Goal: Task Accomplishment & Management: Manage account settings

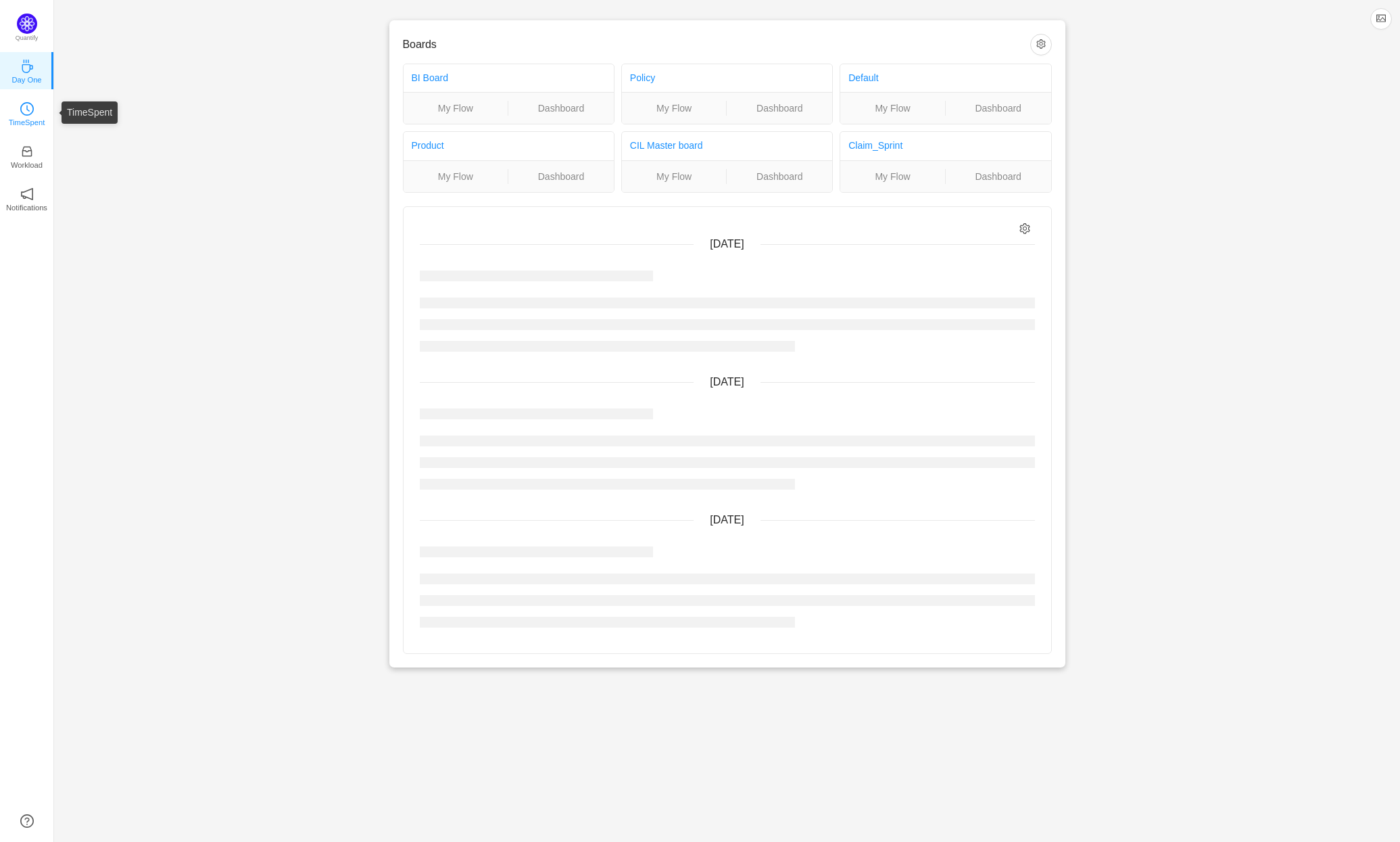
click at [31, 107] on icon "icon: clock-circle" at bounding box center [27, 108] width 14 height 14
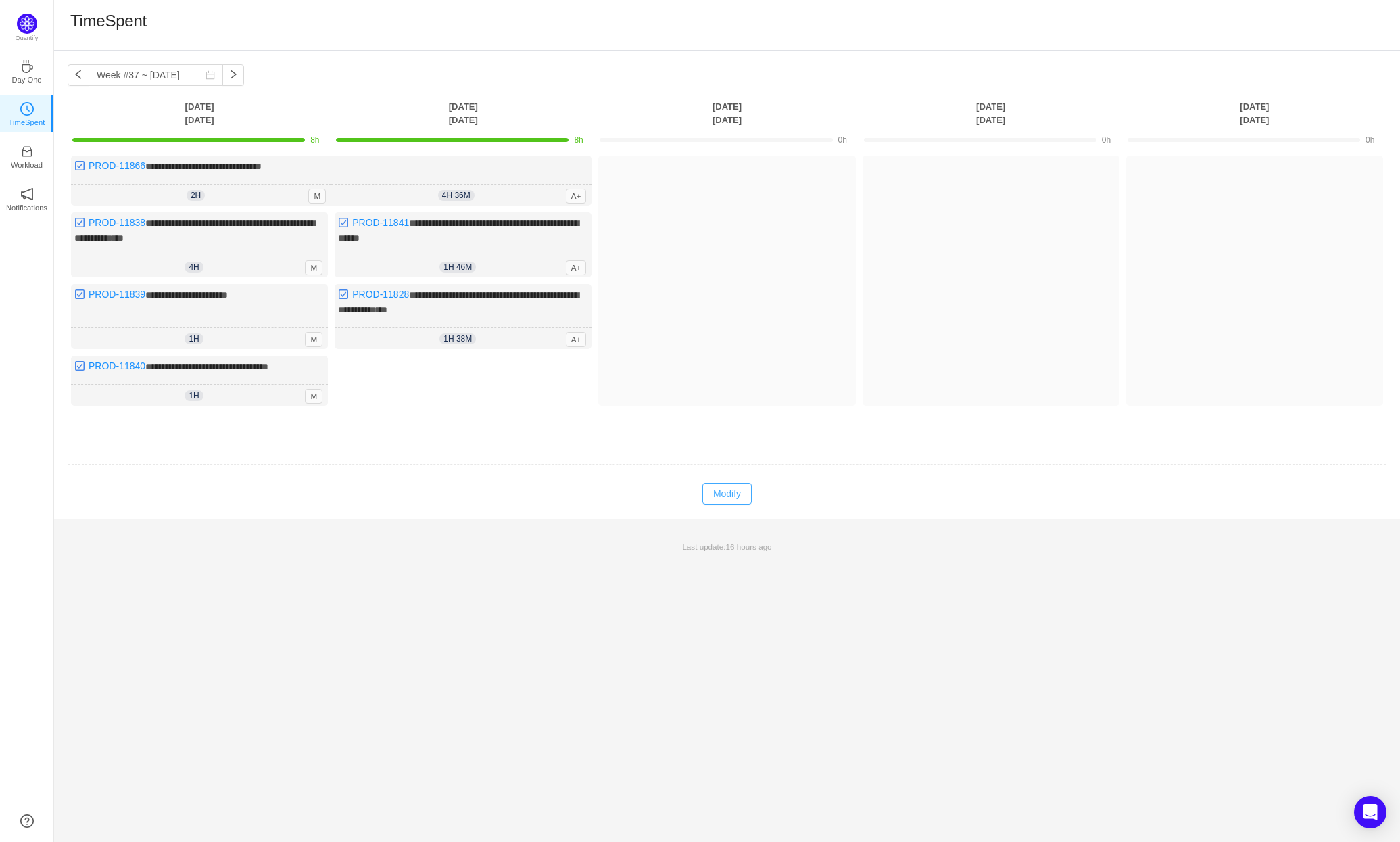
click at [739, 491] on button "Modify" at bounding box center [727, 493] width 49 height 21
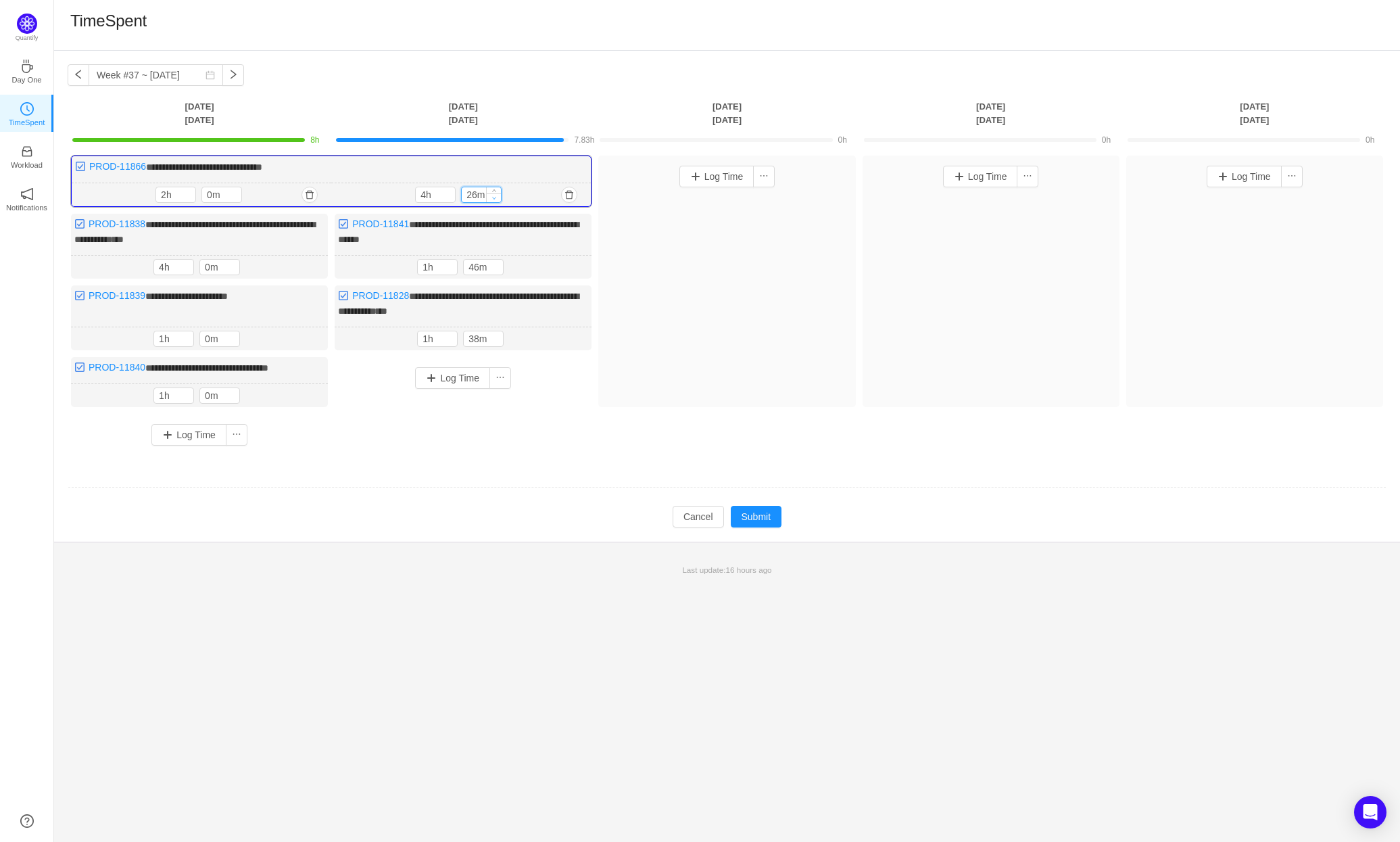
click at [497, 195] on span "Decrease Value" at bounding box center [494, 197] width 14 height 8
type input "0m"
click at [497, 195] on span "Decrease Value" at bounding box center [494, 197] width 14 height 8
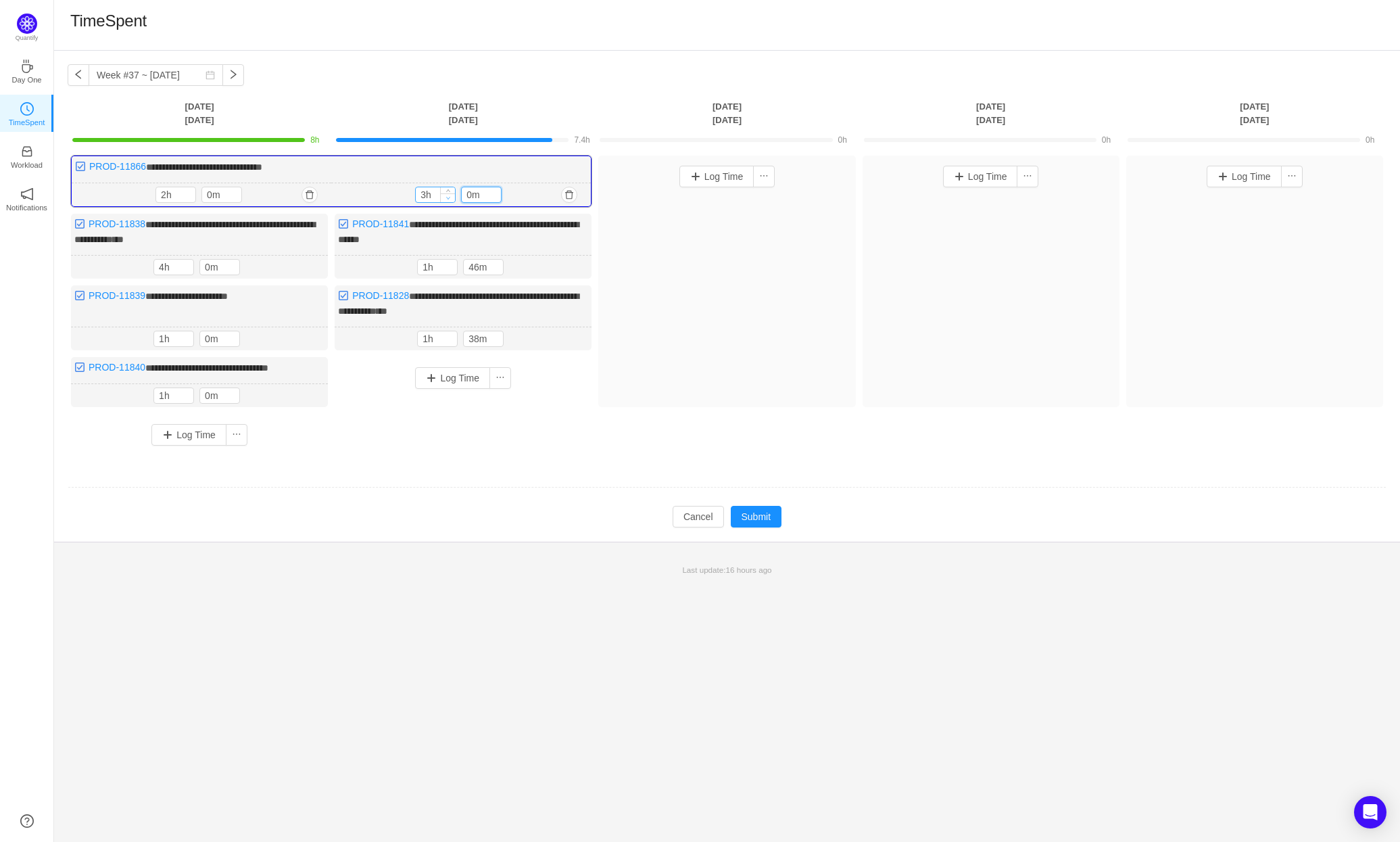
click at [451, 196] on span "Decrease Value" at bounding box center [447, 197] width 14 height 8
type input "1h"
click at [451, 196] on span "Decrease Value" at bounding box center [447, 197] width 14 height 8
click at [496, 263] on div at bounding box center [495, 267] width 15 height 15
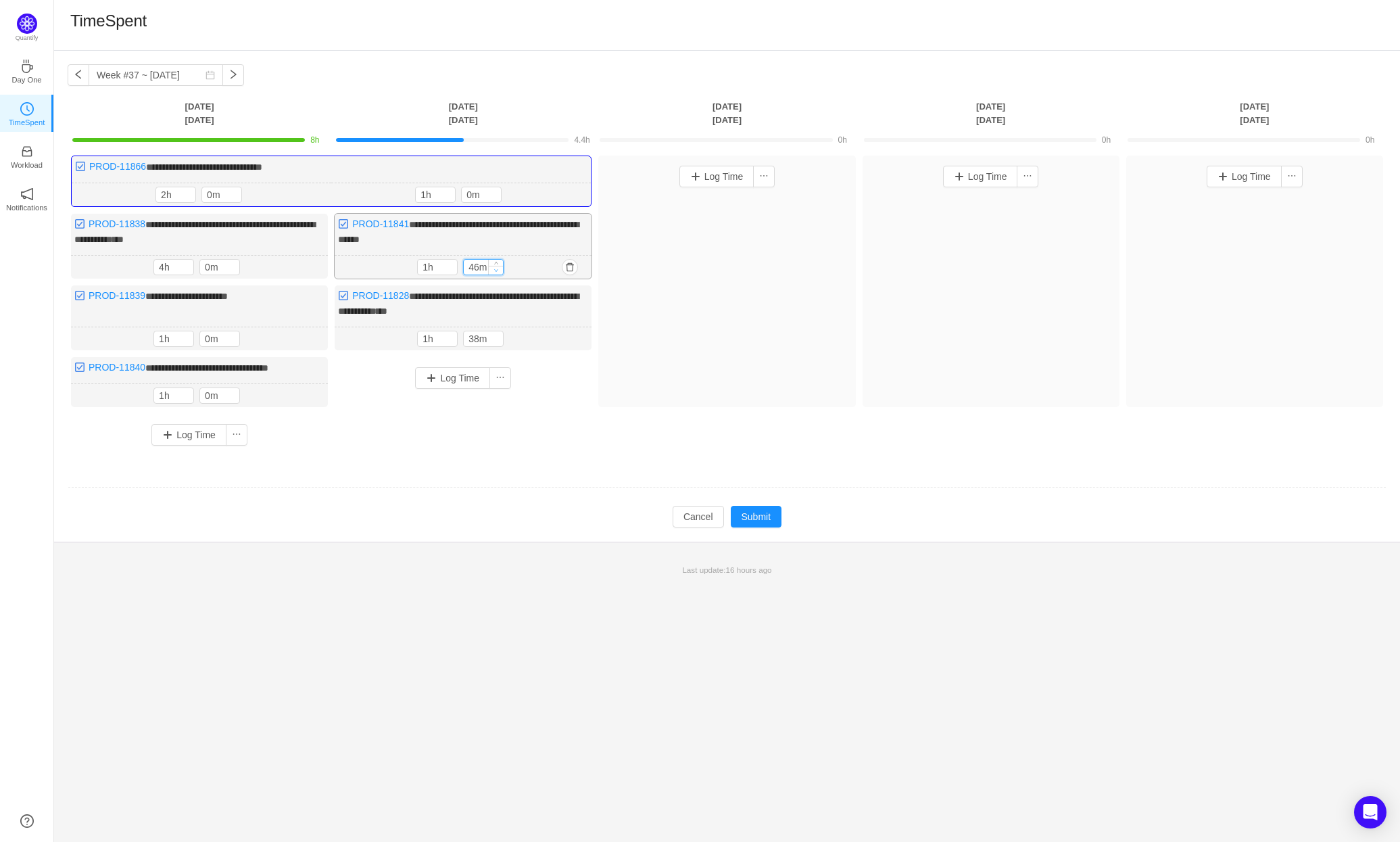
click at [496, 263] on icon "icon: up" at bounding box center [496, 263] width 5 height 5
type input "56m"
click at [496, 263] on icon "icon: up" at bounding box center [496, 263] width 5 height 5
type input "2h"
type input "0m"
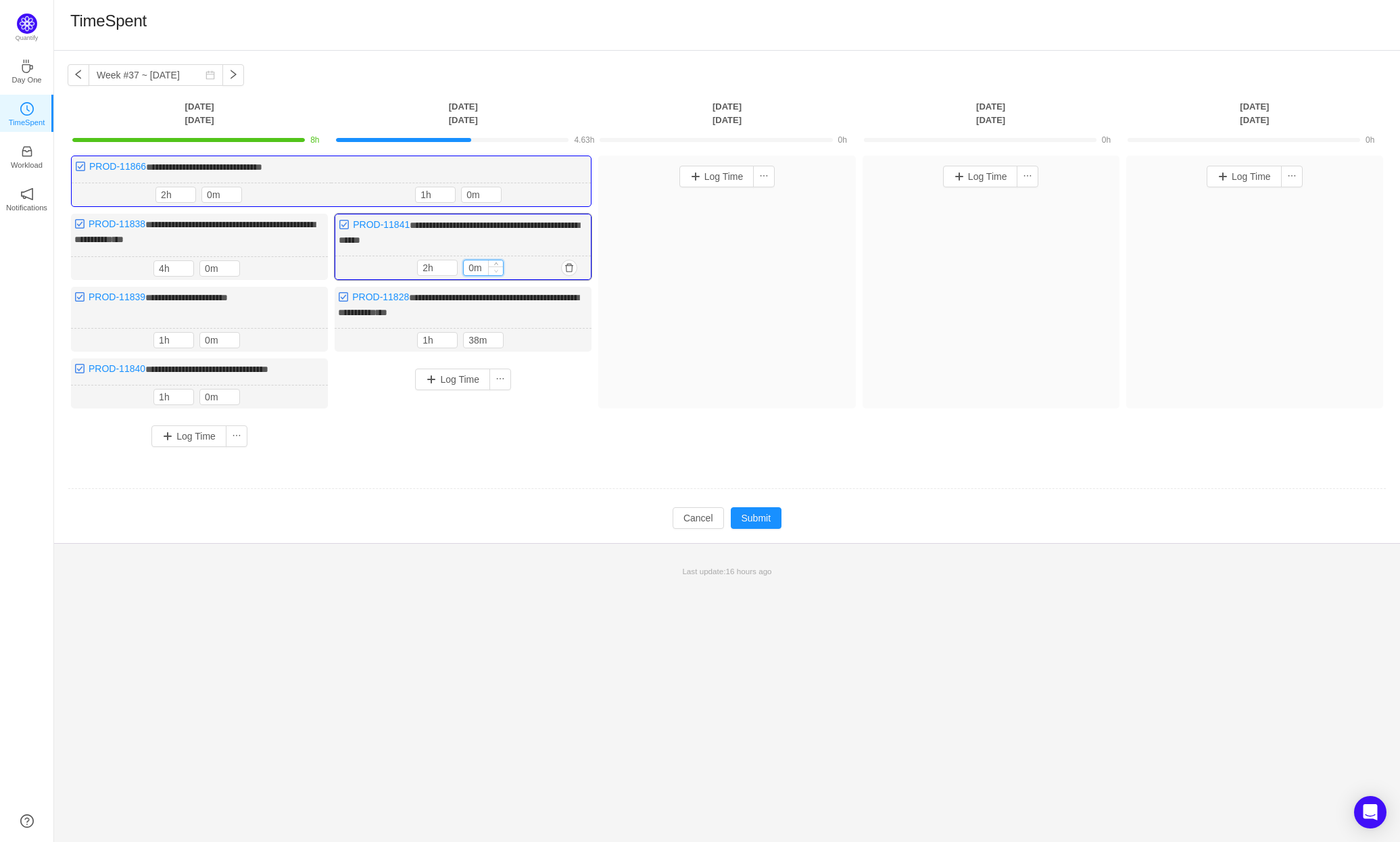
click at [496, 263] on icon "icon: up" at bounding box center [496, 263] width 4 height 3
click at [497, 335] on icon "icon: up" at bounding box center [496, 337] width 5 height 5
type input "58m"
click at [497, 336] on icon "icon: up" at bounding box center [496, 338] width 5 height 5
type input "2h"
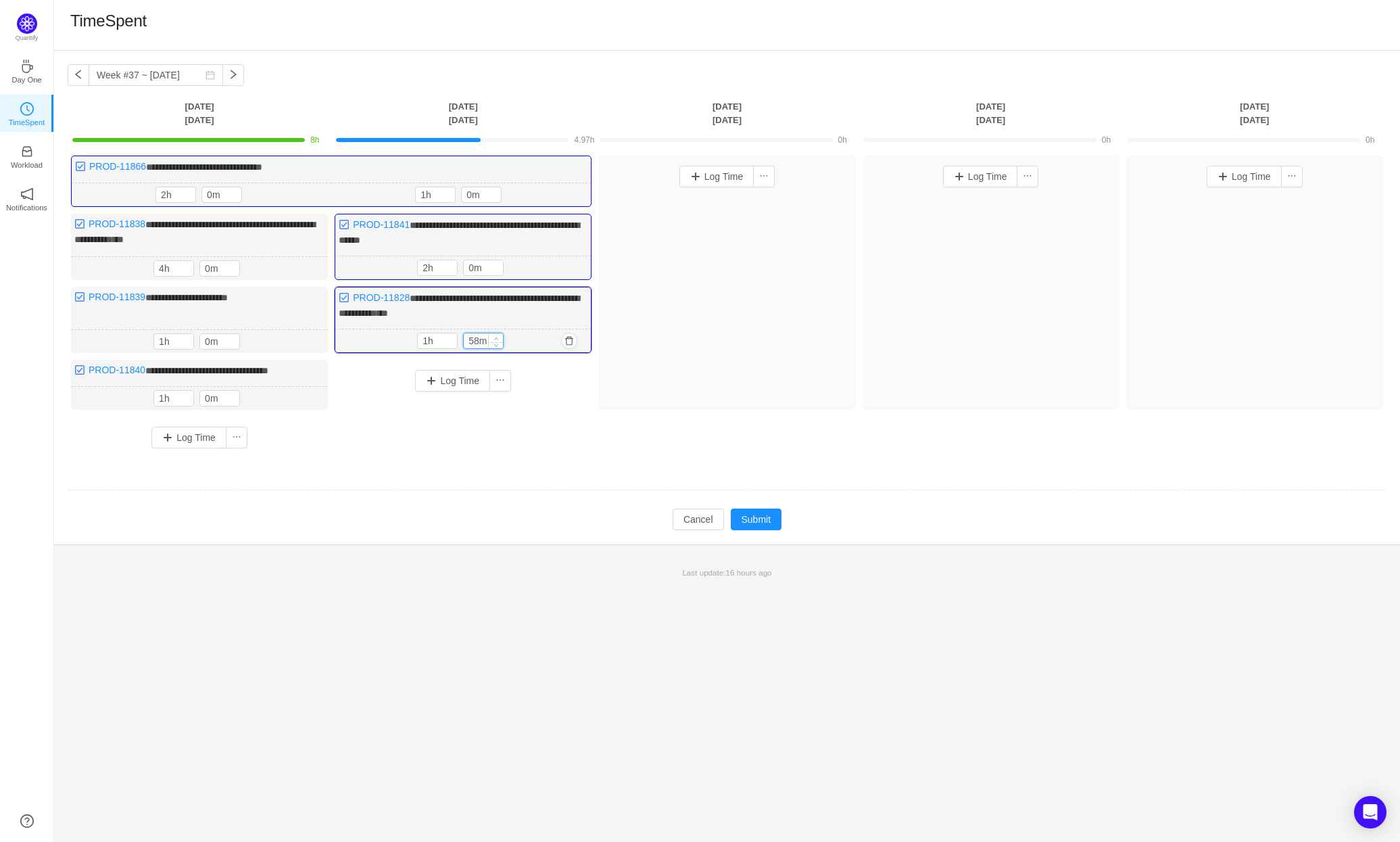
type input "0m"
click at [497, 336] on icon "icon: up" at bounding box center [496, 338] width 5 height 5
click at [457, 378] on button "Log Time" at bounding box center [452, 380] width 75 height 21
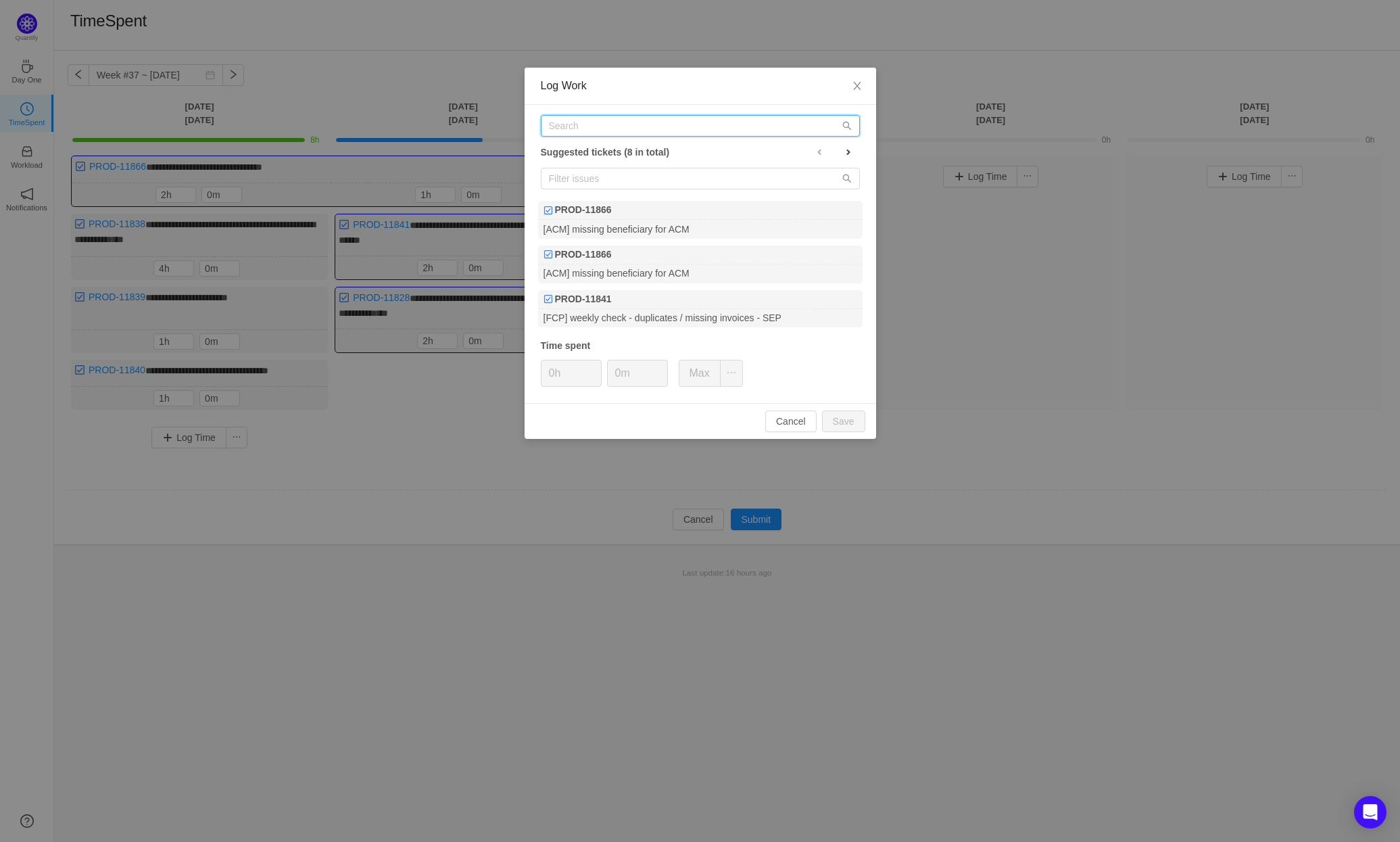
click at [607, 128] on input "text" at bounding box center [700, 125] width 319 height 21
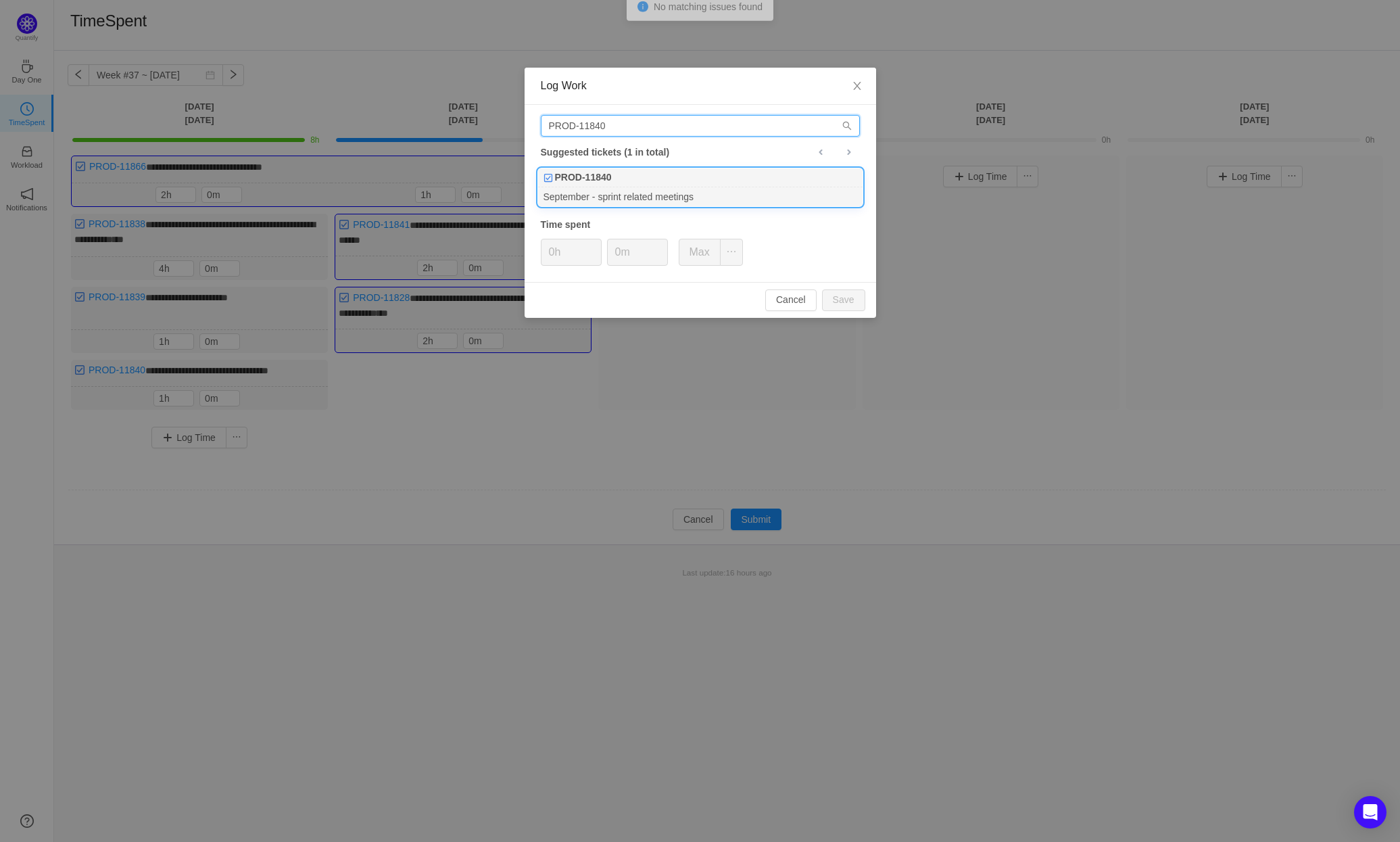
type input "PROD-11840"
click at [647, 184] on div "PROD-11840" at bounding box center [700, 178] width 324 height 19
click at [851, 297] on button "Save" at bounding box center [844, 299] width 44 height 21
type input "0h"
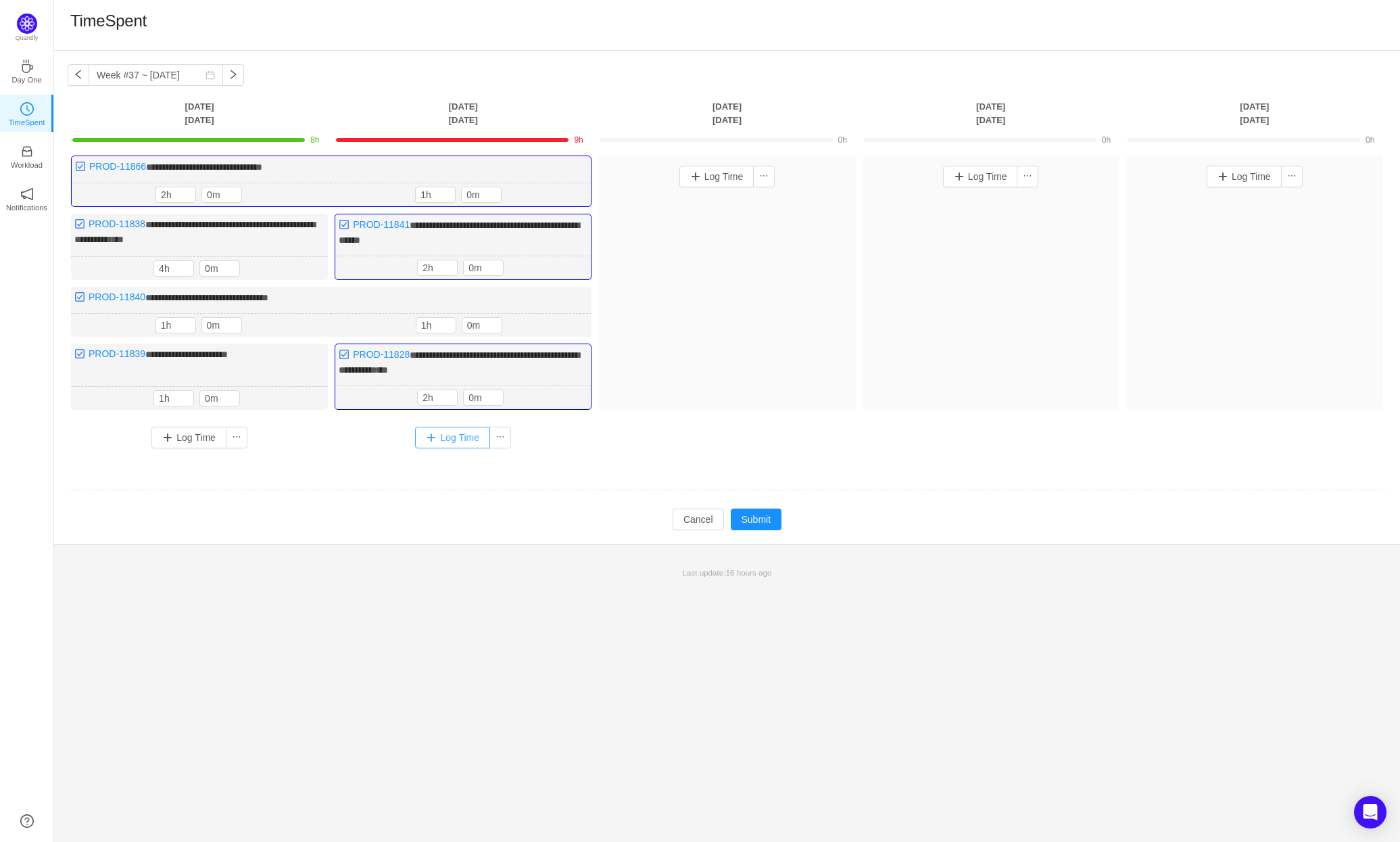
click at [444, 435] on button "Log Time" at bounding box center [452, 437] width 75 height 21
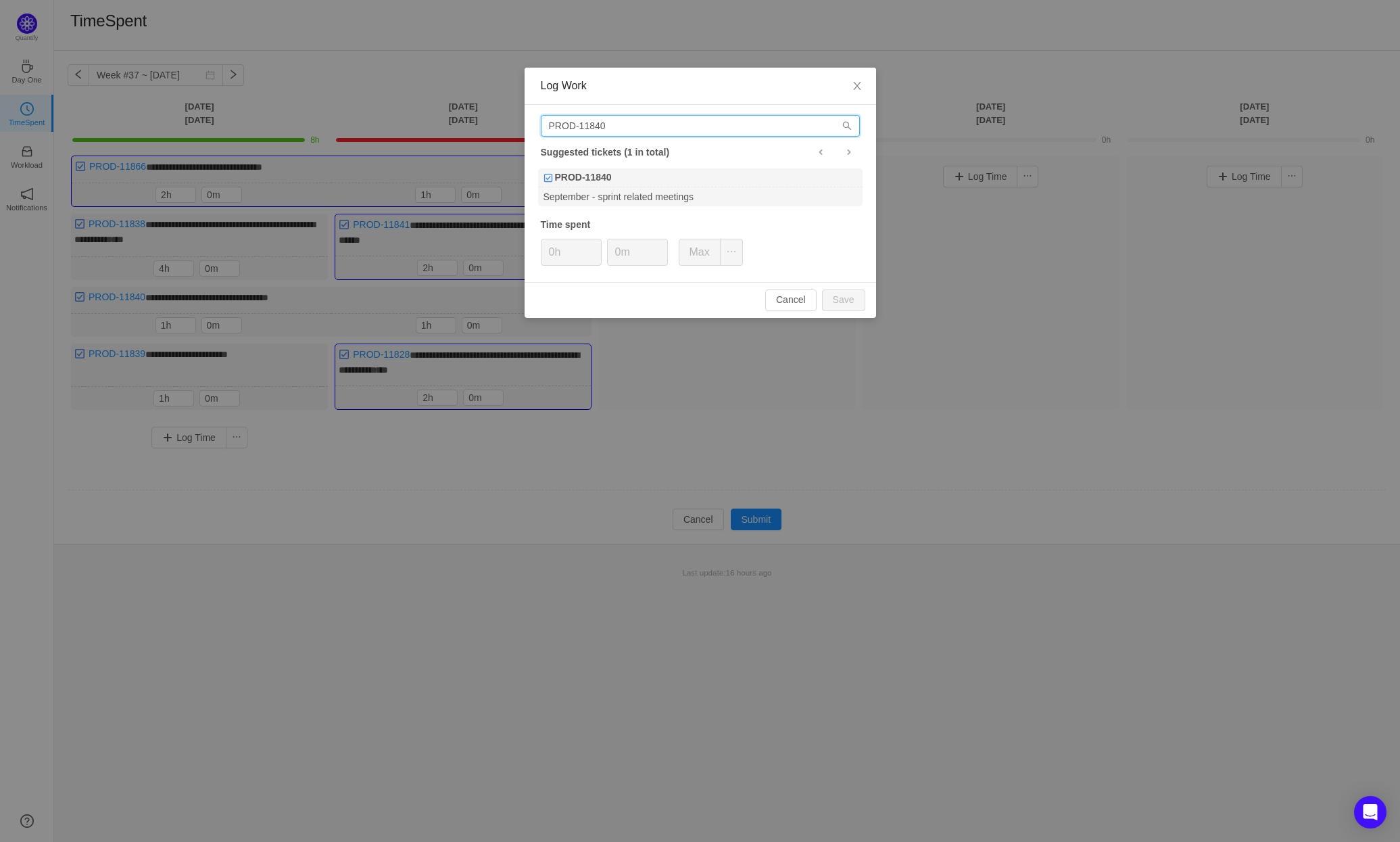
drag, startPoint x: 630, startPoint y: 124, endPoint x: 594, endPoint y: 123, distance: 36.0
click at [594, 123] on input "PROD-11840" at bounding box center [700, 125] width 319 height 21
type input "PROD-11839"
click at [675, 189] on div "September - RP meetings" at bounding box center [700, 196] width 324 height 19
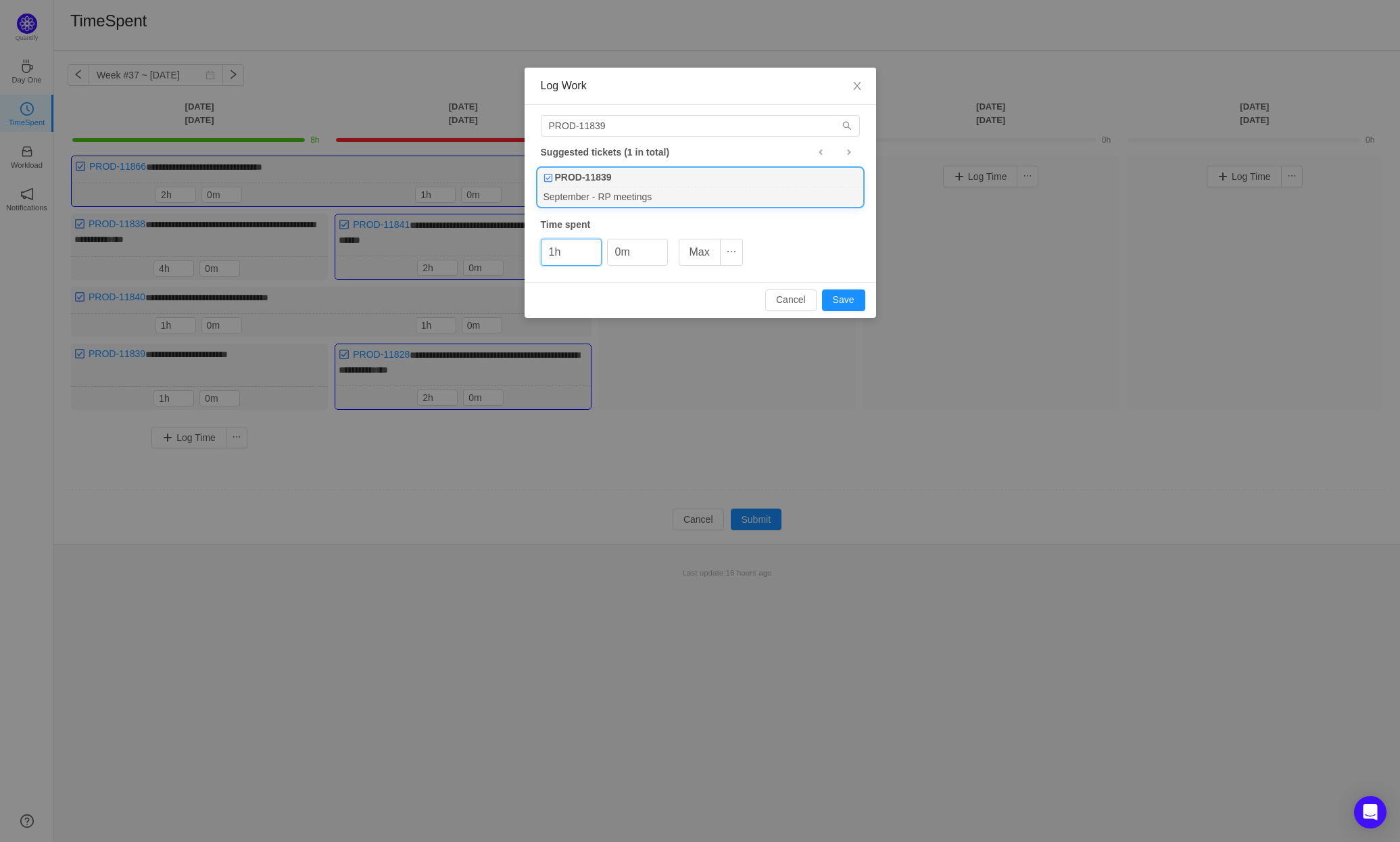
click at [768, 516] on div "Log Work PROD-11839 Suggested tickets (1 in total) PROD-11839 September - RP me…" at bounding box center [700, 421] width 1400 height 842
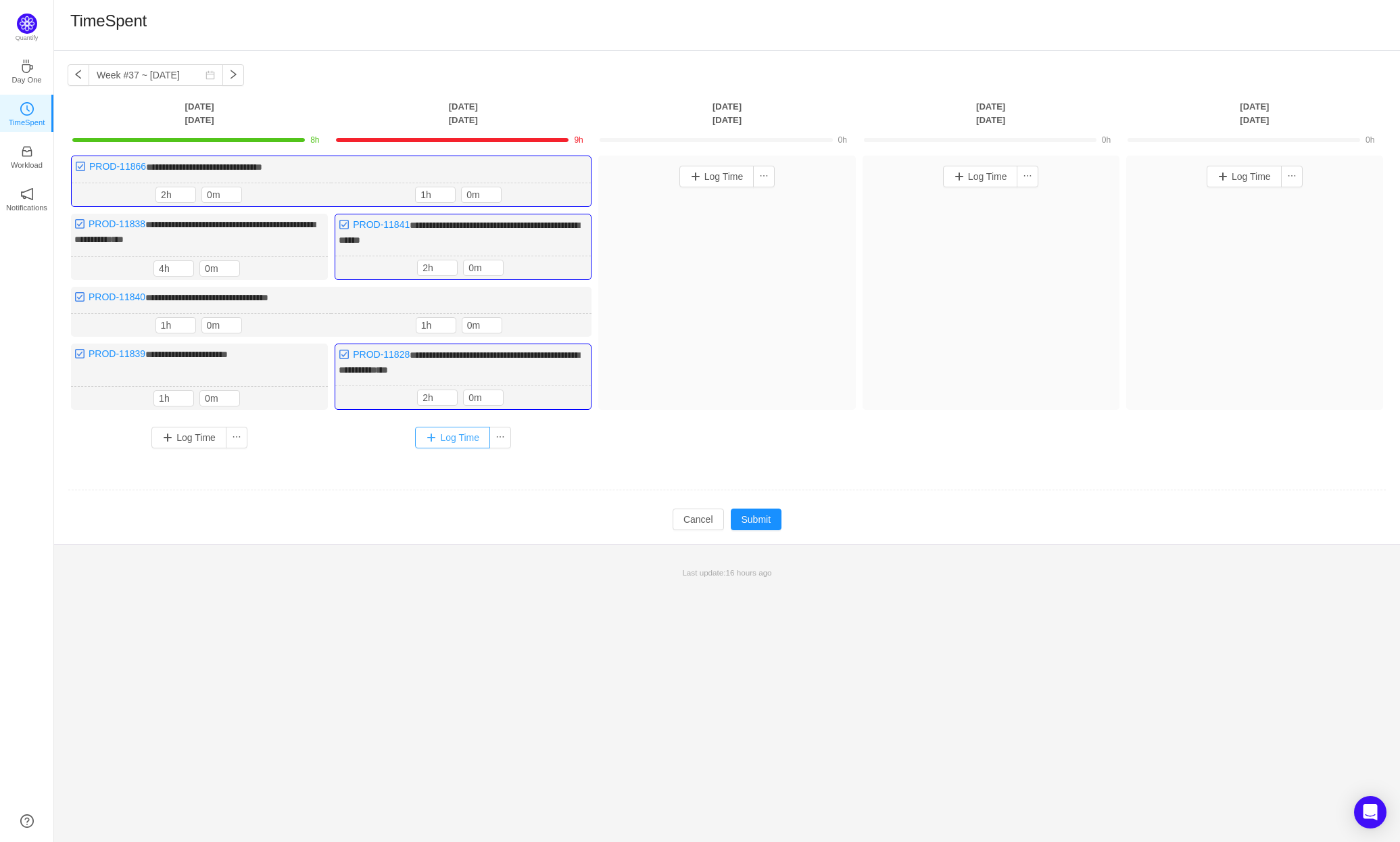
click at [444, 428] on button "Log Time" at bounding box center [452, 437] width 75 height 21
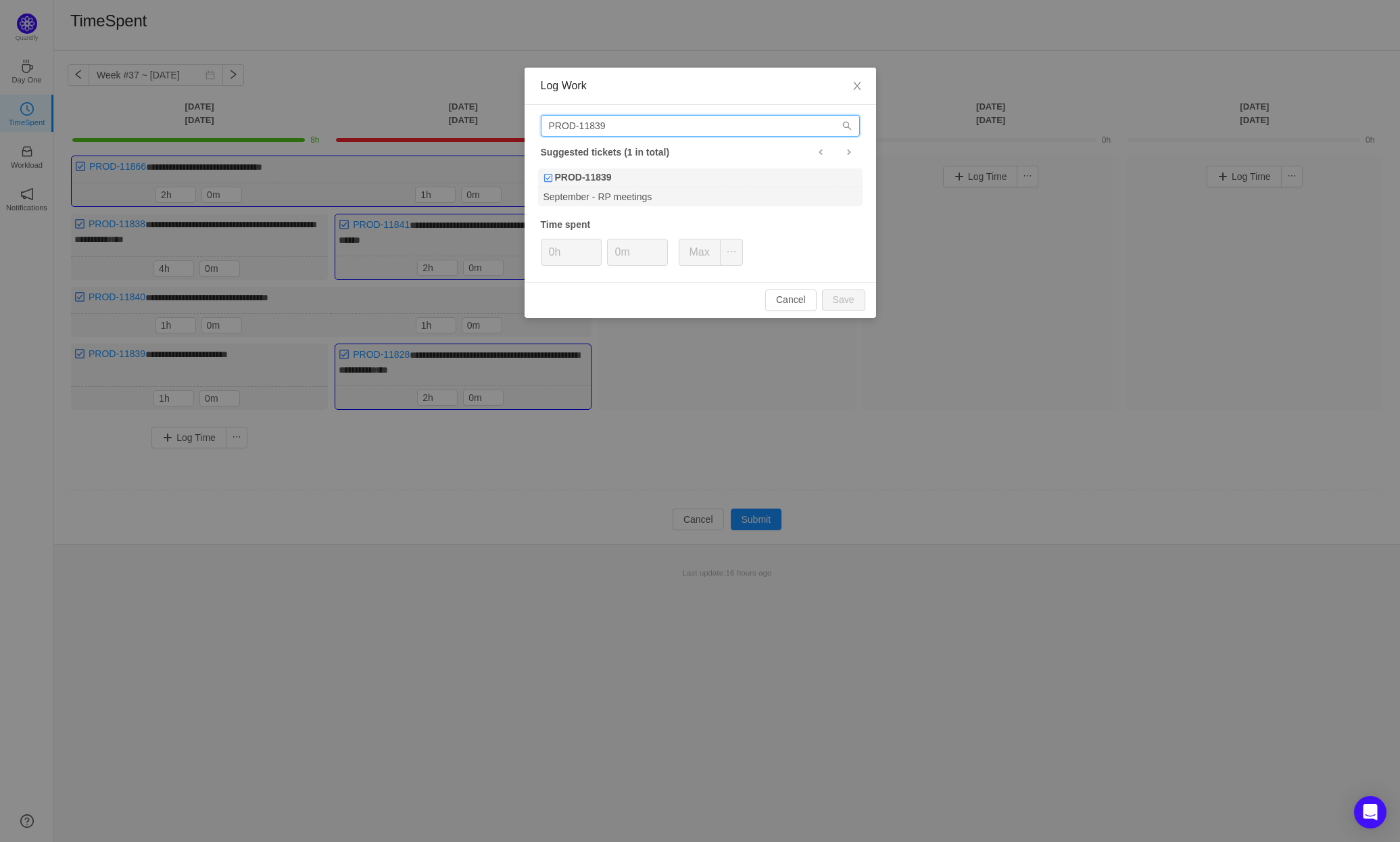
click at [622, 124] on input "PROD-11839" at bounding box center [700, 125] width 319 height 21
click at [651, 185] on div "PROD-11839" at bounding box center [700, 178] width 324 height 19
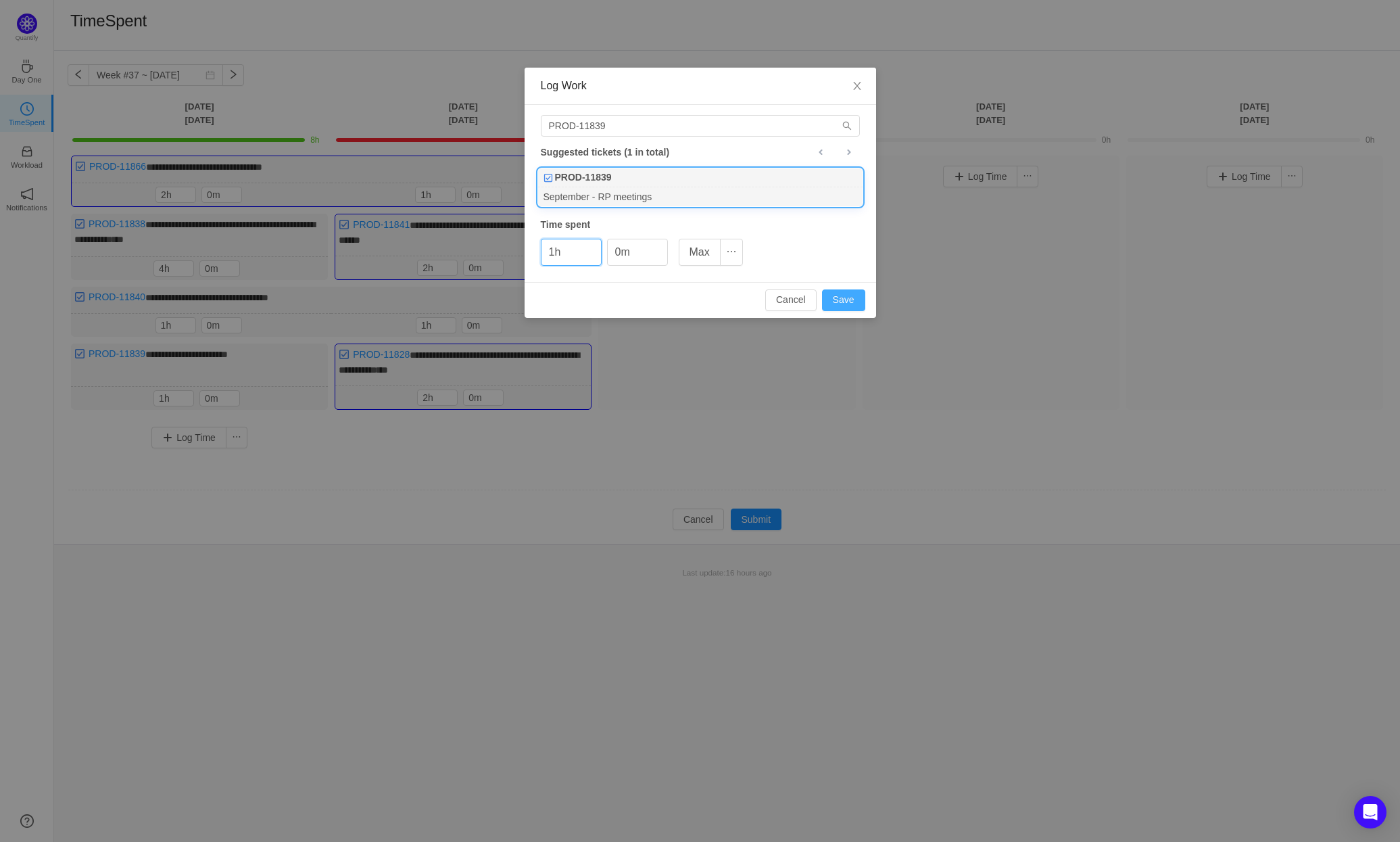
click at [848, 295] on button "Save" at bounding box center [844, 299] width 44 height 21
type input "0h"
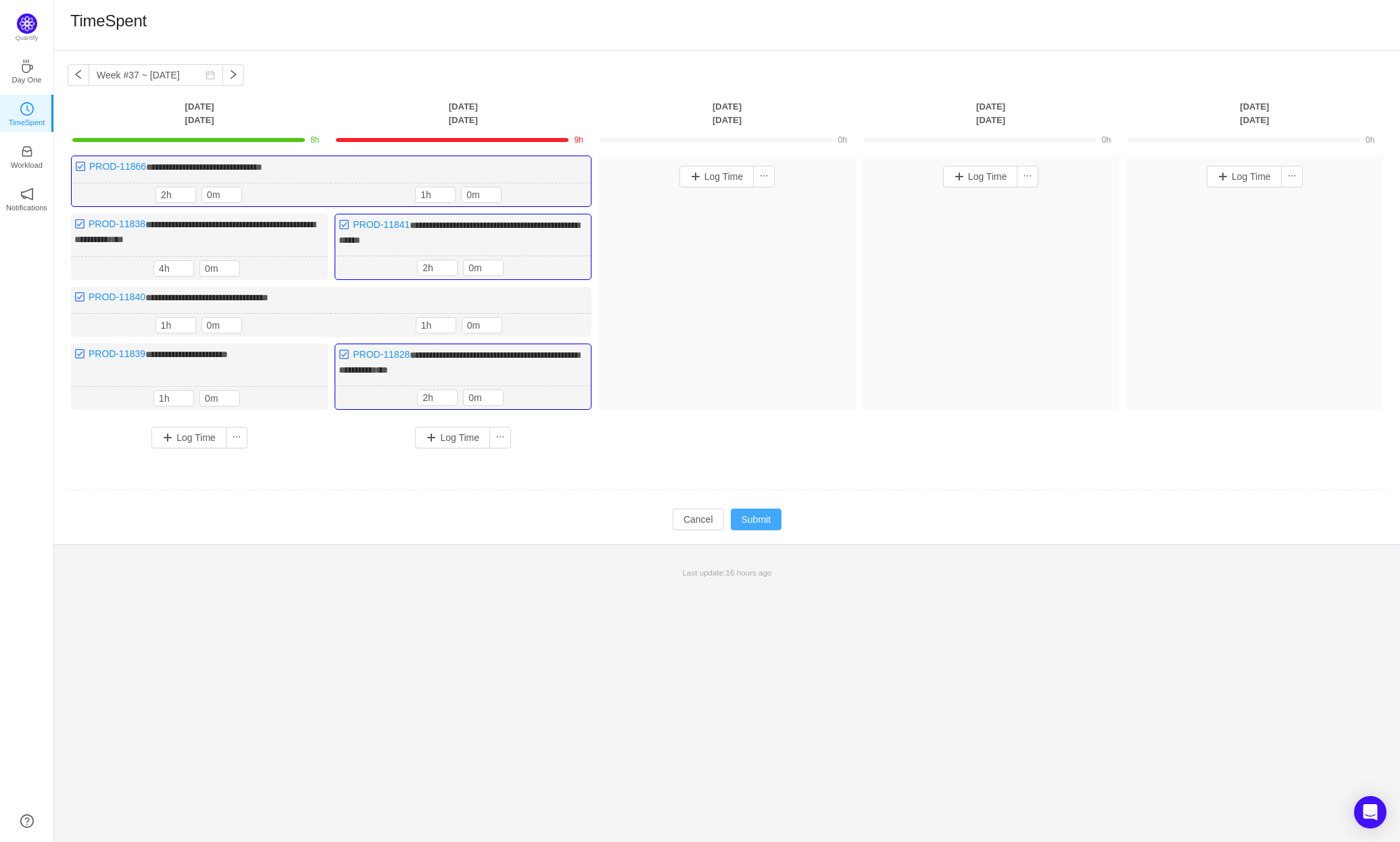
click at [762, 509] on button "Submit" at bounding box center [756, 519] width 51 height 21
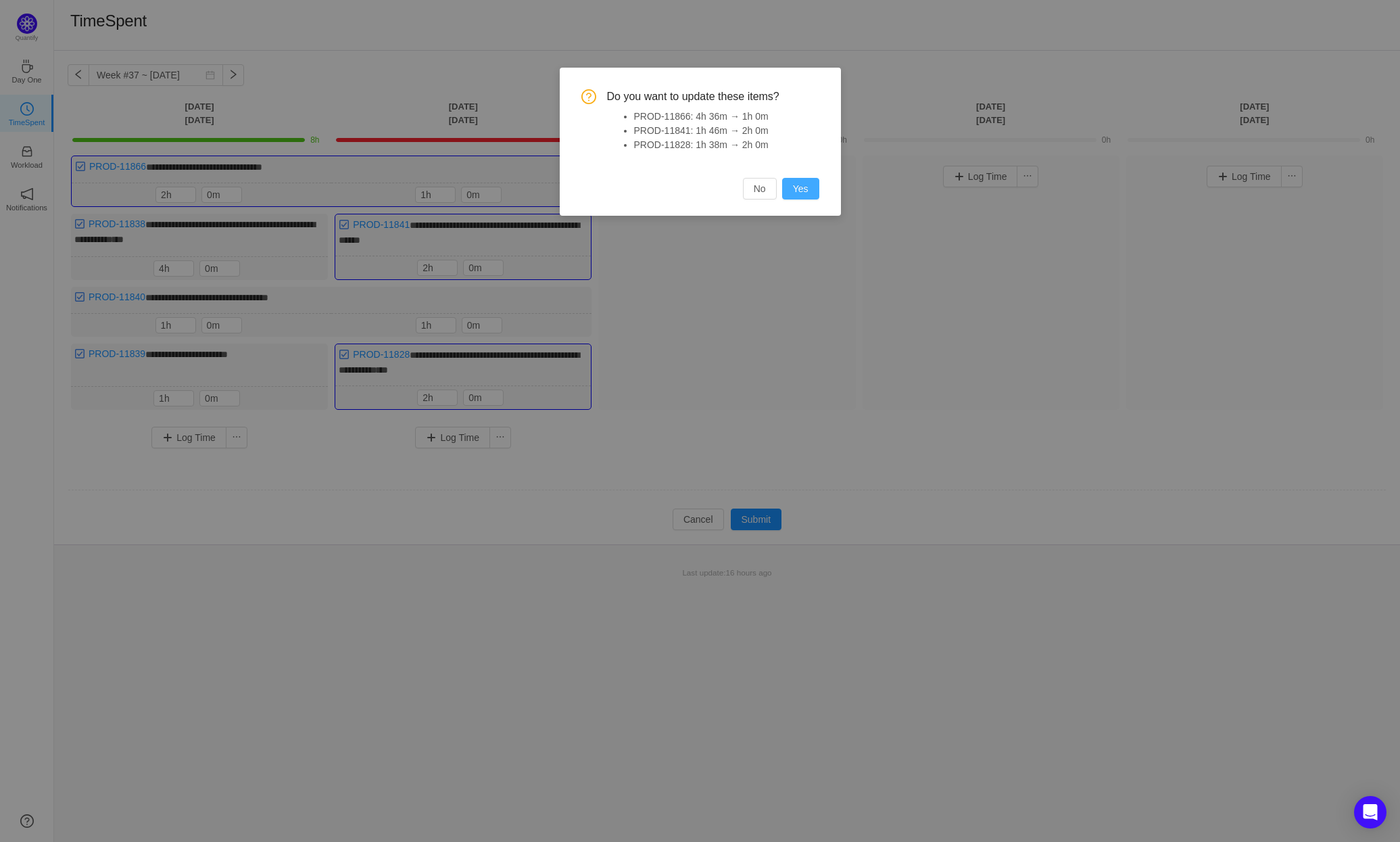
click at [802, 188] on button "Yes" at bounding box center [801, 188] width 37 height 21
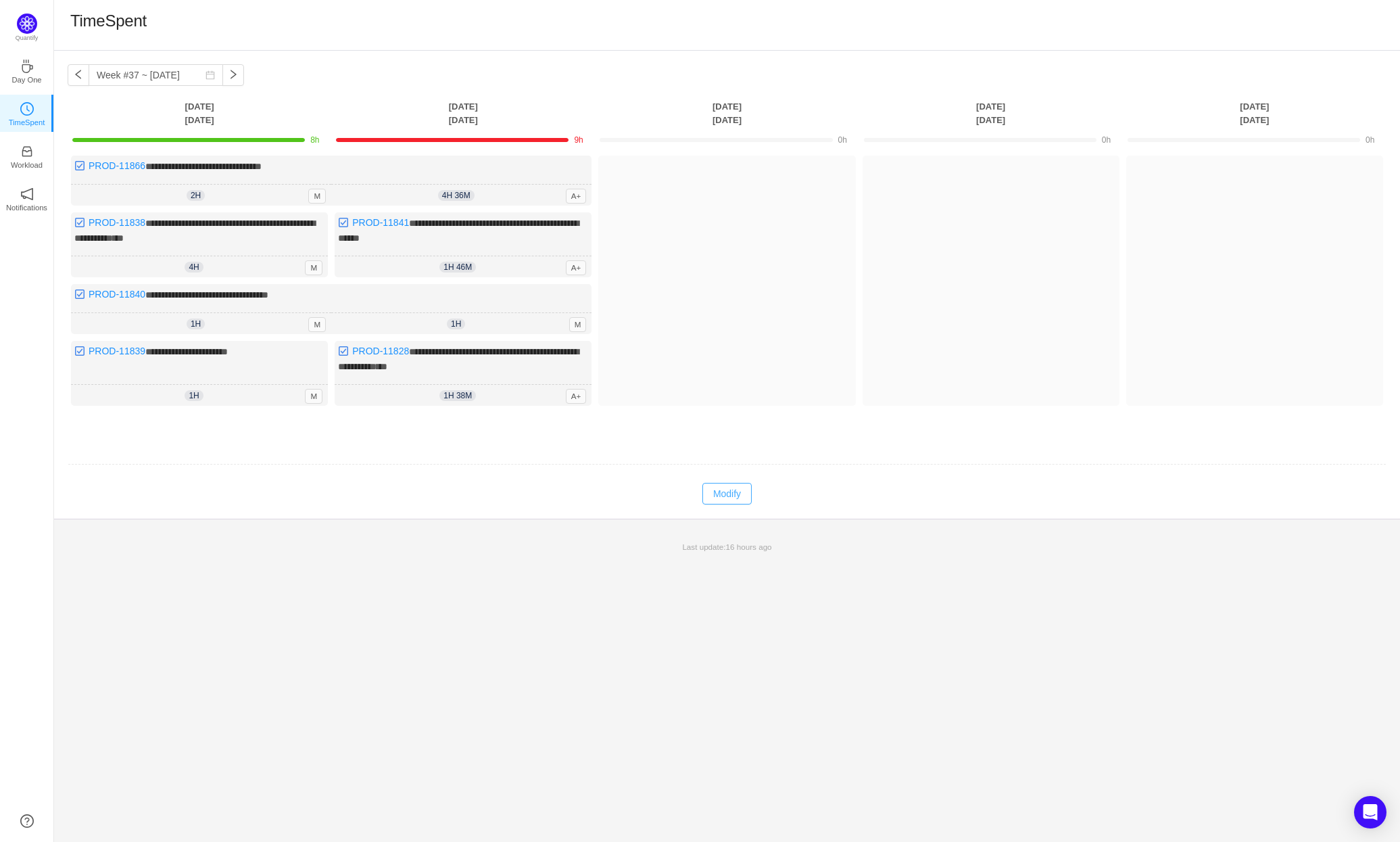
click at [735, 494] on button "Modify" at bounding box center [727, 493] width 49 height 21
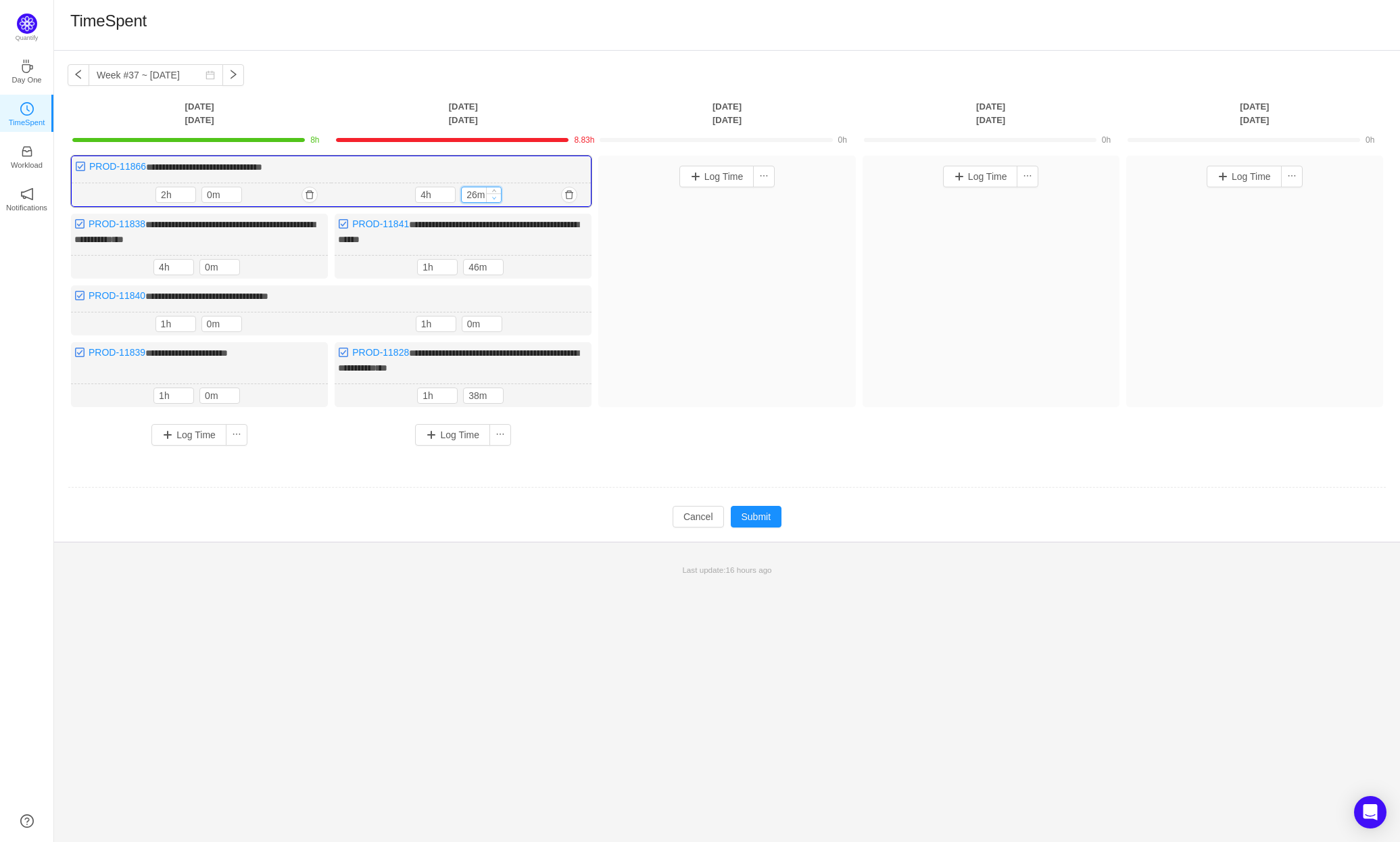
click at [496, 195] on icon "icon: down" at bounding box center [494, 197] width 5 height 5
type input "0m"
click at [496, 195] on icon "icon: down" at bounding box center [494, 197] width 5 height 5
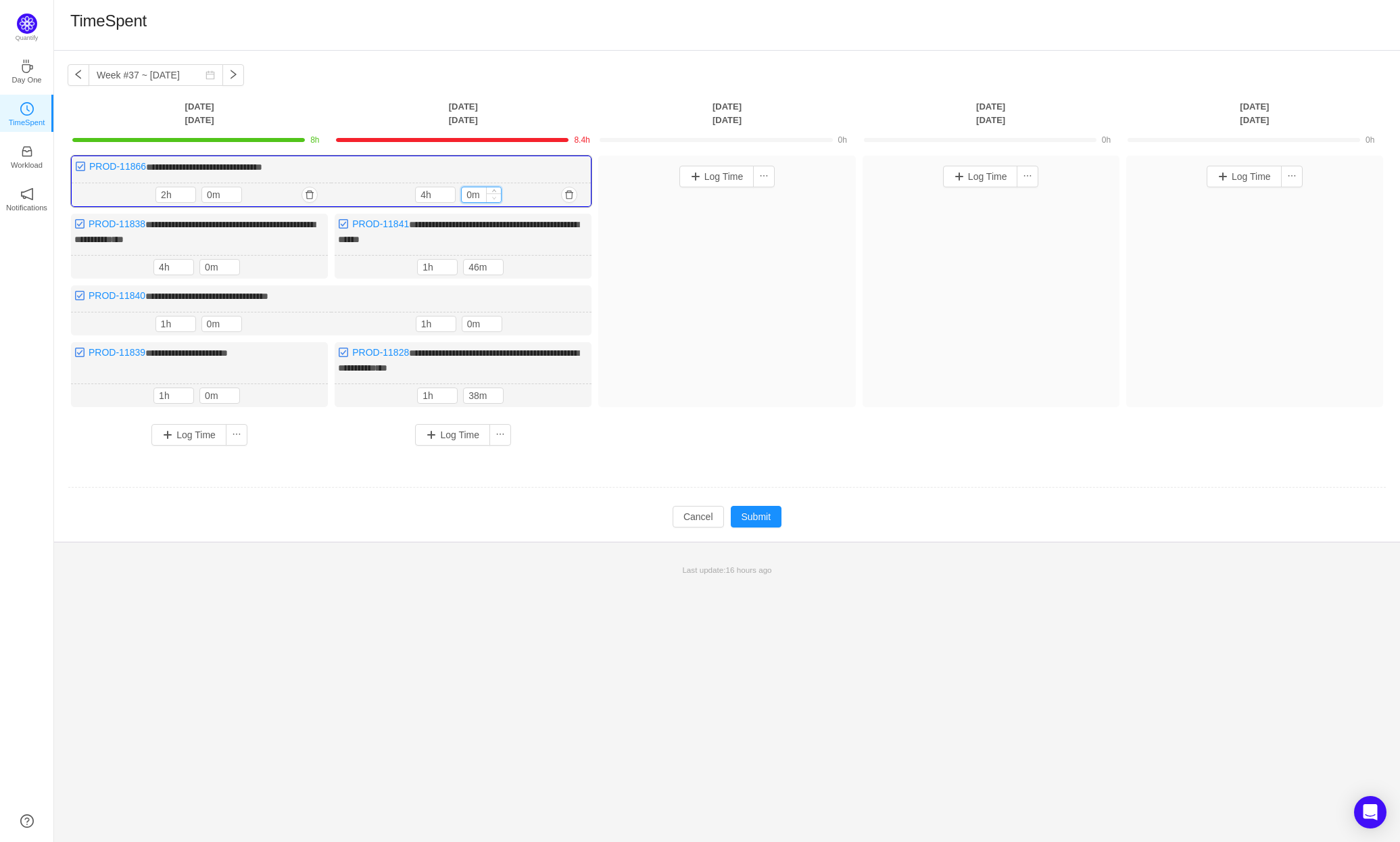
click at [496, 195] on icon "icon: down" at bounding box center [494, 197] width 5 height 5
click at [446, 195] on icon "icon: down" at bounding box center [448, 197] width 5 height 5
type input "1h"
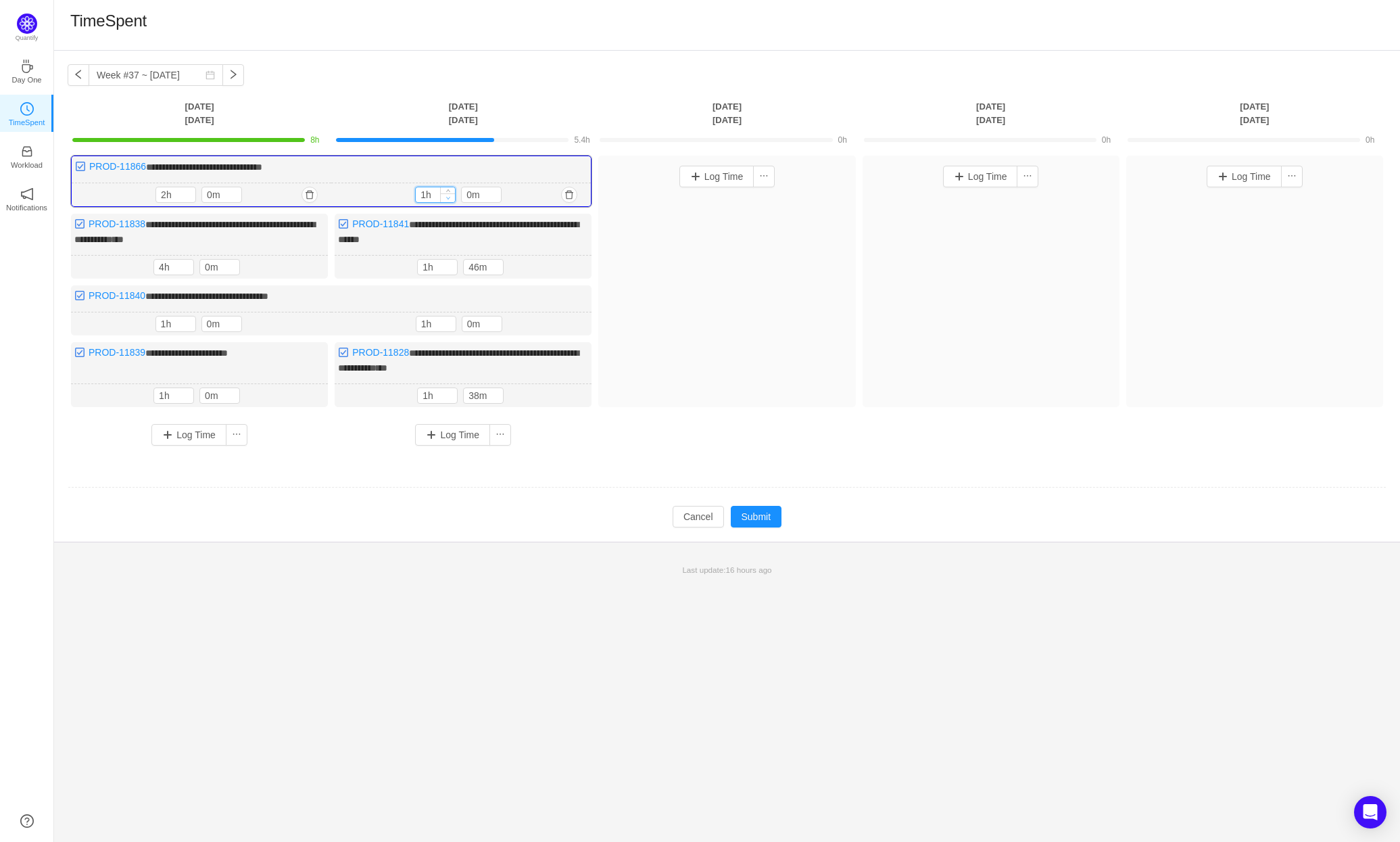
click at [446, 195] on icon "icon: down" at bounding box center [448, 197] width 5 height 5
click at [497, 269] on icon "icon: down" at bounding box center [496, 270] width 5 height 5
click at [497, 269] on icon "icon: down" at bounding box center [496, 270] width 5 height 5
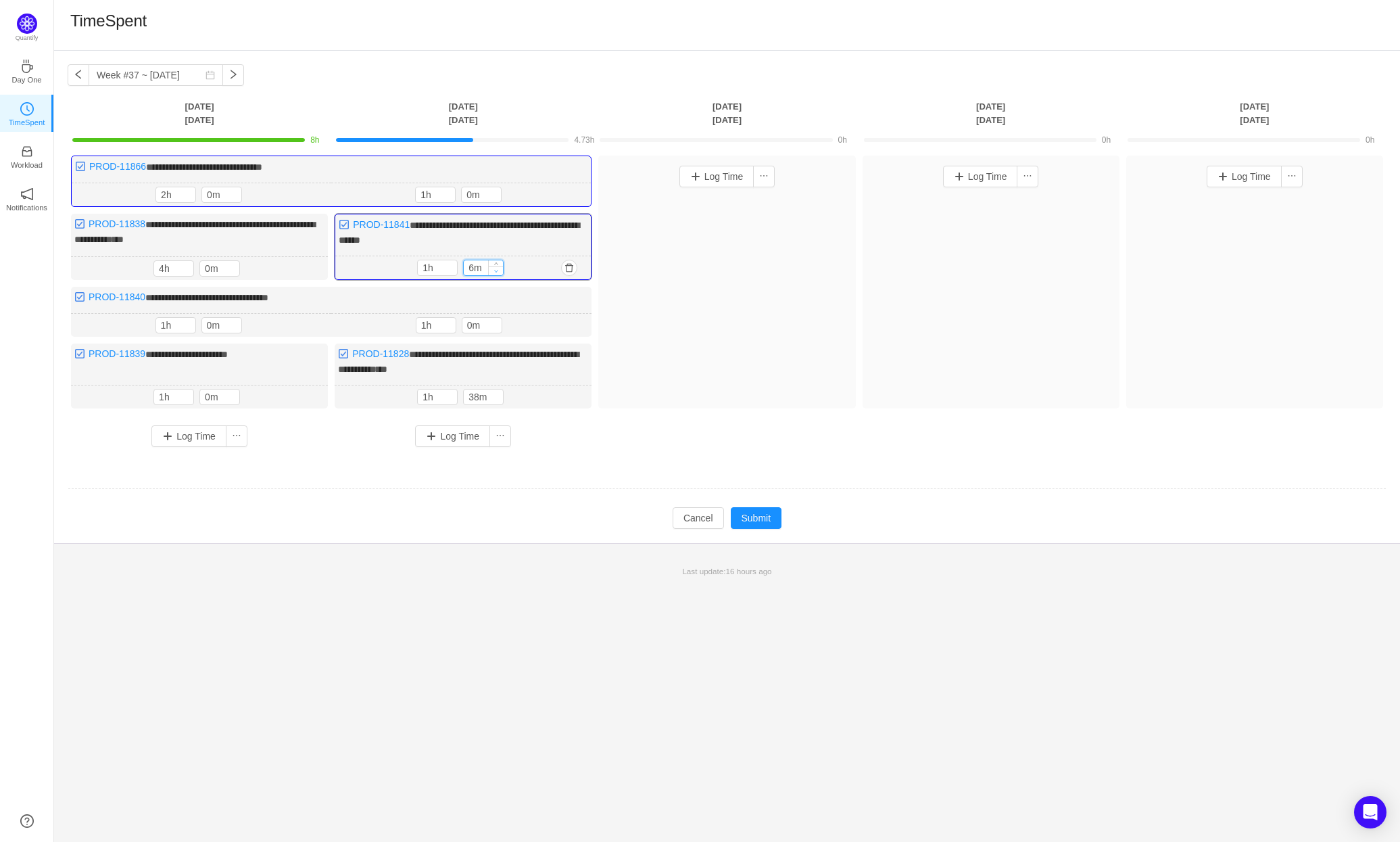
type input "0m"
click at [497, 269] on icon "icon: down" at bounding box center [496, 270] width 5 height 5
type input "2h"
click at [452, 263] on span "Increase Value" at bounding box center [449, 264] width 14 height 8
click at [495, 392] on icon "icon: up" at bounding box center [496, 394] width 5 height 5
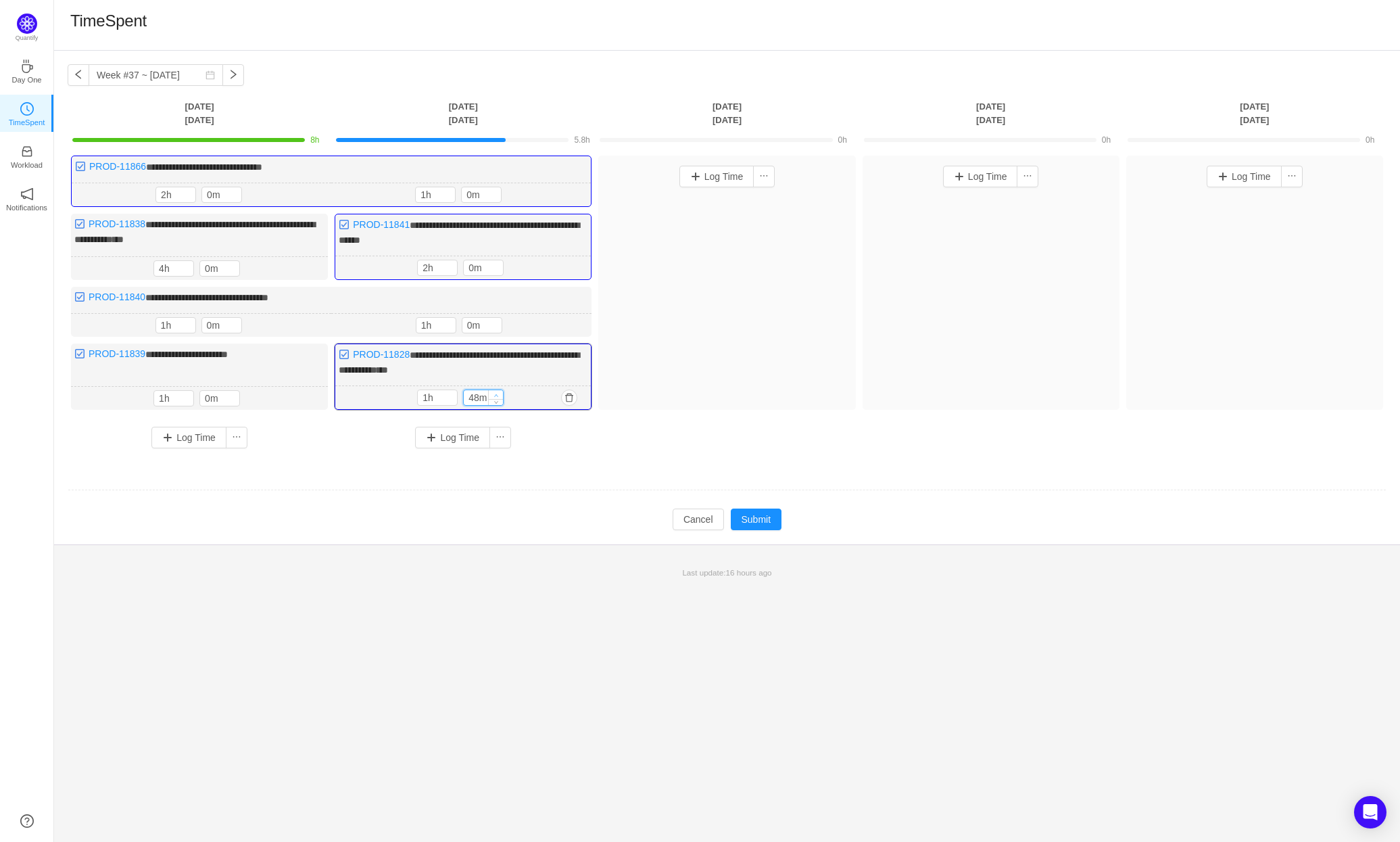
type input "58m"
click at [495, 393] on icon "icon: up" at bounding box center [496, 395] width 5 height 5
type input "2h"
type input "0m"
click at [495, 393] on icon "icon: up" at bounding box center [496, 395] width 5 height 5
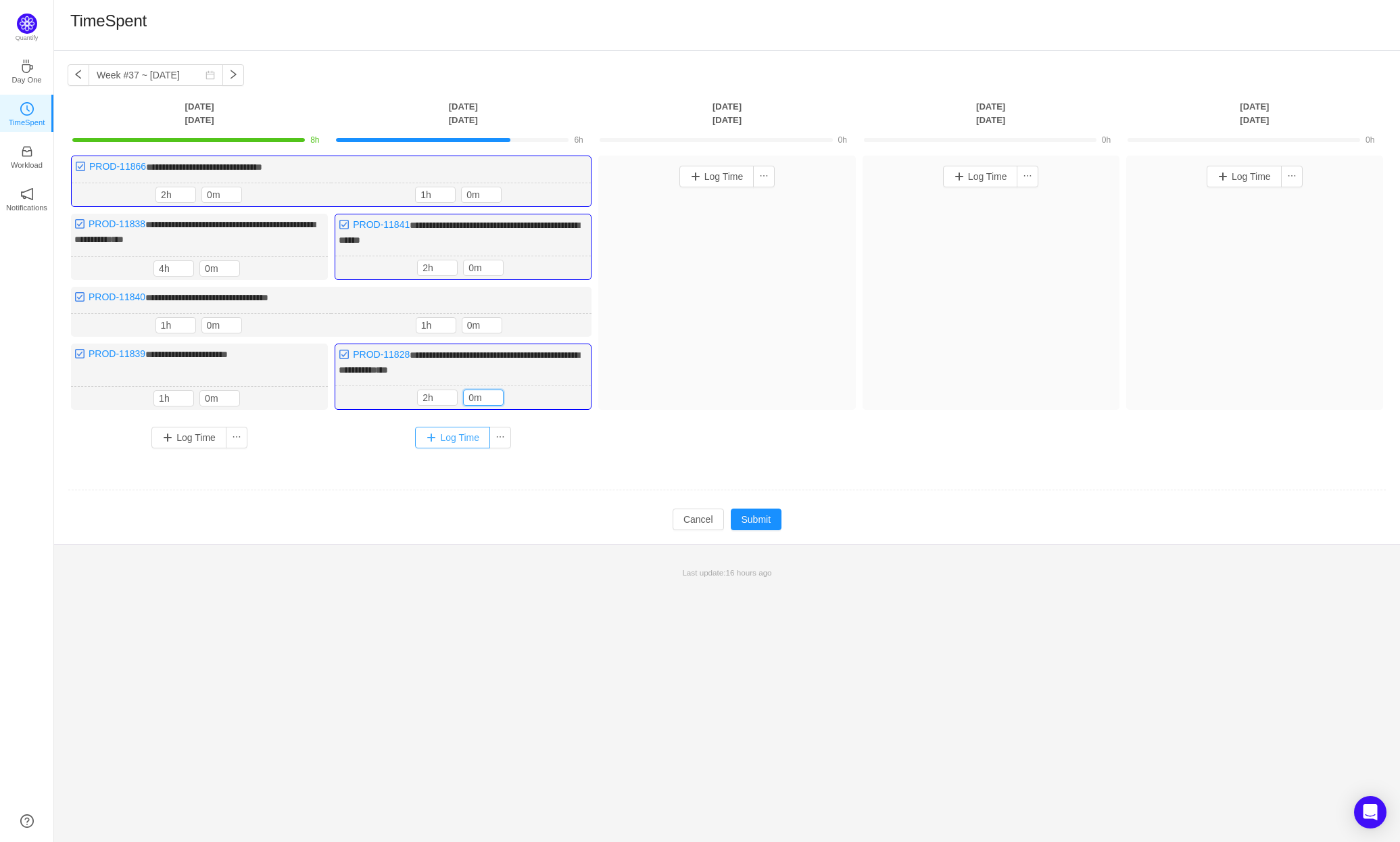
click at [457, 433] on button "Log Time" at bounding box center [452, 437] width 75 height 21
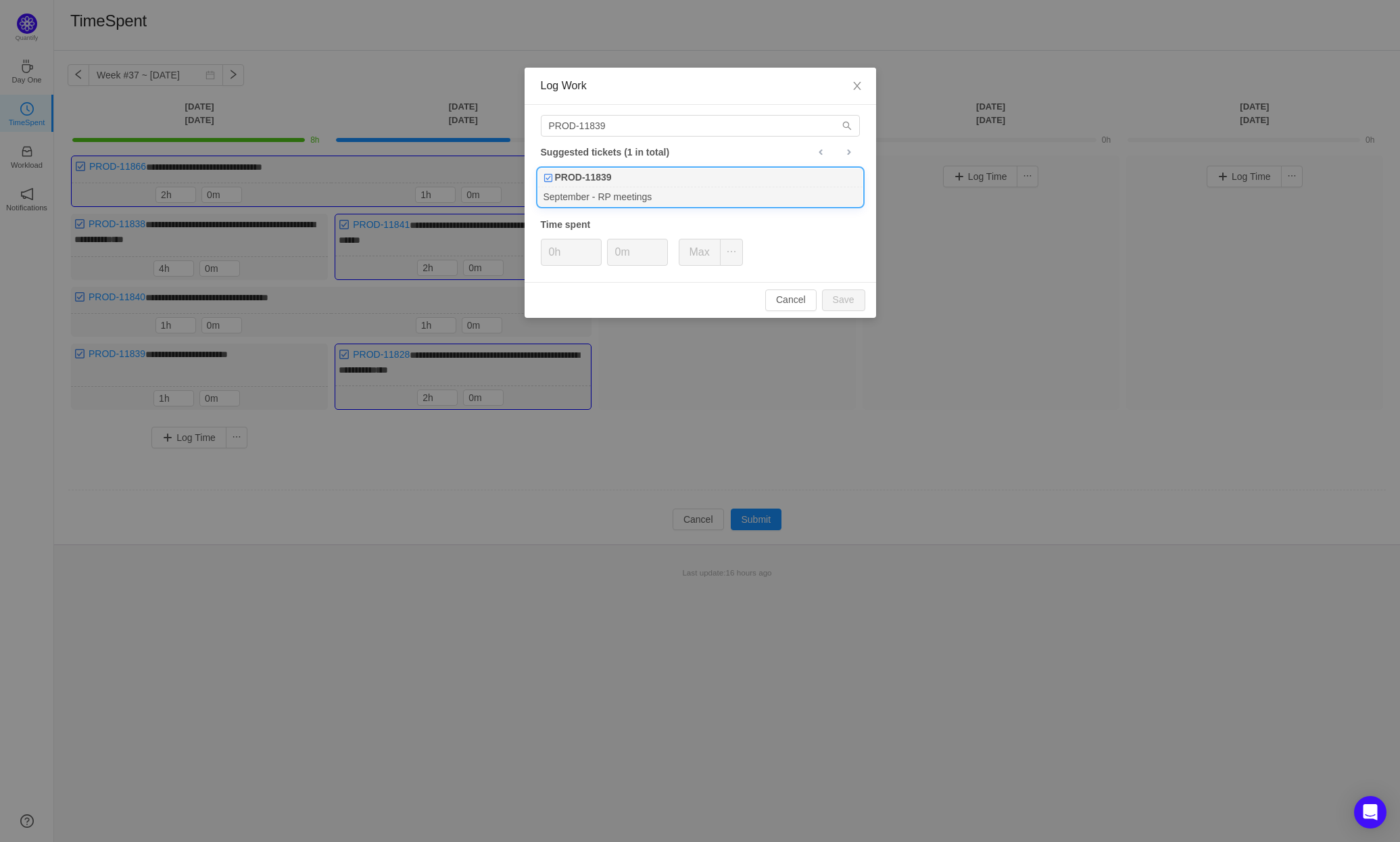
click at [651, 192] on div "September - RP meetings" at bounding box center [700, 196] width 324 height 19
click at [844, 296] on button "Save" at bounding box center [844, 299] width 44 height 21
type input "0h"
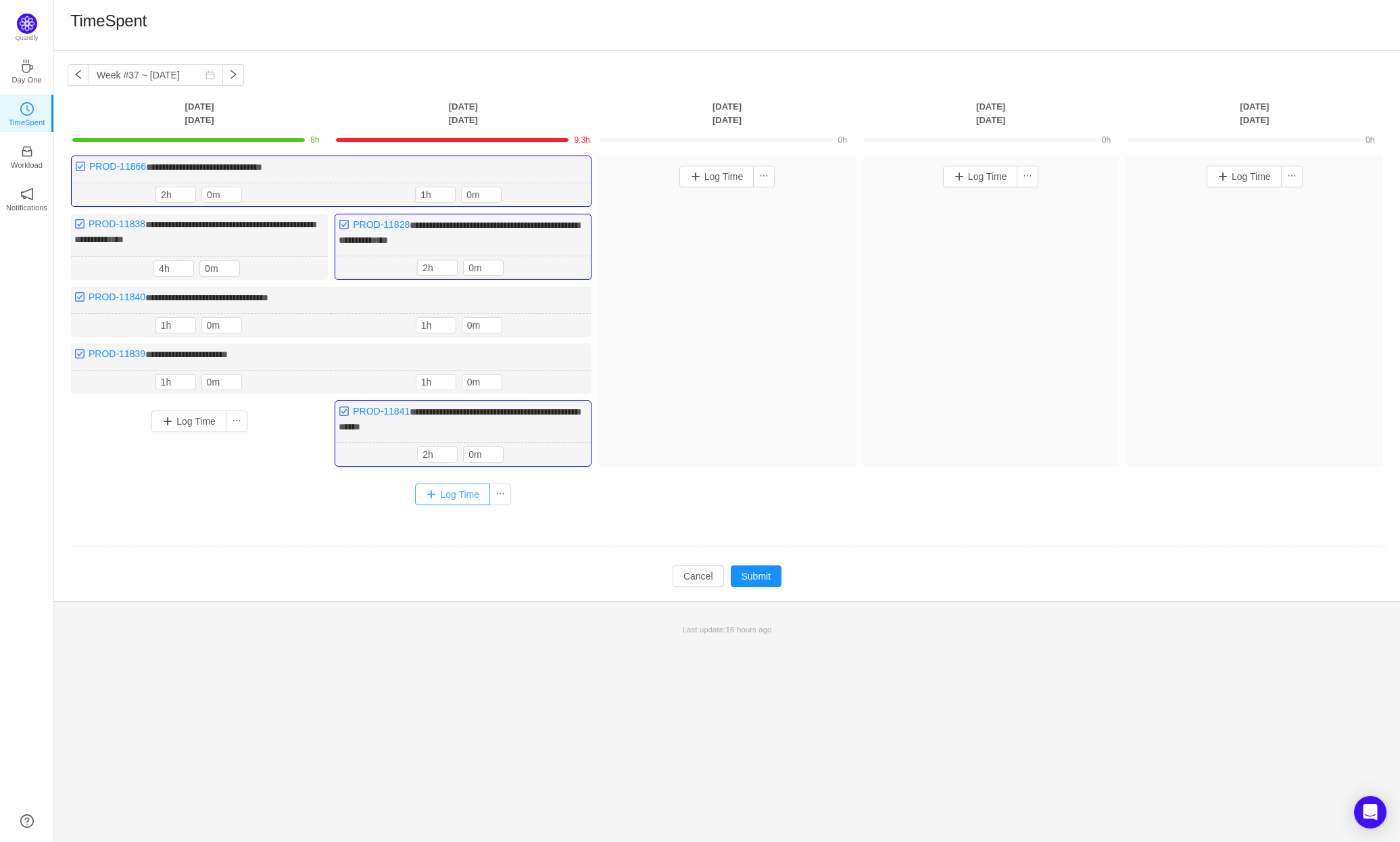
click at [459, 484] on button "Log Time" at bounding box center [452, 494] width 75 height 21
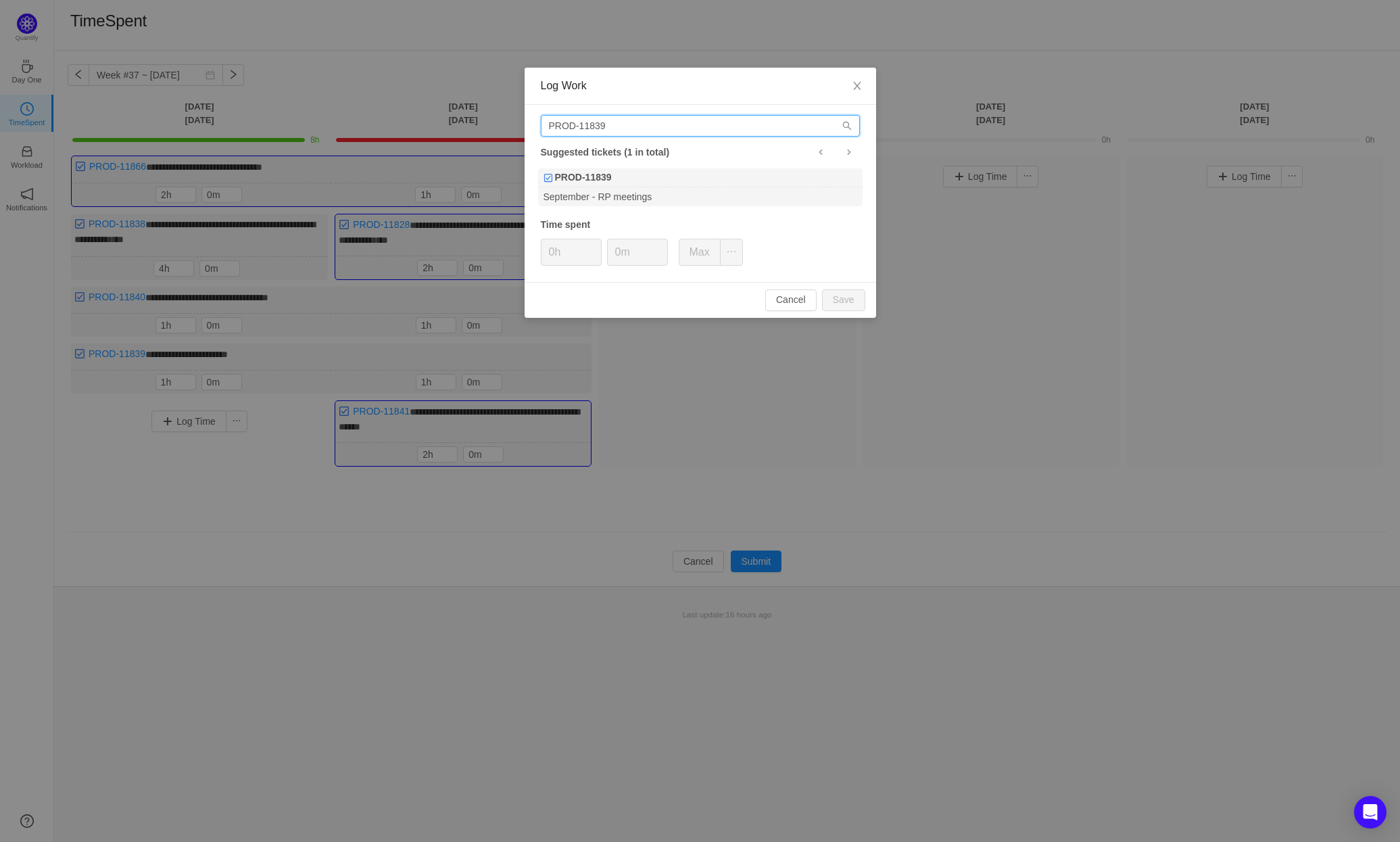
drag, startPoint x: 645, startPoint y: 126, endPoint x: 605, endPoint y: 126, distance: 40.0
click at [605, 126] on input "PROD-11839" at bounding box center [700, 125] width 319 height 21
type input "PROD-11838"
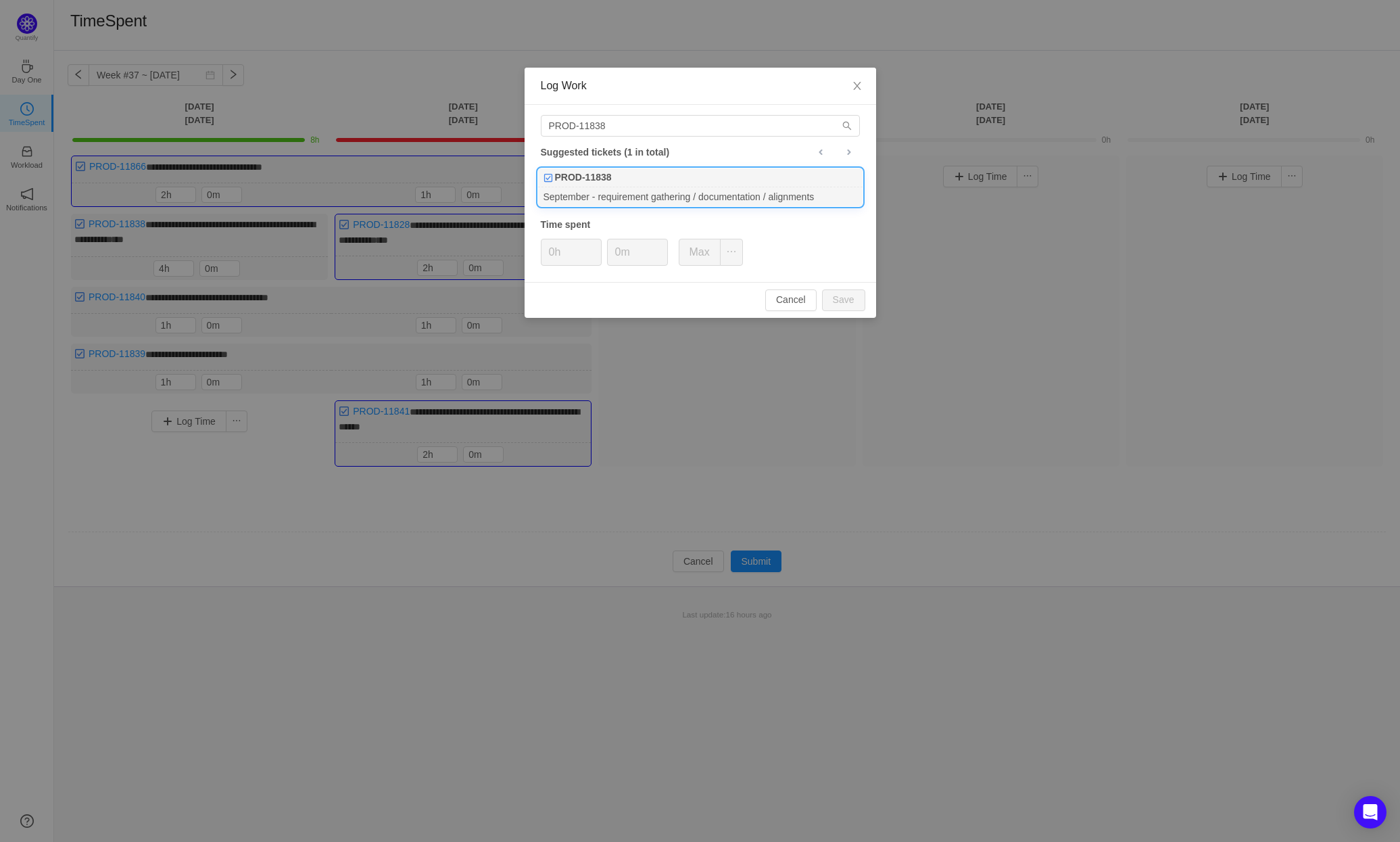
click at [630, 180] on div "PROD-11838" at bounding box center [700, 178] width 324 height 19
click at [852, 296] on button "Save" at bounding box center [844, 299] width 44 height 21
type input "0h"
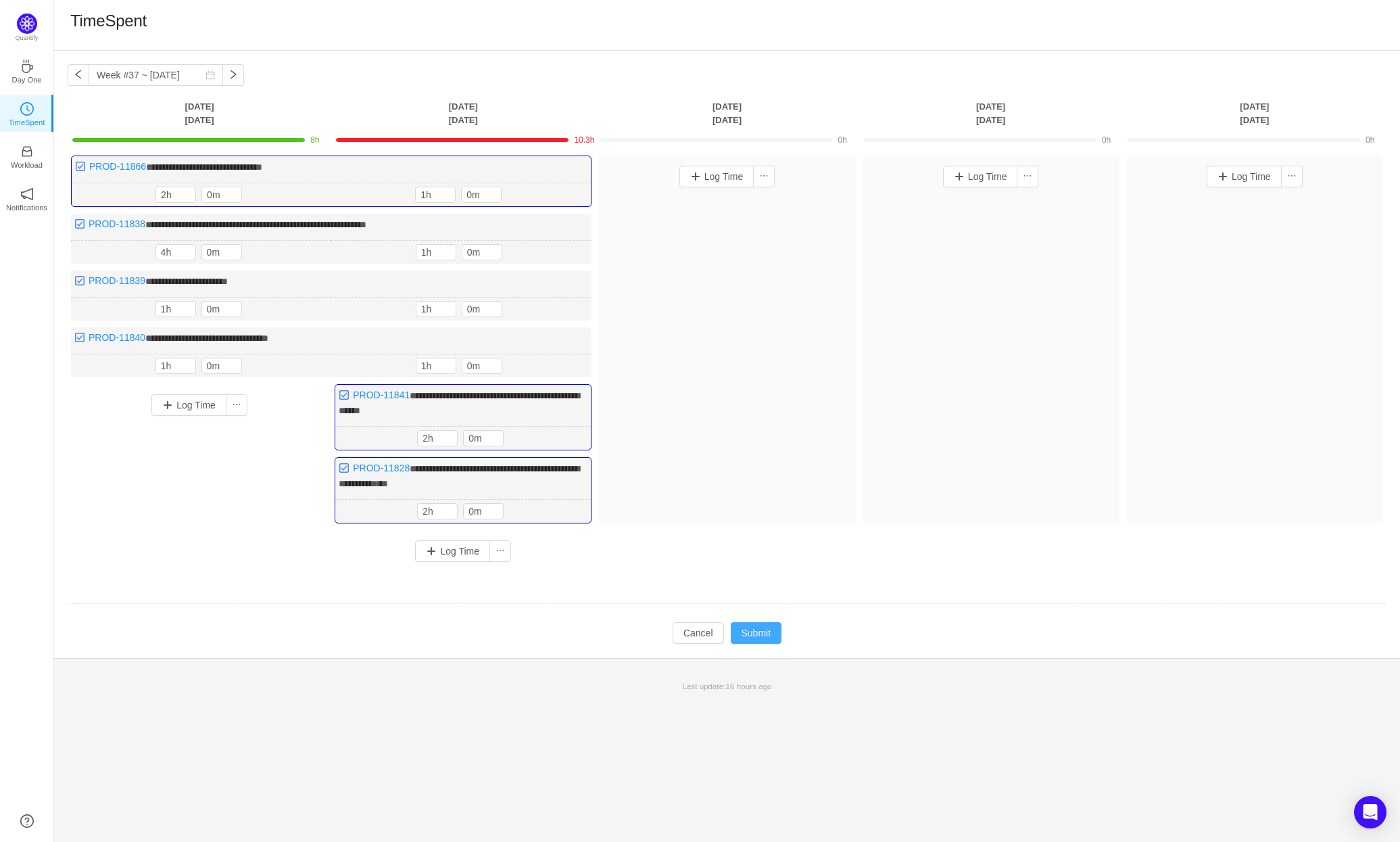
click at [768, 622] on button "Submit" at bounding box center [756, 633] width 51 height 21
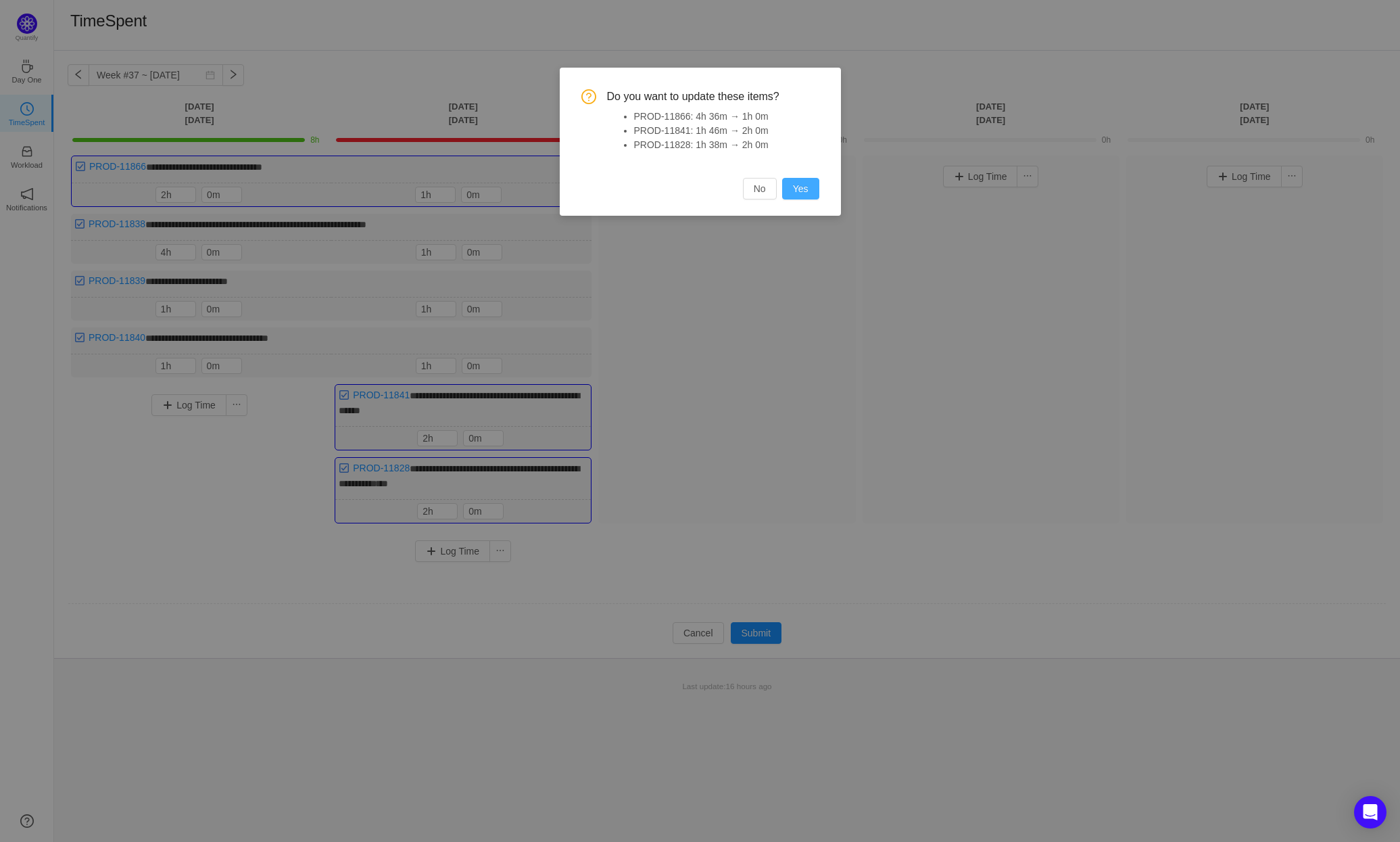
click at [793, 189] on button "Yes" at bounding box center [801, 188] width 37 height 21
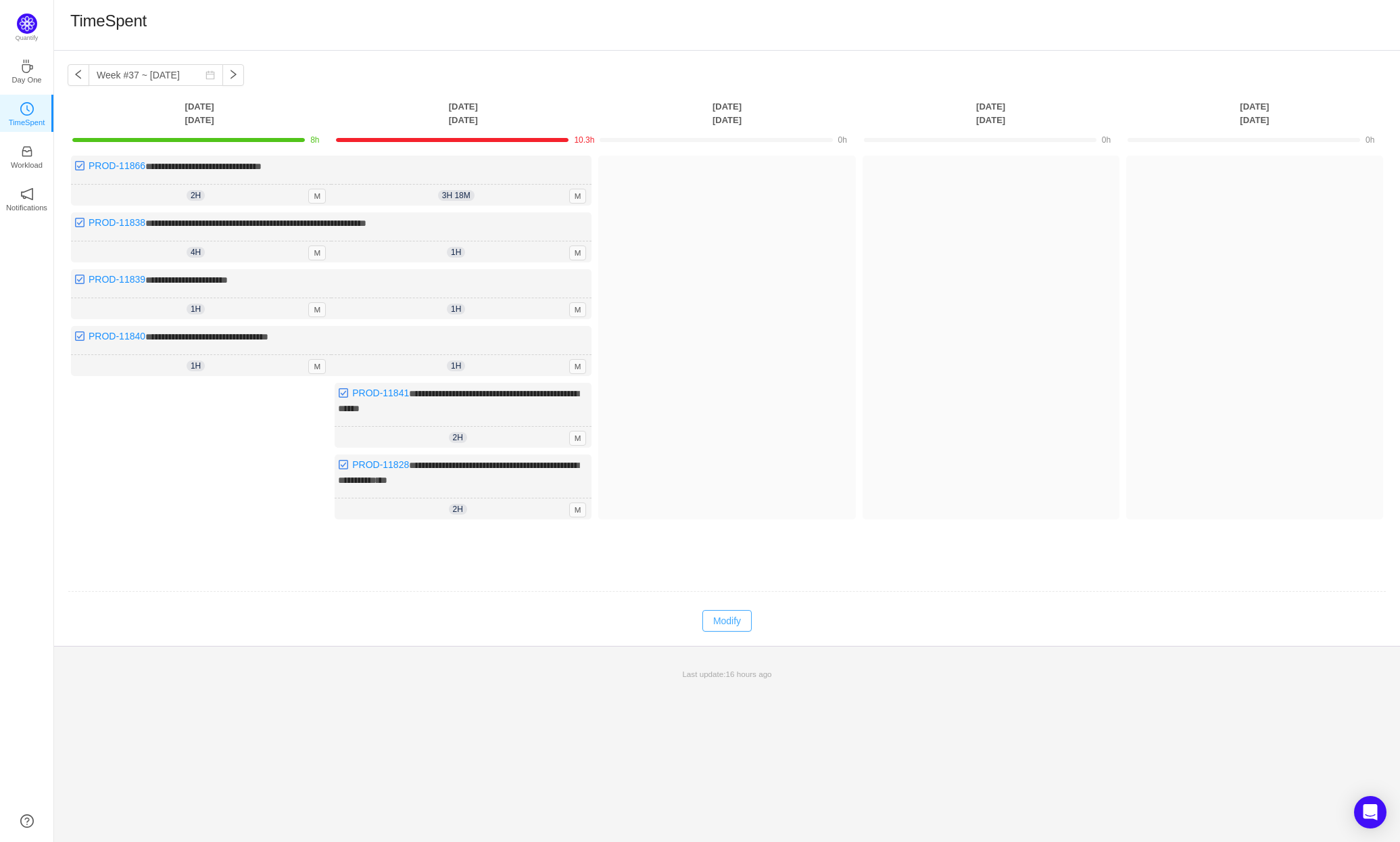
click at [732, 617] on button "Modify" at bounding box center [727, 621] width 49 height 21
click at [497, 196] on span "Decrease Value" at bounding box center [494, 196] width 14 height 8
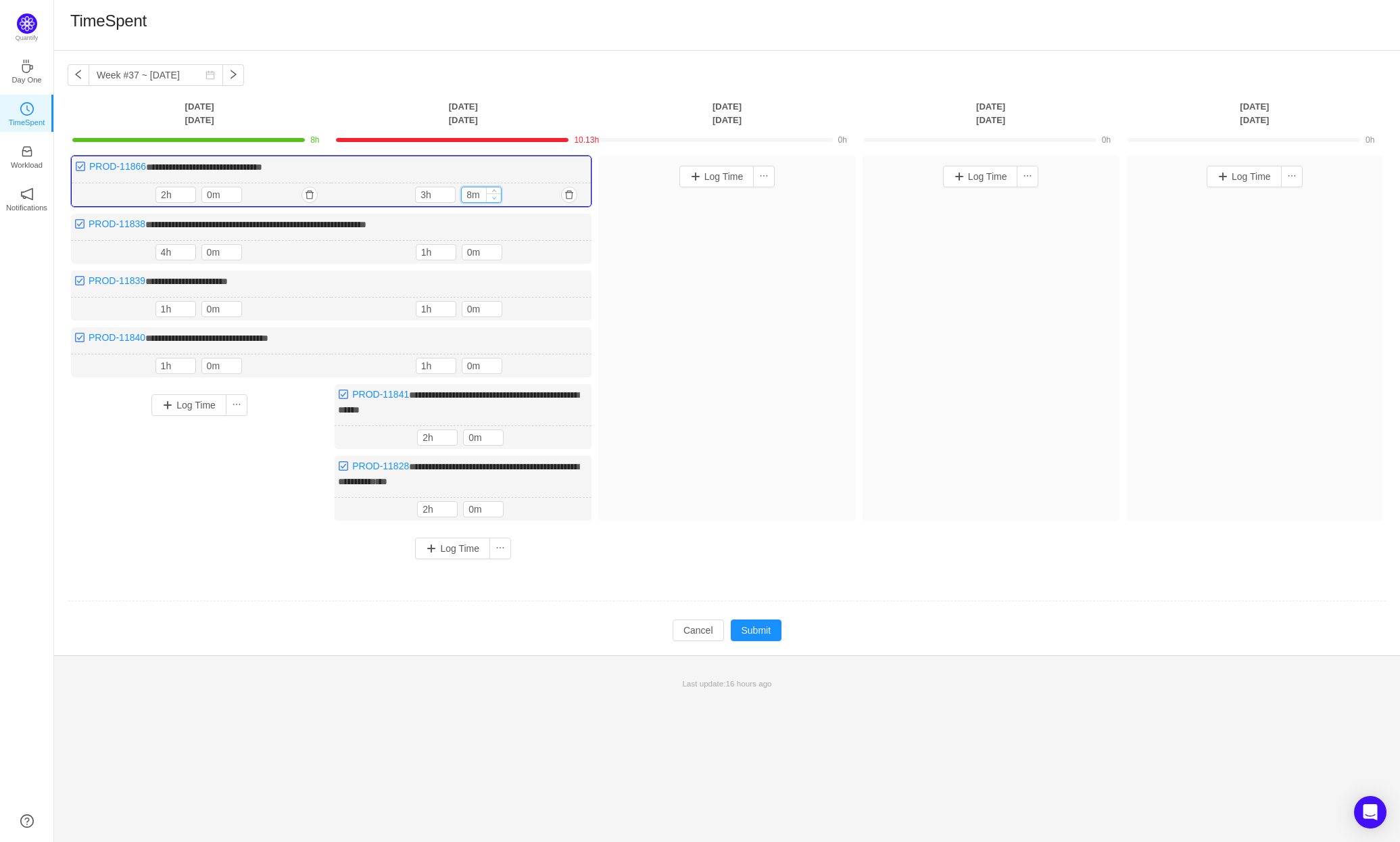
type input "0m"
click at [497, 196] on span "Decrease Value" at bounding box center [494, 197] width 14 height 8
type input "2h"
click at [452, 195] on span "Decrease Value" at bounding box center [447, 197] width 14 height 8
click at [728, 175] on button "Log Time" at bounding box center [717, 176] width 75 height 21
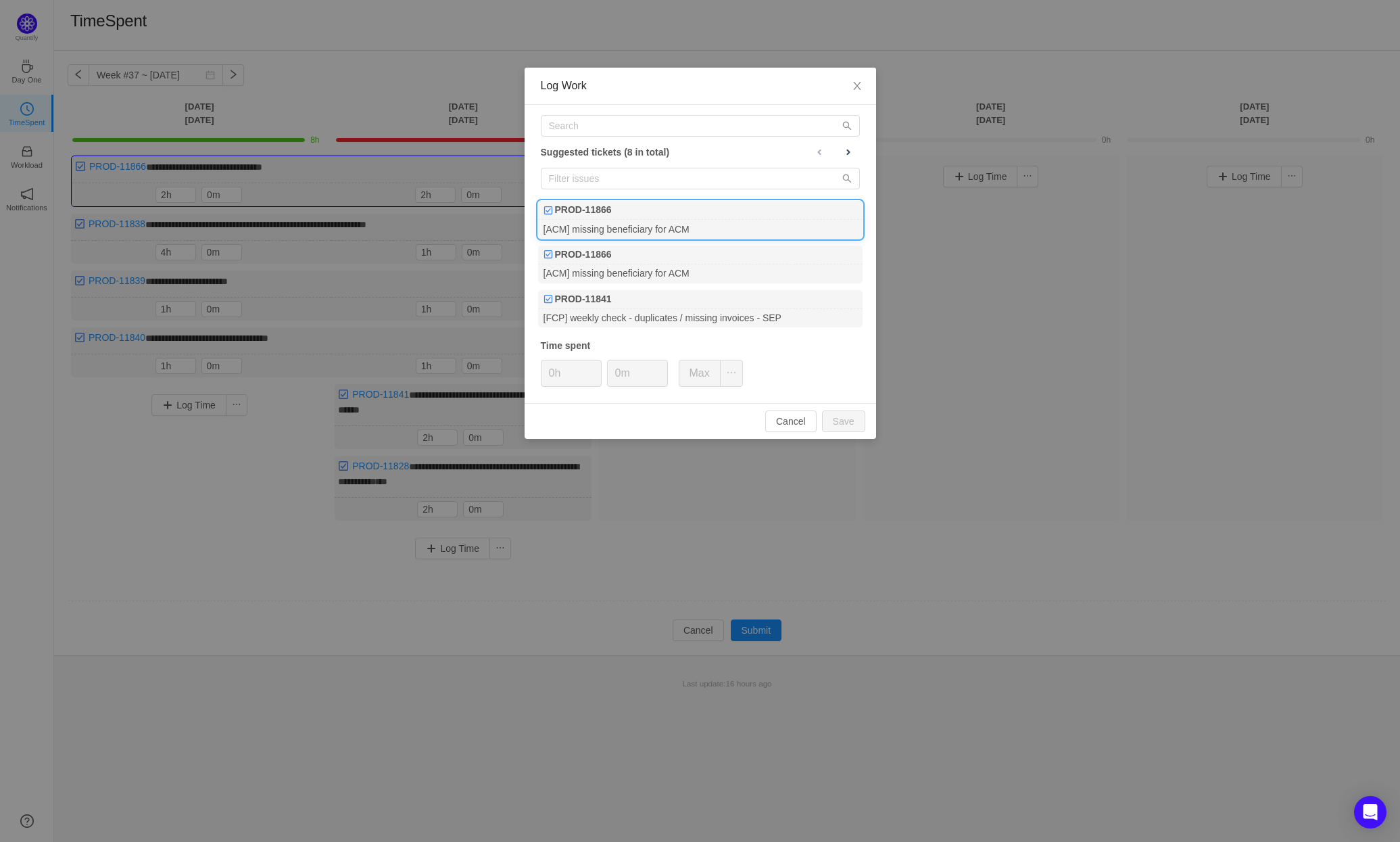
click at [673, 220] on div "[ACM] missing beneficiary for ACM" at bounding box center [700, 229] width 324 height 19
click at [851, 417] on button "Save" at bounding box center [844, 421] width 44 height 21
type input "0h"
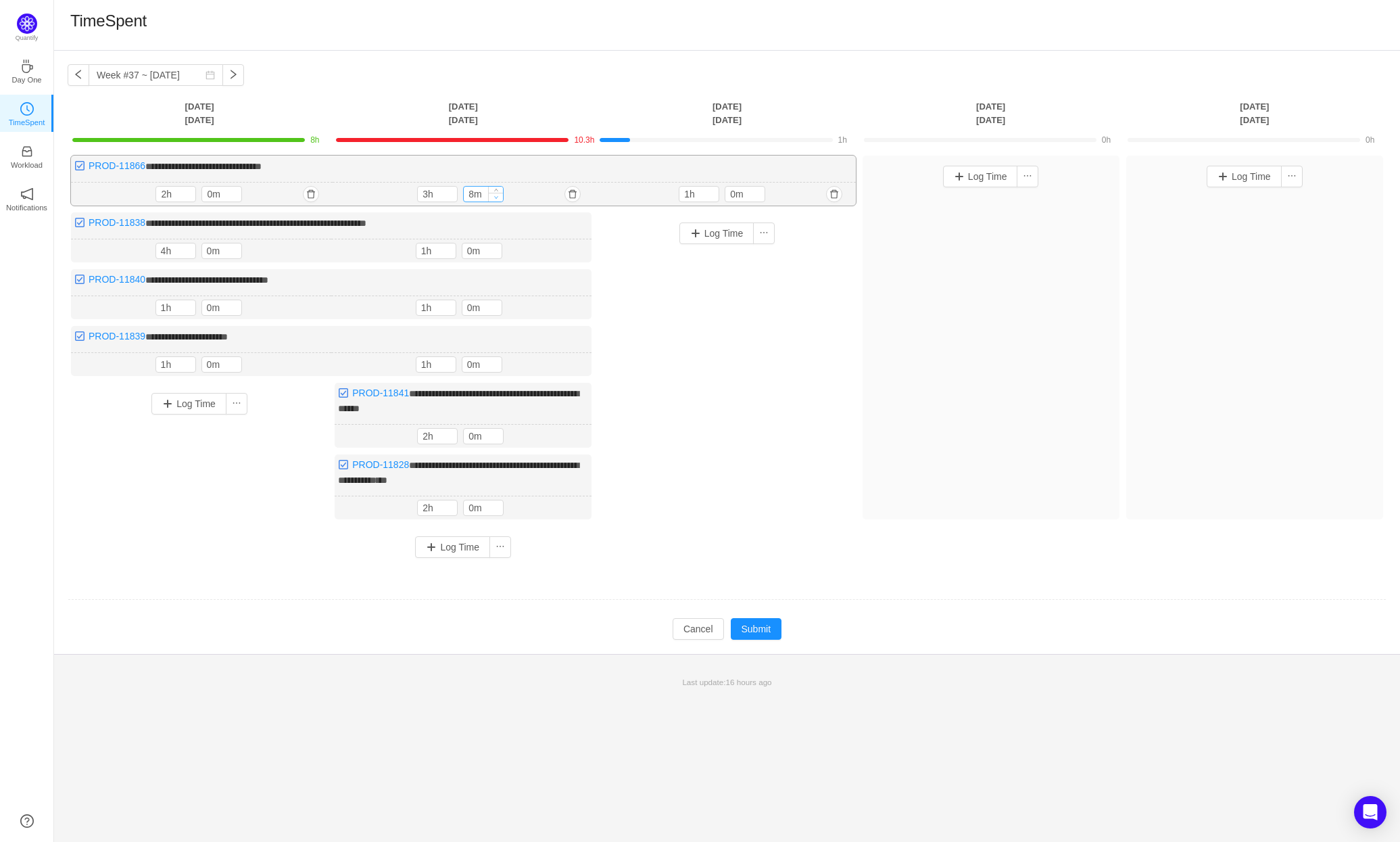
click at [499, 195] on span "Decrease Value" at bounding box center [495, 196] width 14 height 8
type input "0m"
click at [499, 195] on span "Decrease Value" at bounding box center [495, 197] width 14 height 8
click at [452, 195] on icon "icon: down" at bounding box center [450, 197] width 5 height 5
type input "1h"
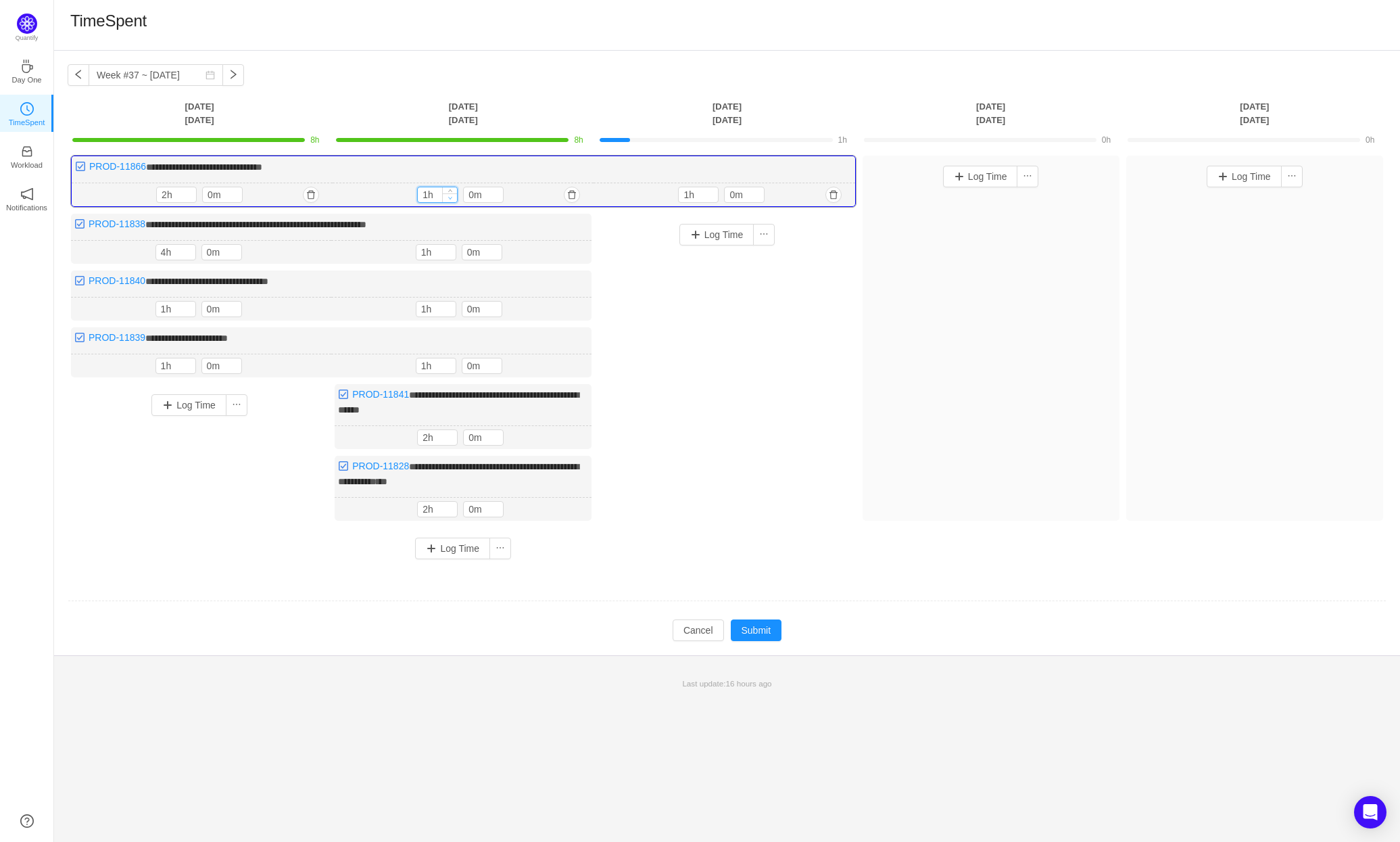
click at [452, 195] on icon "icon: down" at bounding box center [450, 197] width 5 height 5
click at [497, 192] on icon "icon: up" at bounding box center [496, 192] width 5 height 5
type input "30m"
click at [497, 192] on icon "icon: up" at bounding box center [496, 192] width 5 height 5
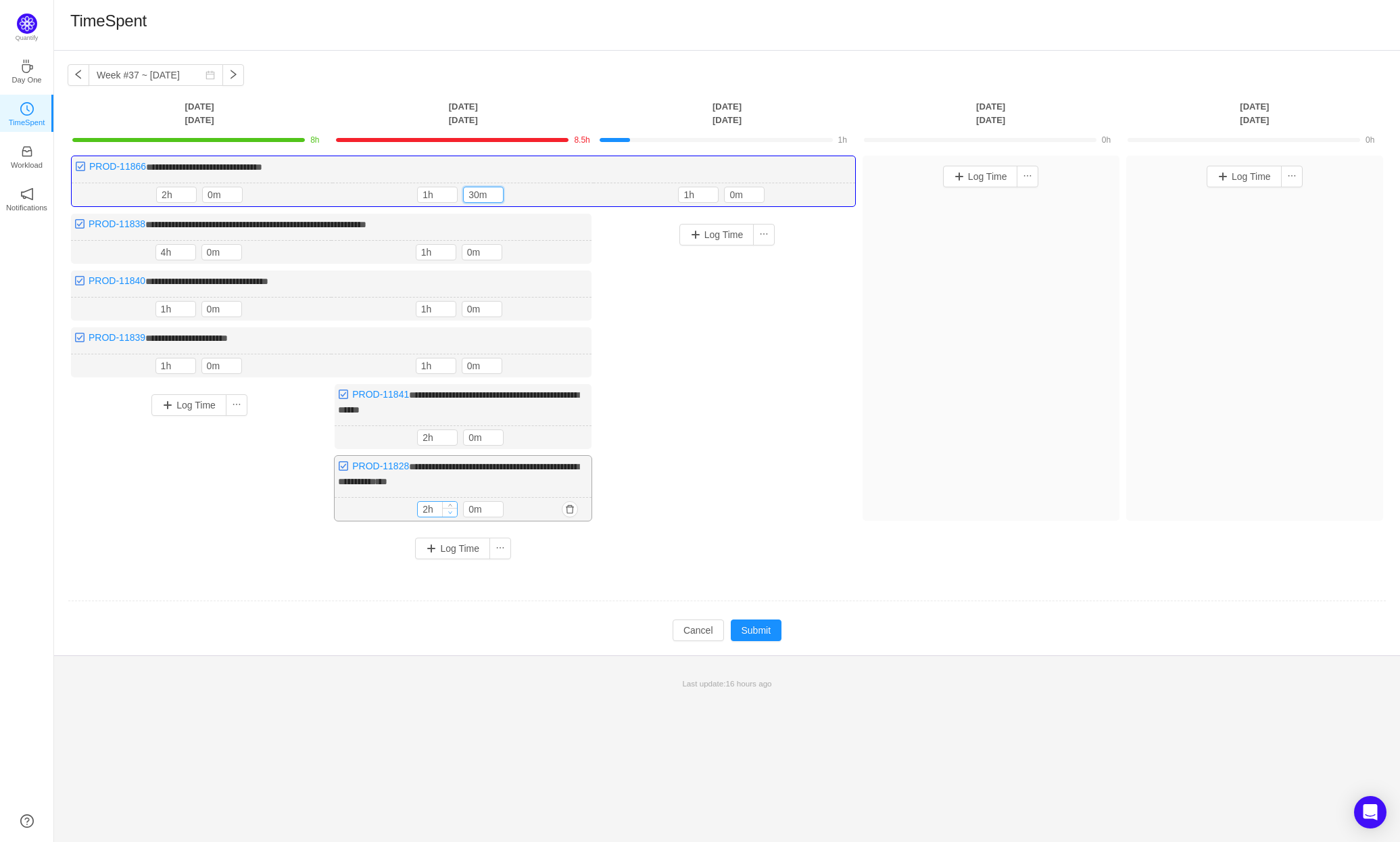
type input "1h"
click at [452, 508] on span "Decrease Value" at bounding box center [449, 511] width 14 height 8
click at [494, 502] on span "Increase Value" at bounding box center [495, 506] width 14 height 8
type input "30m"
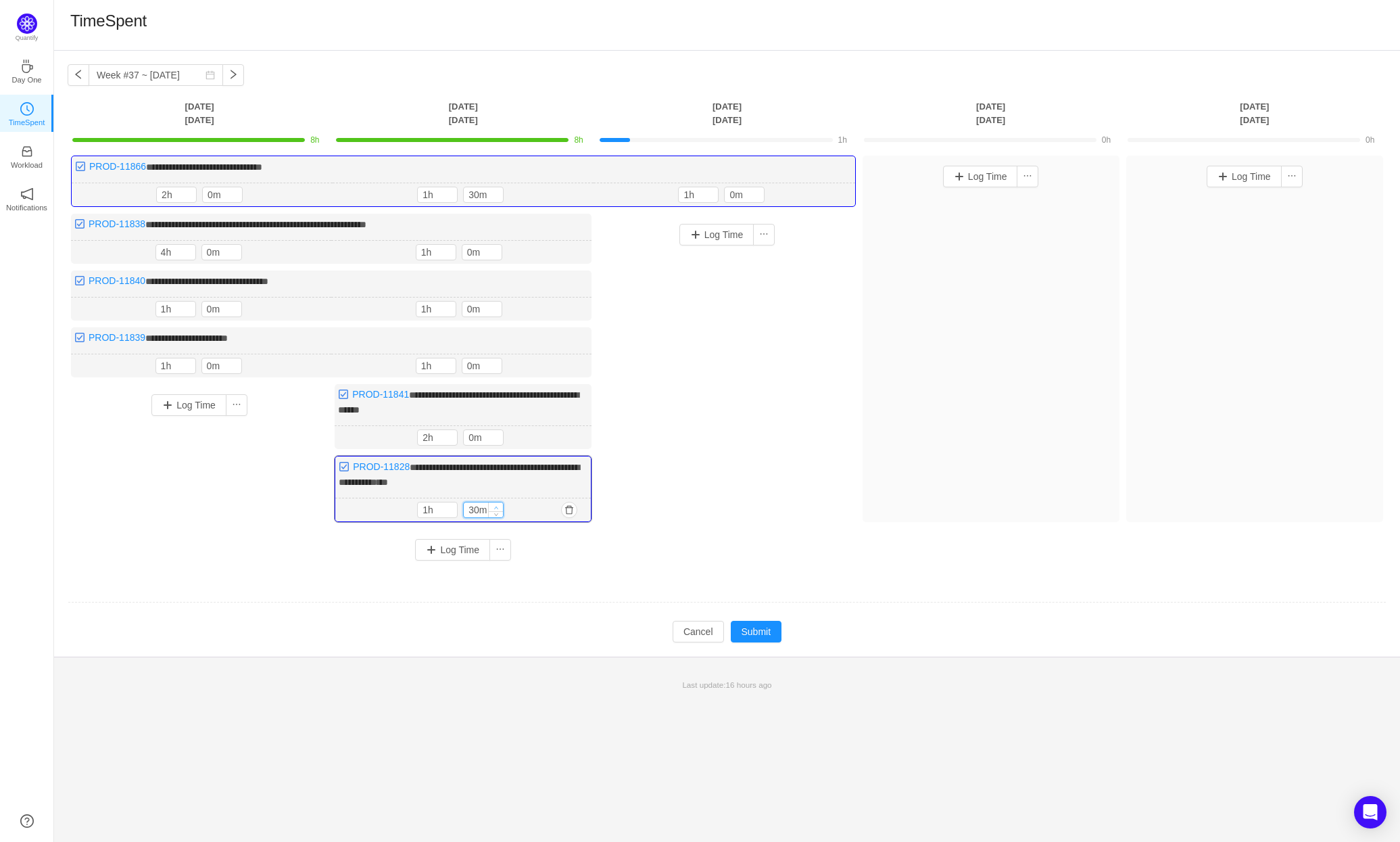
click at [494, 502] on span "Increase Value" at bounding box center [495, 506] width 14 height 8
click at [835, 190] on button "button" at bounding box center [833, 195] width 17 height 17
click at [824, 254] on button "Yes" at bounding box center [811, 253] width 26 height 17
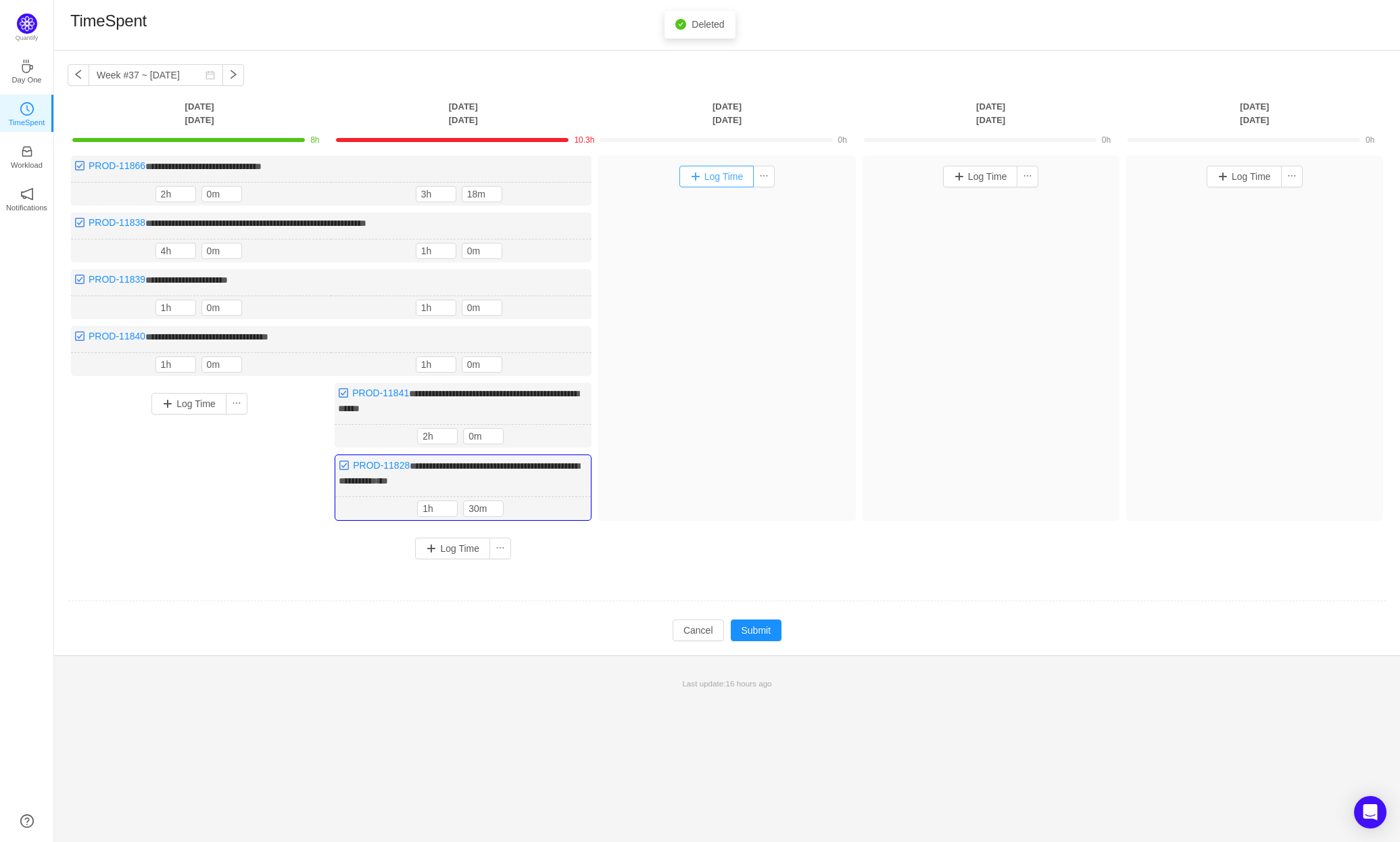
click at [723, 180] on button "Log Time" at bounding box center [717, 176] width 75 height 21
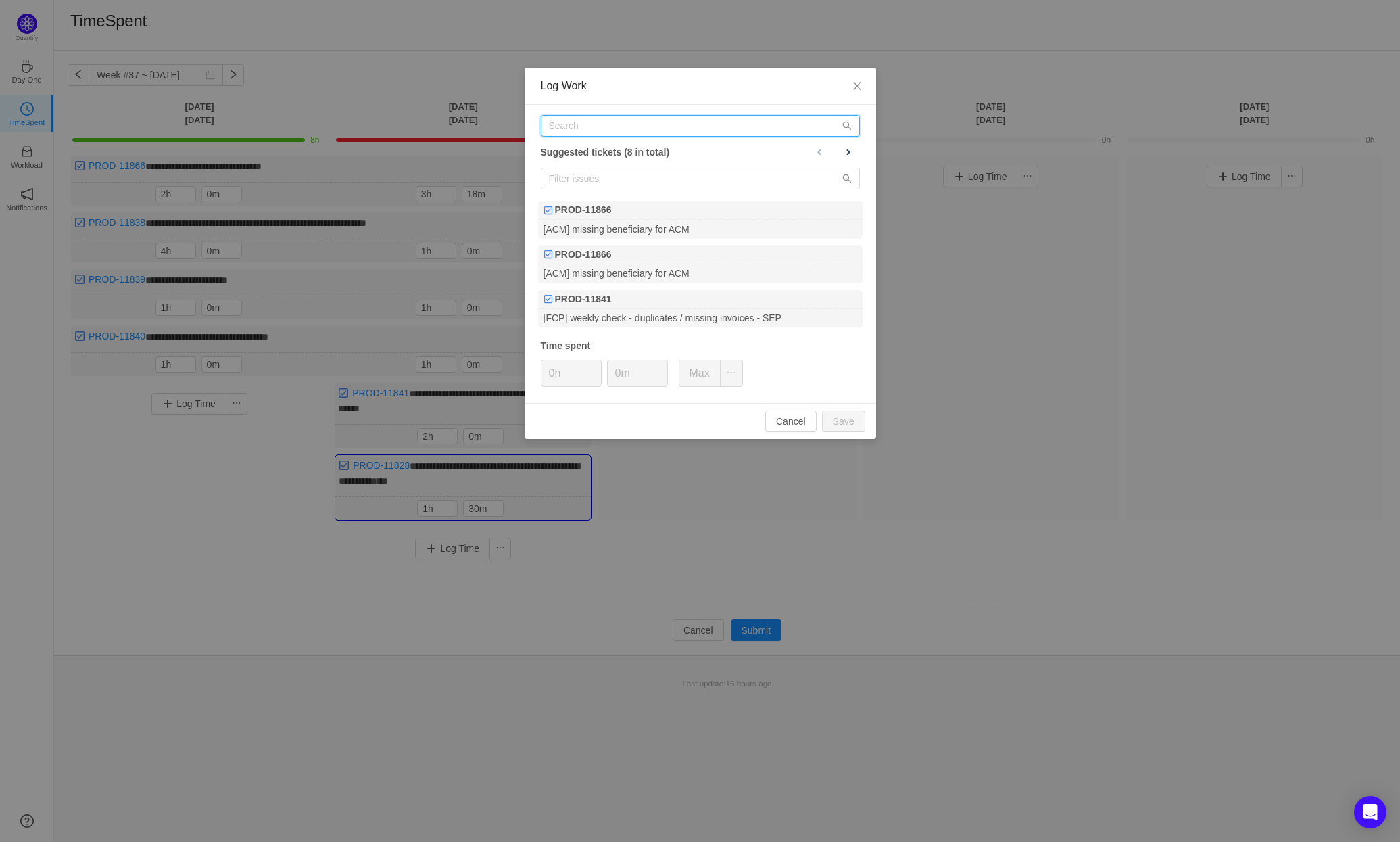
click at [604, 129] on input "text" at bounding box center [700, 125] width 319 height 21
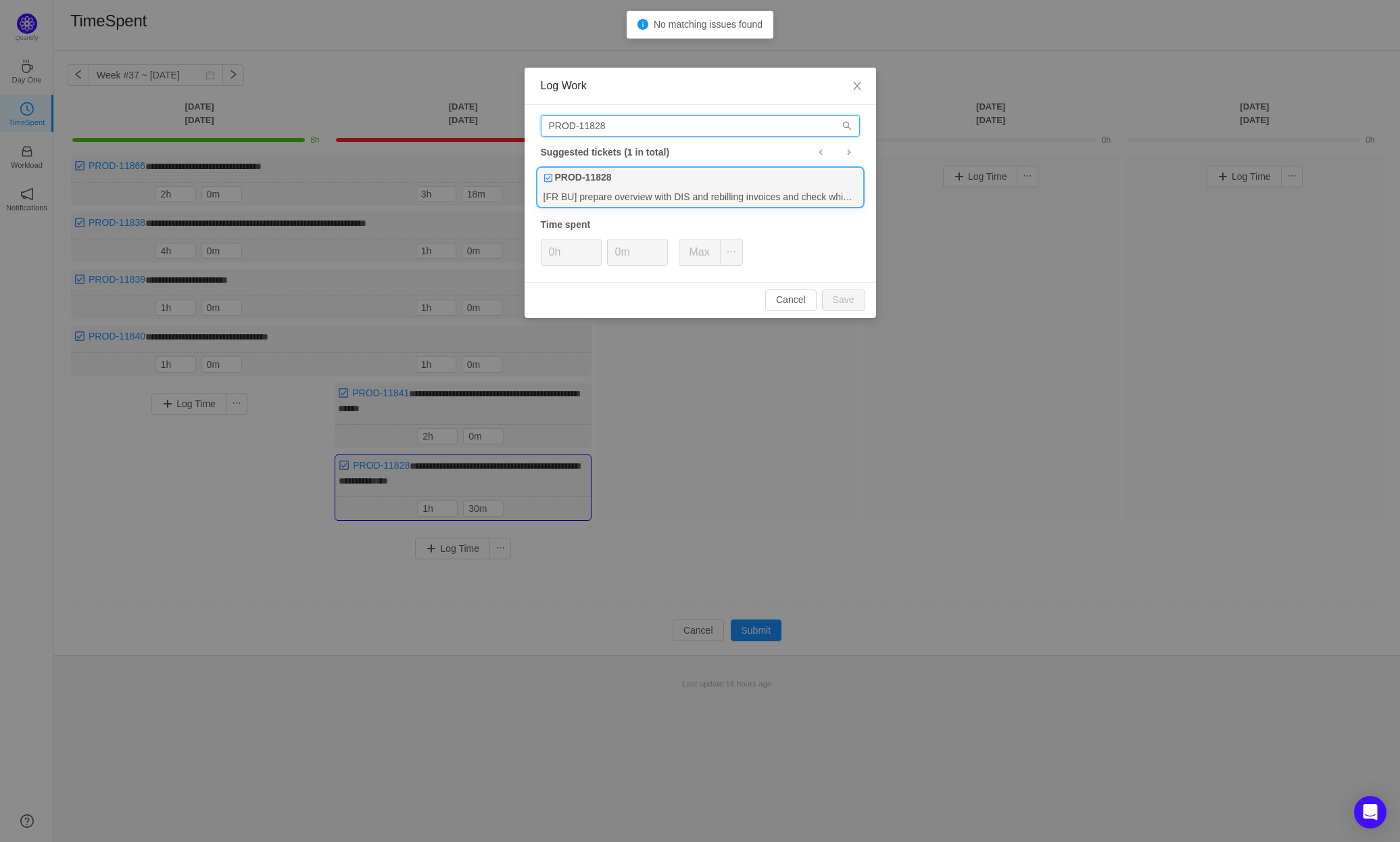
type input "PROD-11828"
click at [706, 180] on div "PROD-11828" at bounding box center [700, 178] width 324 height 19
click at [845, 299] on button "Save" at bounding box center [844, 299] width 44 height 21
type input "0h"
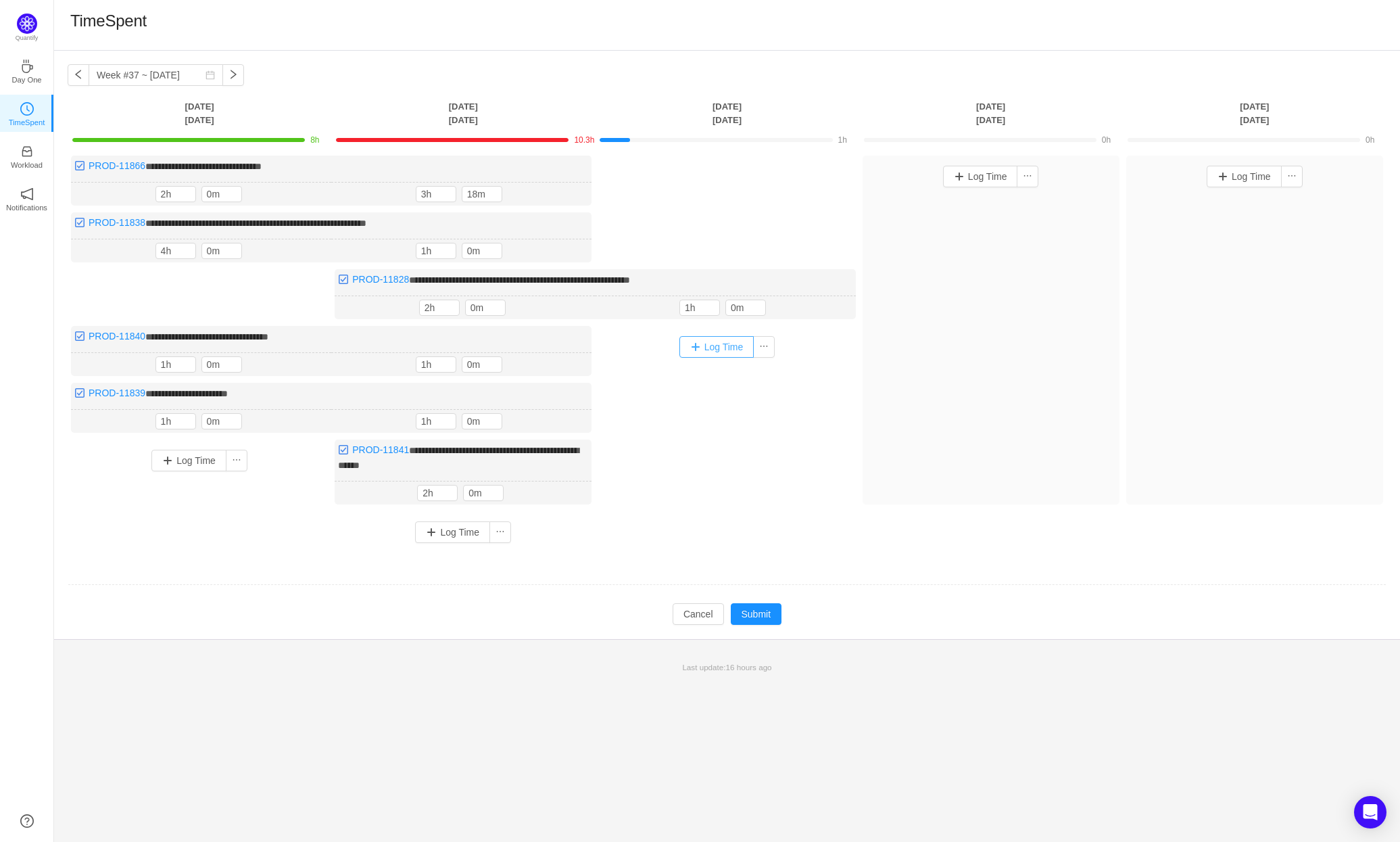
click at [740, 342] on button "Log Time" at bounding box center [717, 346] width 75 height 21
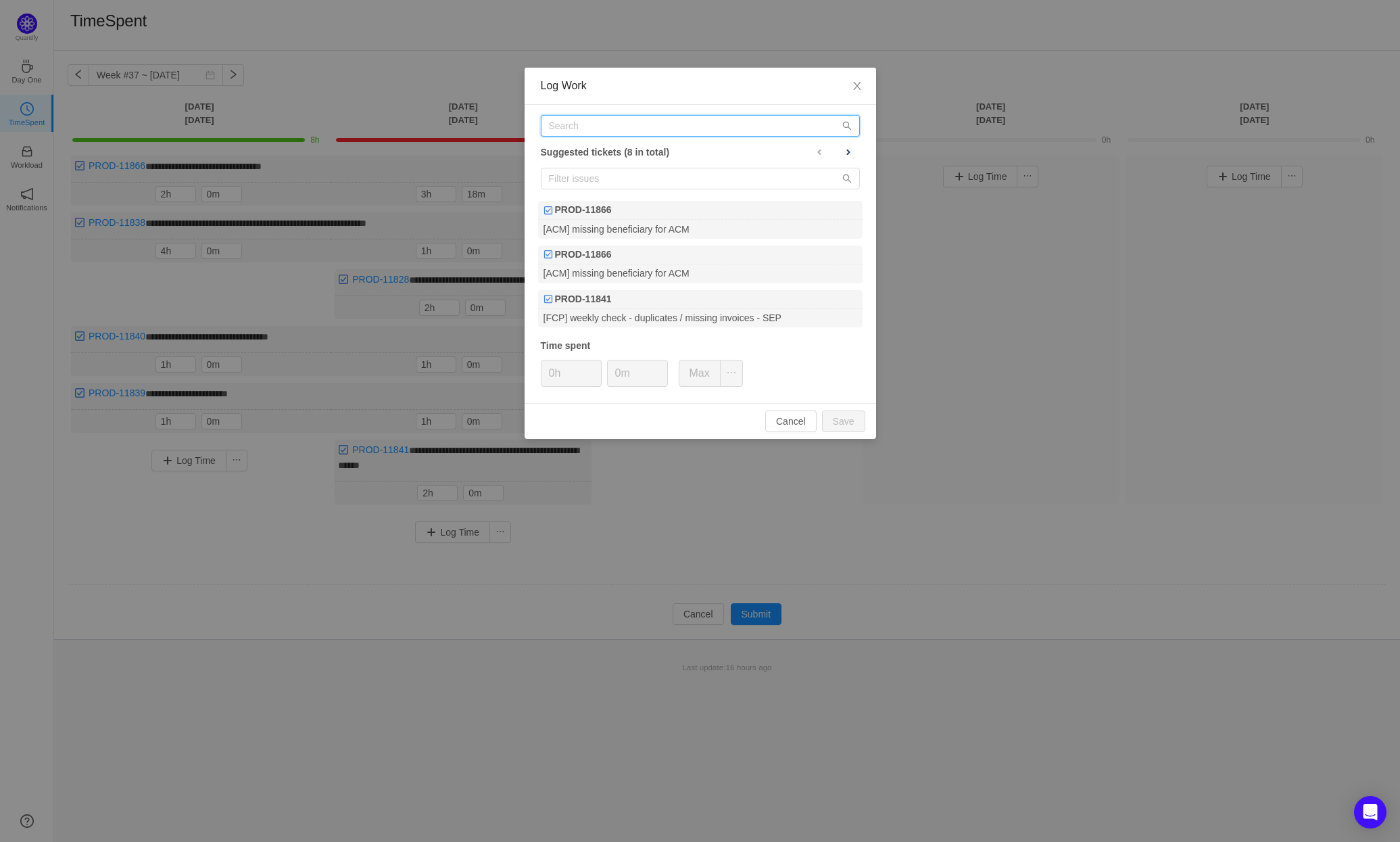
click at [590, 118] on input "text" at bounding box center [700, 125] width 319 height 21
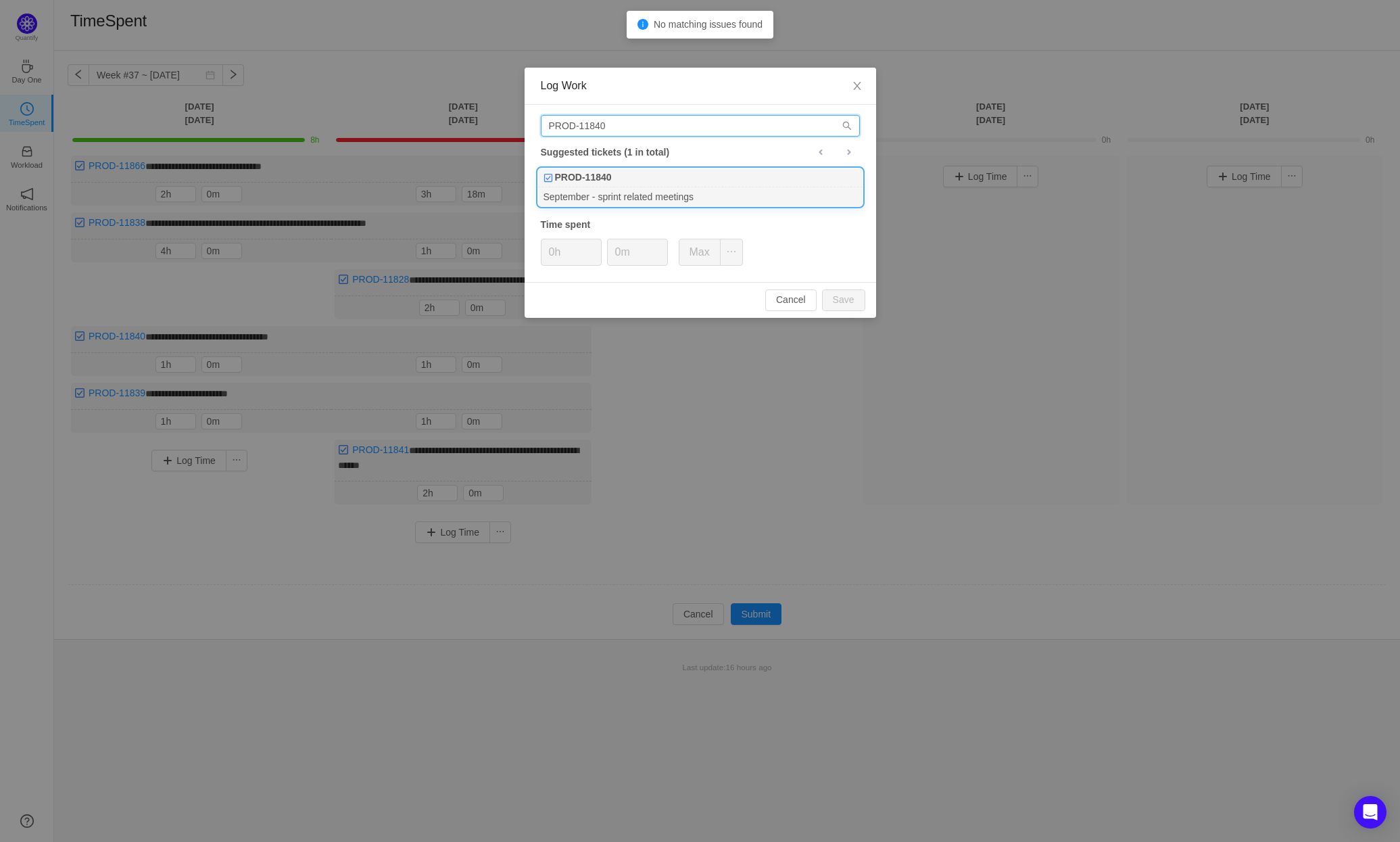
type input "PROD-11840"
click at [668, 178] on div "PROD-11840" at bounding box center [700, 178] width 324 height 19
click at [841, 298] on button "Save" at bounding box center [844, 299] width 44 height 21
type input "0h"
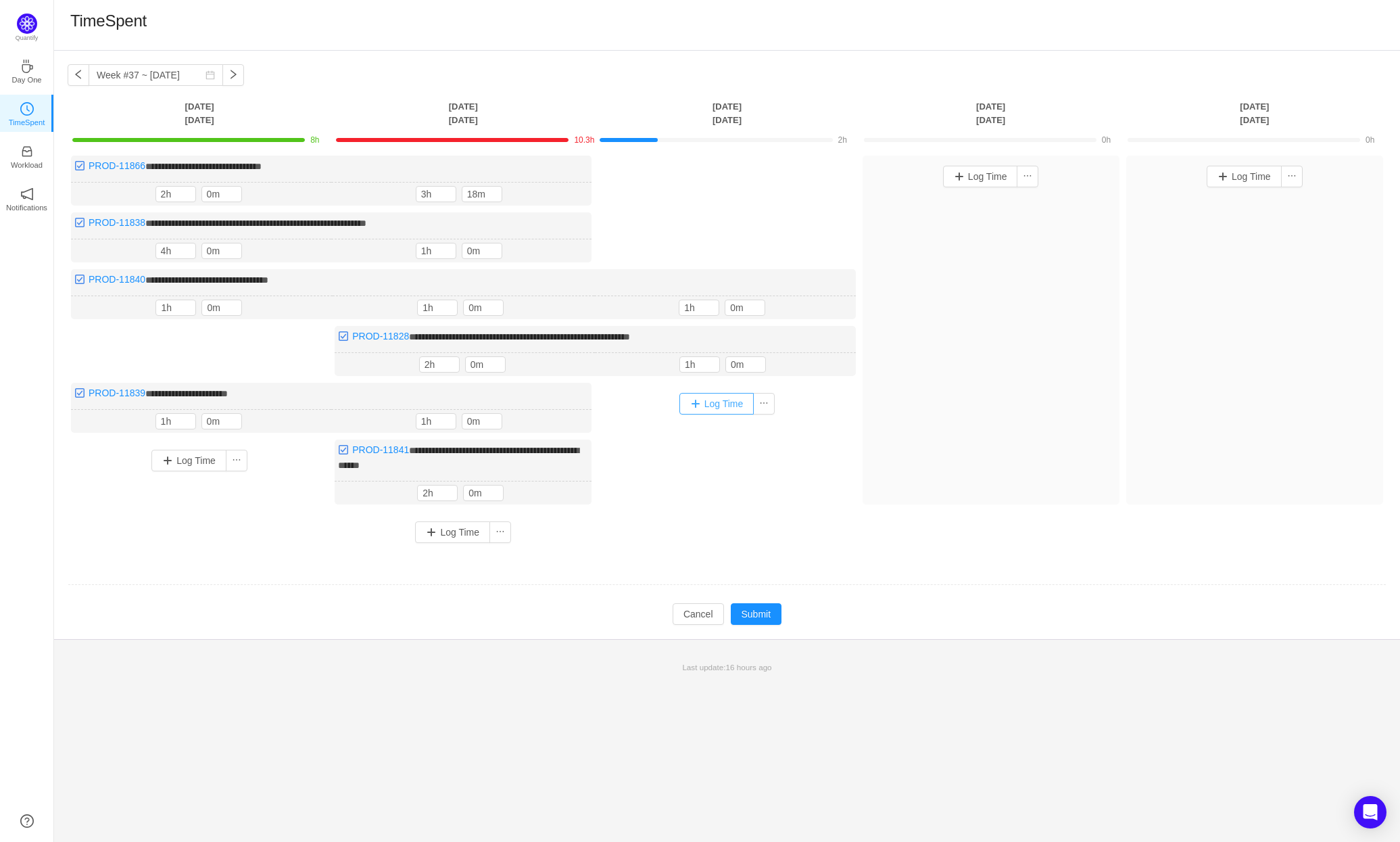
click at [731, 401] on button "Log Time" at bounding box center [717, 403] width 75 height 21
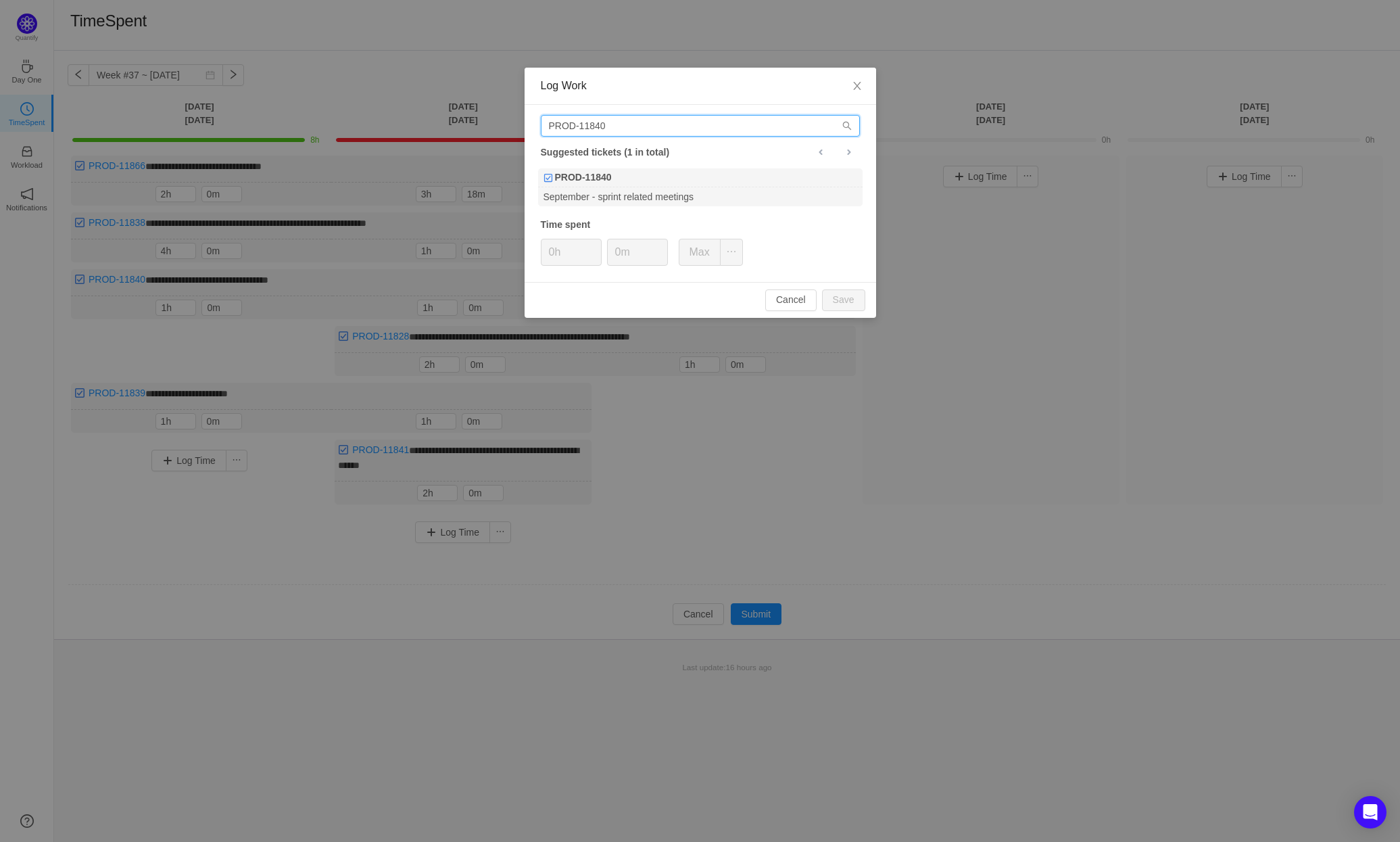
drag, startPoint x: 614, startPoint y: 126, endPoint x: 597, endPoint y: 125, distance: 17.0
click at [597, 125] on input "PROD-11840" at bounding box center [700, 125] width 319 height 21
type input "PROD-11839"
click at [612, 182] on b "PROD-11839" at bounding box center [582, 177] width 56 height 14
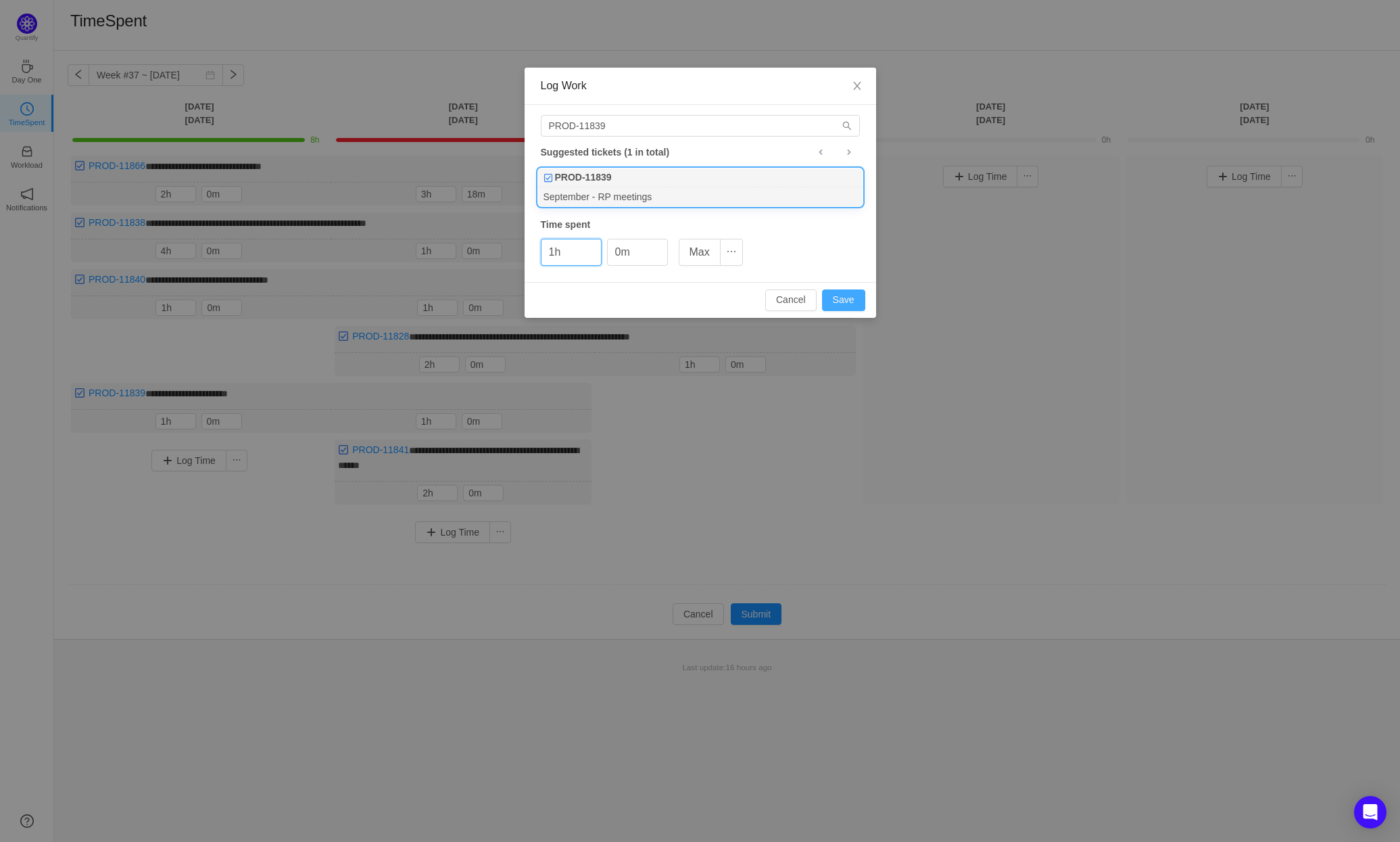
click at [838, 298] on button "Save" at bounding box center [844, 299] width 44 height 21
type input "0h"
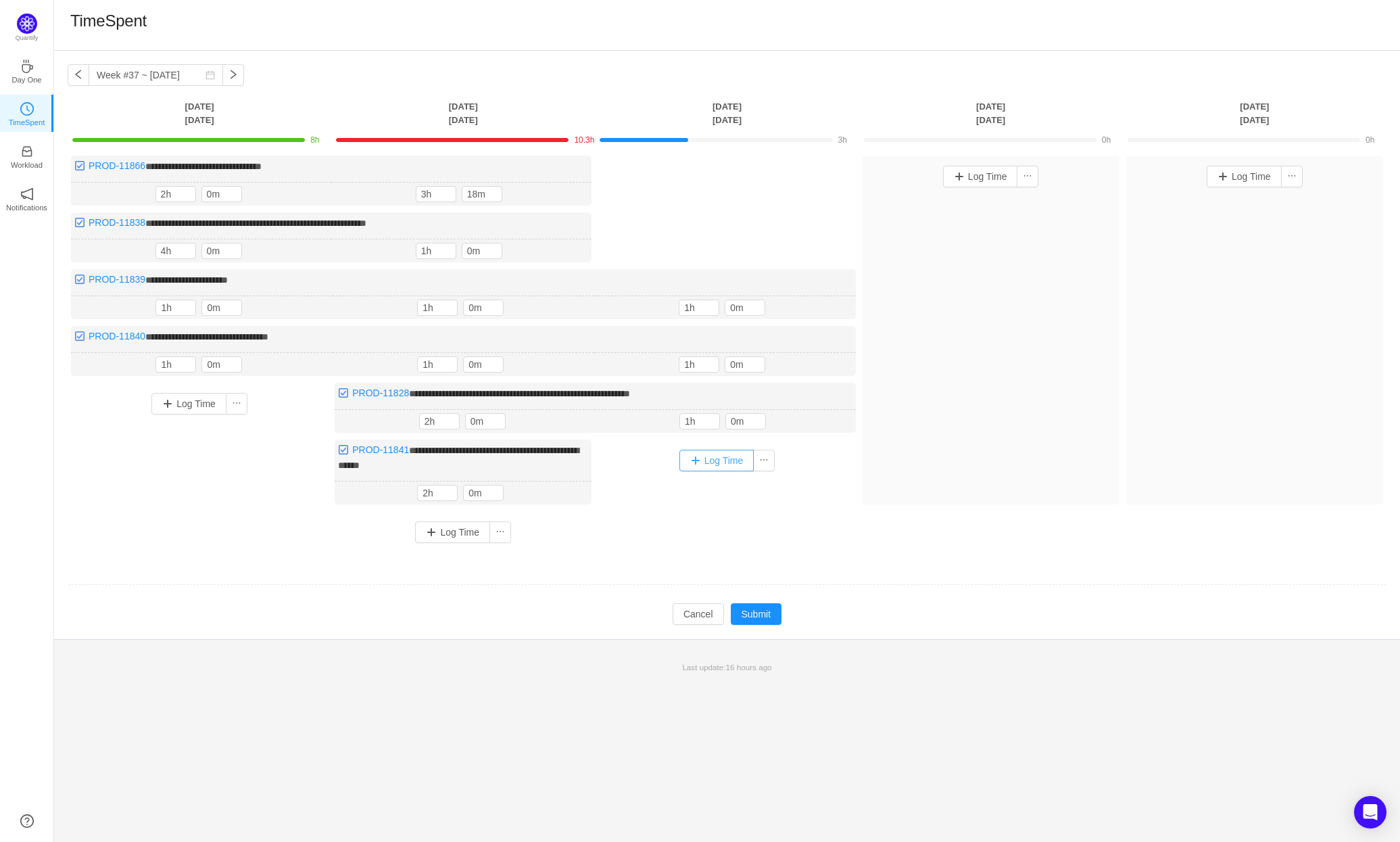
click at [721, 455] on button "Log Time" at bounding box center [717, 460] width 75 height 21
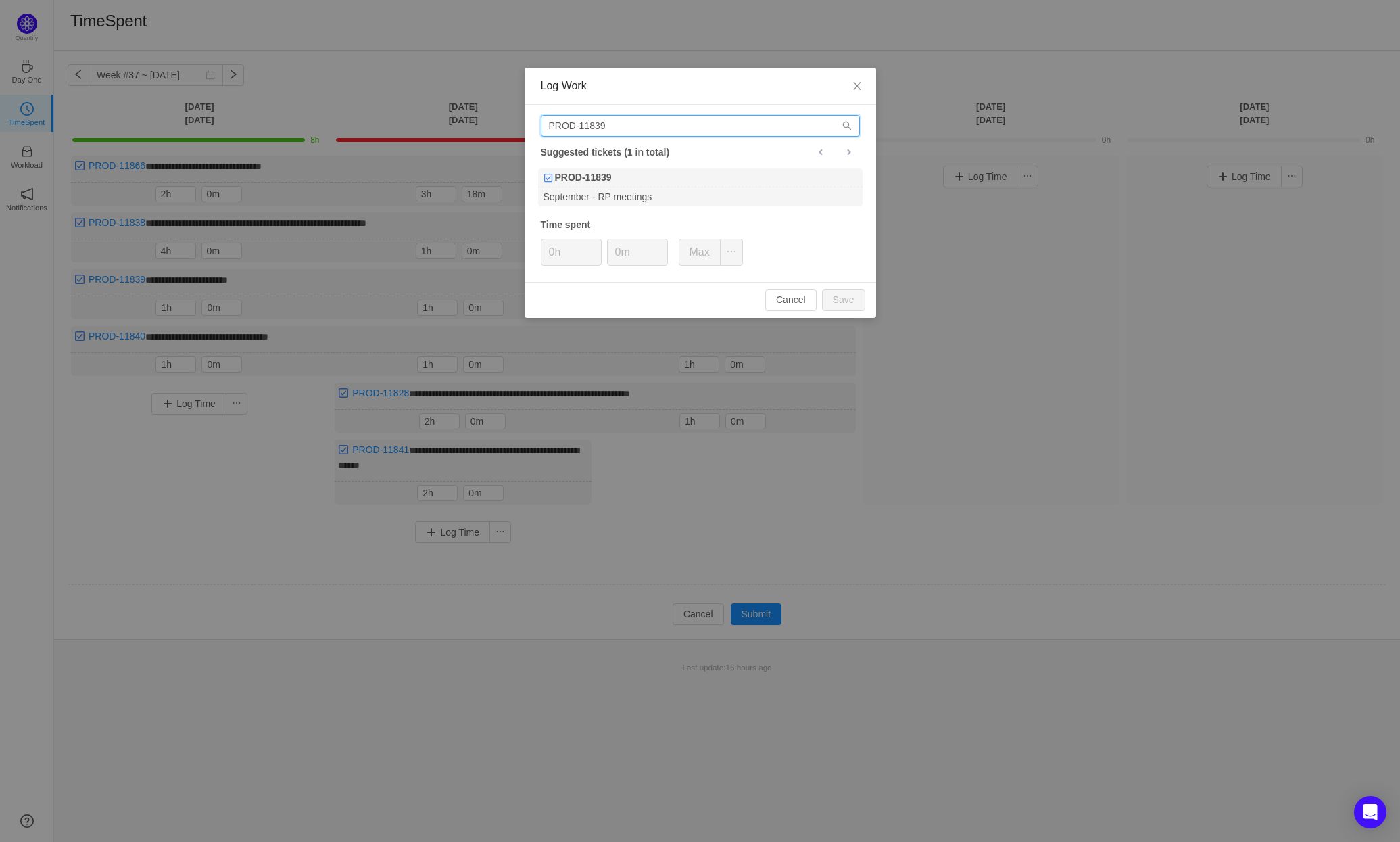
drag, startPoint x: 623, startPoint y: 125, endPoint x: 603, endPoint y: 121, distance: 20.4
click at [603, 121] on input "PROD-11839" at bounding box center [700, 125] width 319 height 21
type input "PROD-11838"
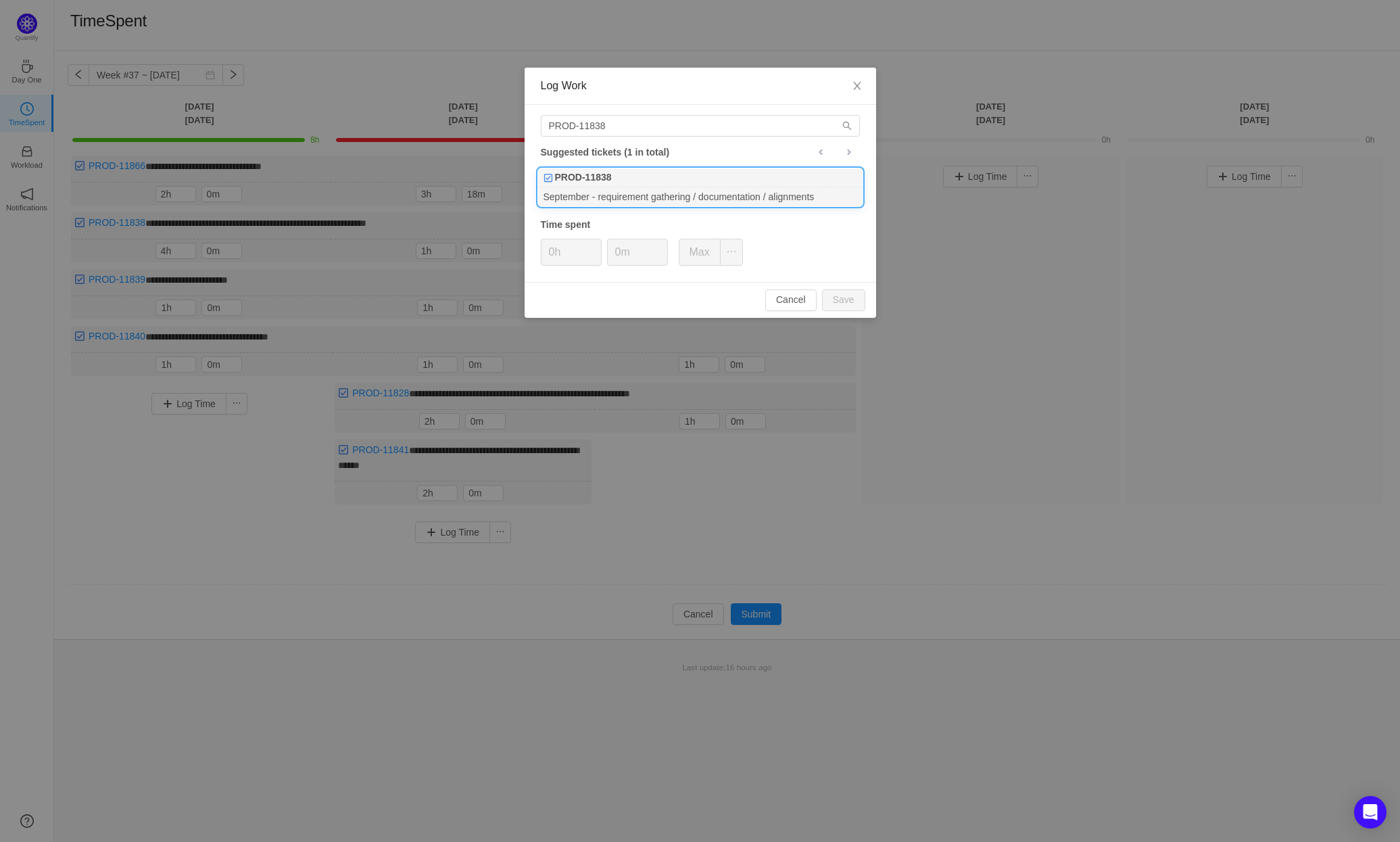
click at [610, 191] on div "September - requirement gathering / documentation / alignments" at bounding box center [700, 196] width 324 height 19
click at [853, 300] on button "Save" at bounding box center [844, 299] width 44 height 21
type input "0h"
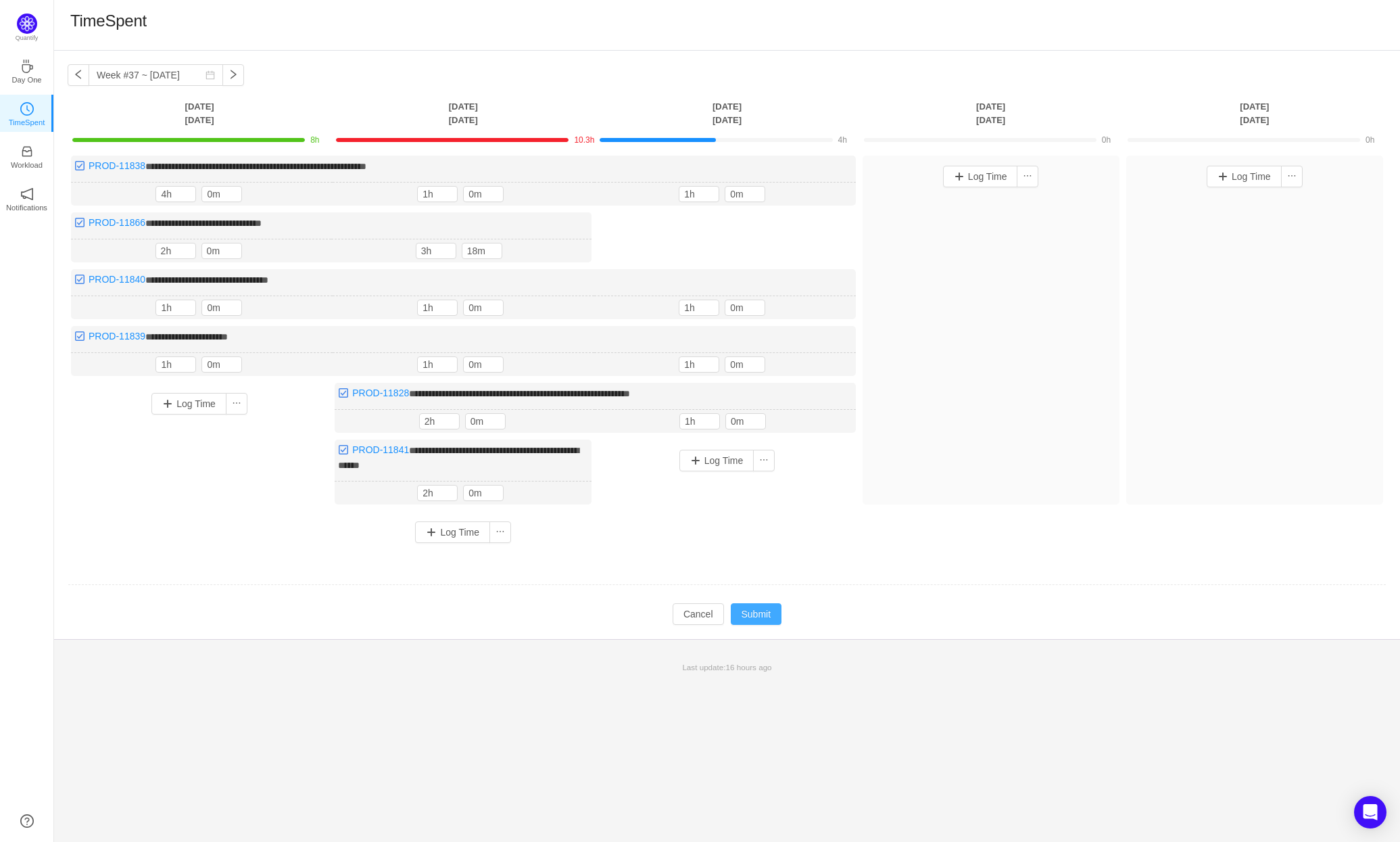
click at [766, 606] on button "Submit" at bounding box center [756, 613] width 51 height 21
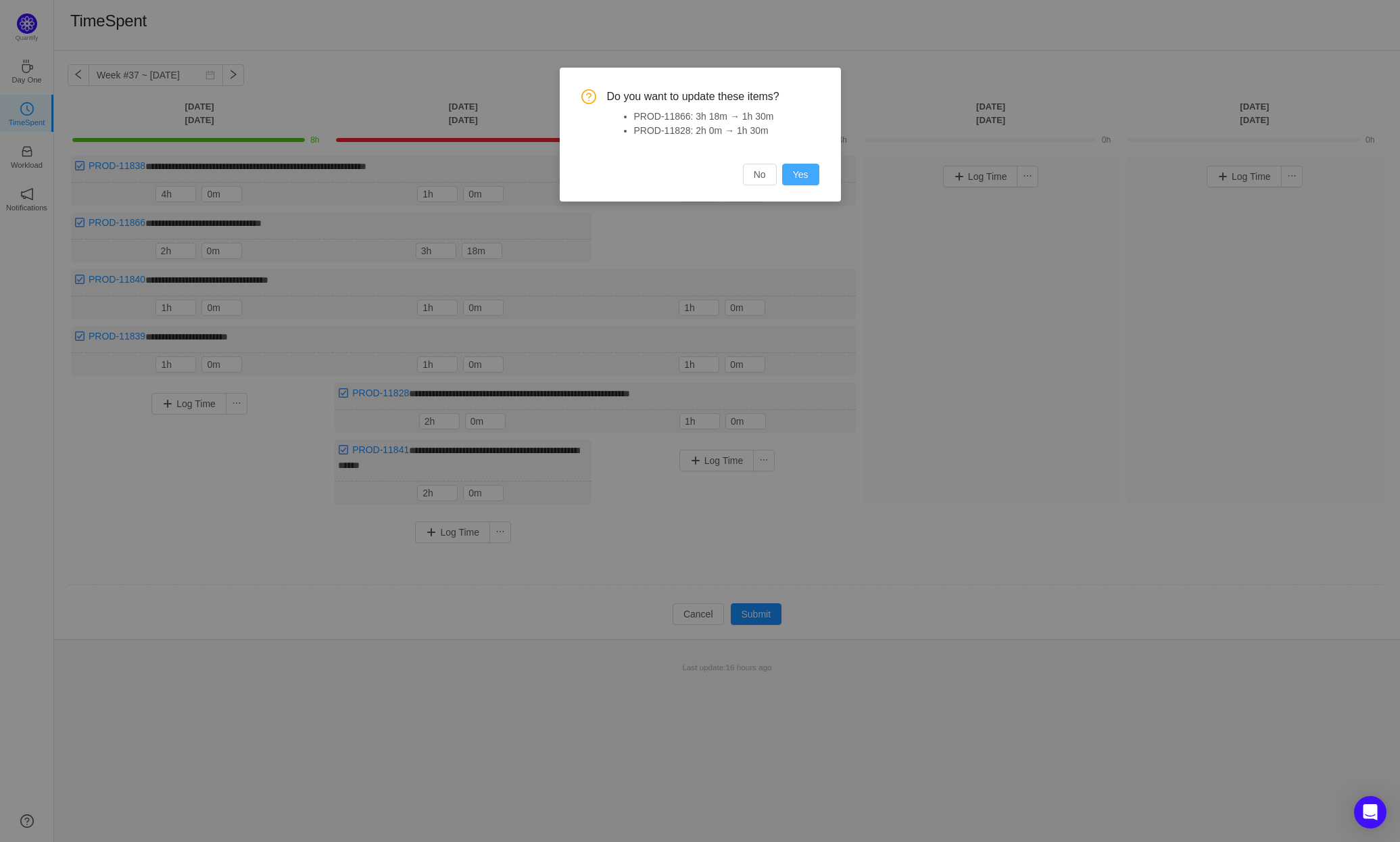
click at [810, 171] on button "Yes" at bounding box center [801, 174] width 37 height 21
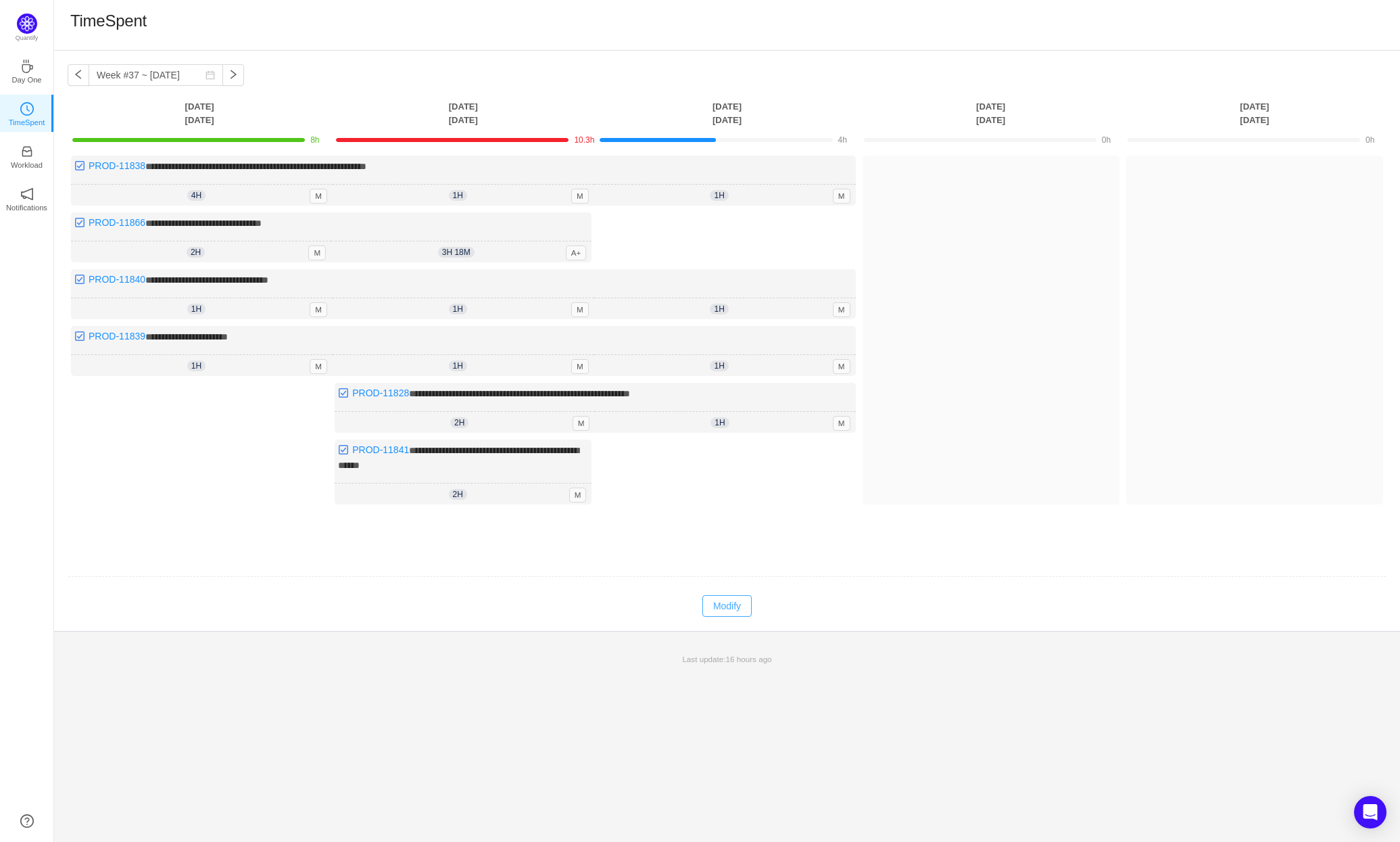
click at [727, 601] on button "Modify" at bounding box center [727, 606] width 49 height 21
click at [497, 252] on span "Decrease Value" at bounding box center [494, 253] width 14 height 8
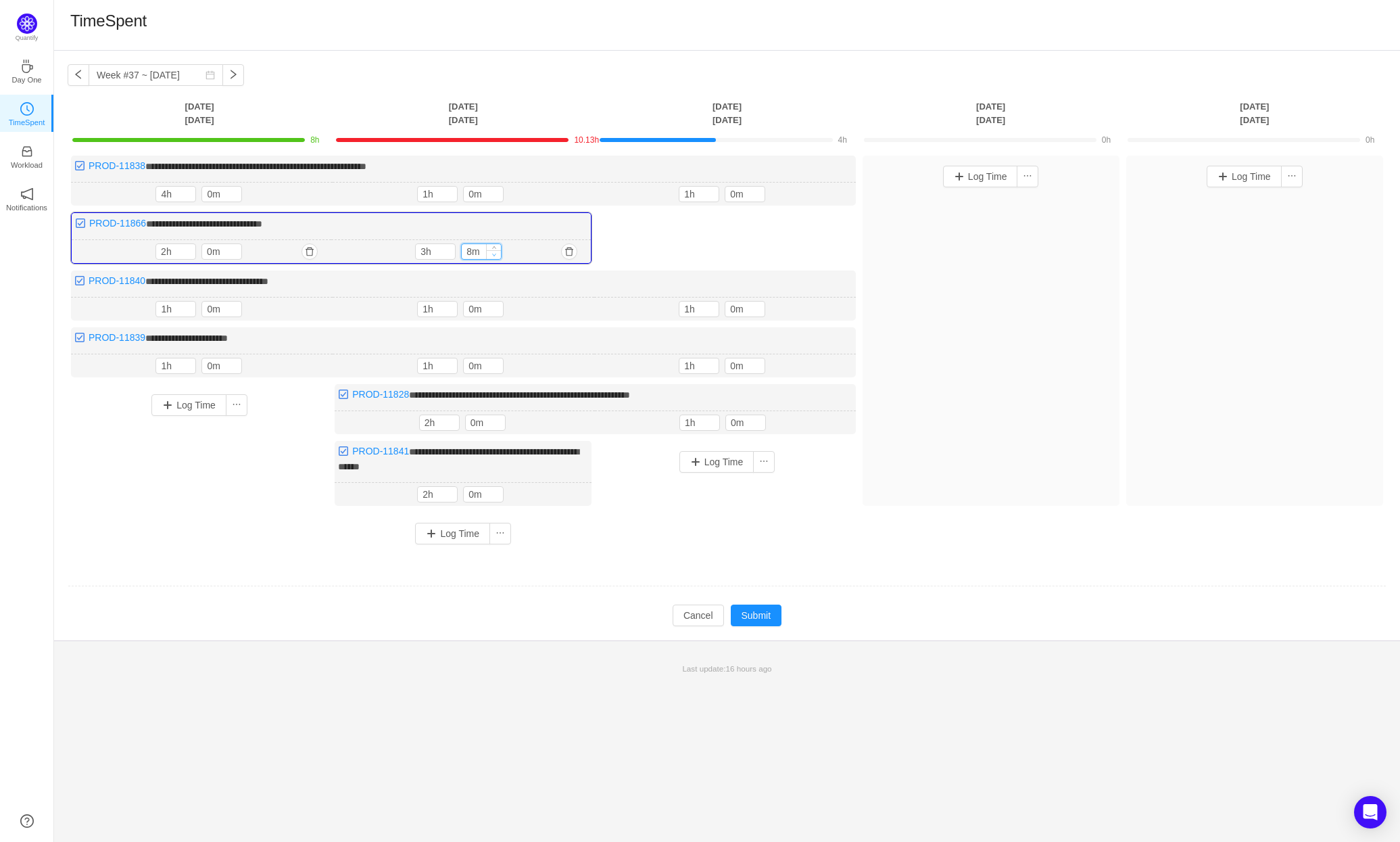
type input "0m"
click at [497, 252] on span "Decrease Value" at bounding box center [494, 254] width 14 height 8
click at [446, 252] on icon "icon: down" at bounding box center [448, 254] width 5 height 5
type input "1h"
click at [446, 252] on icon "icon: down" at bounding box center [448, 254] width 5 height 5
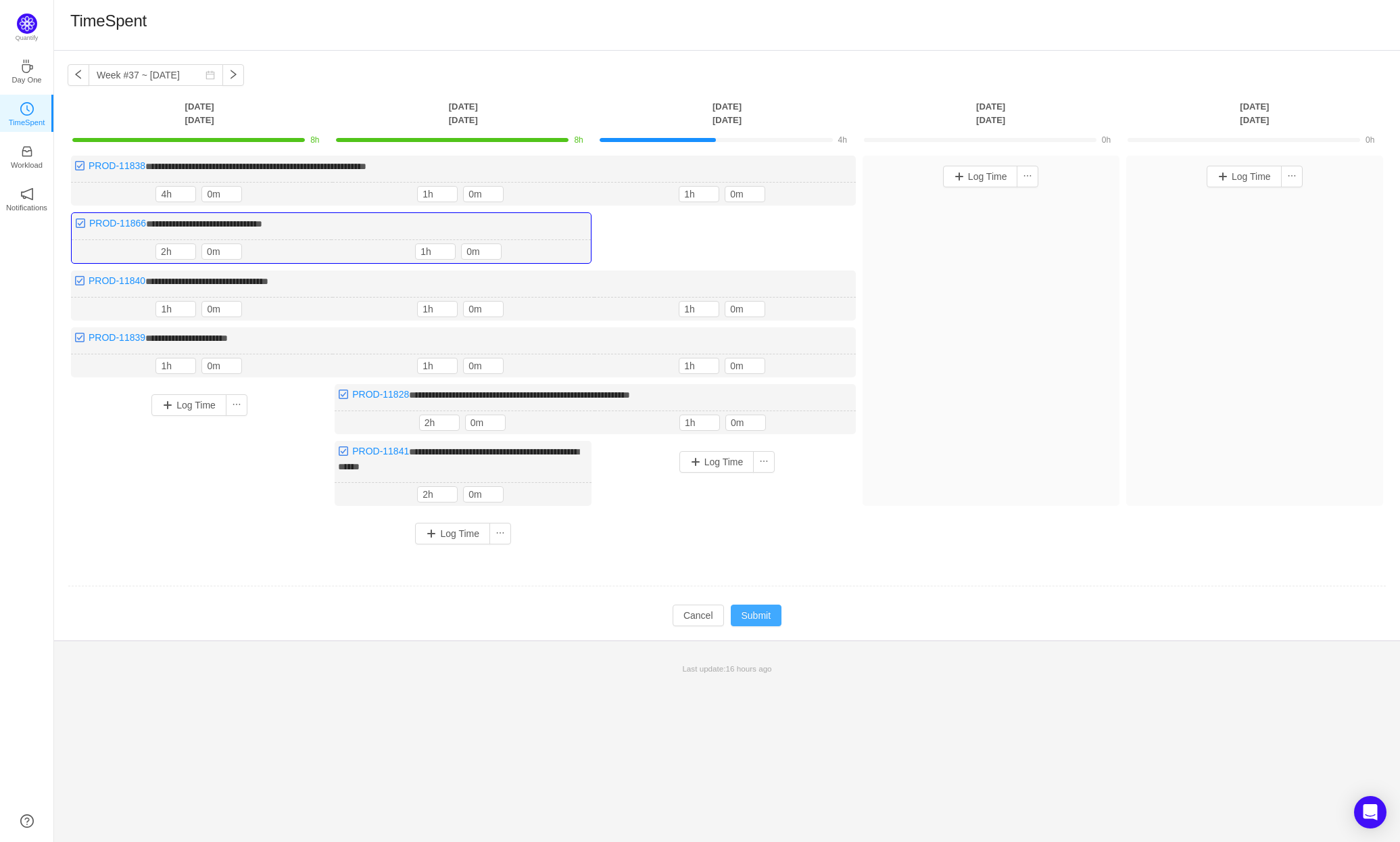
click at [773, 610] on button "Submit" at bounding box center [756, 615] width 51 height 21
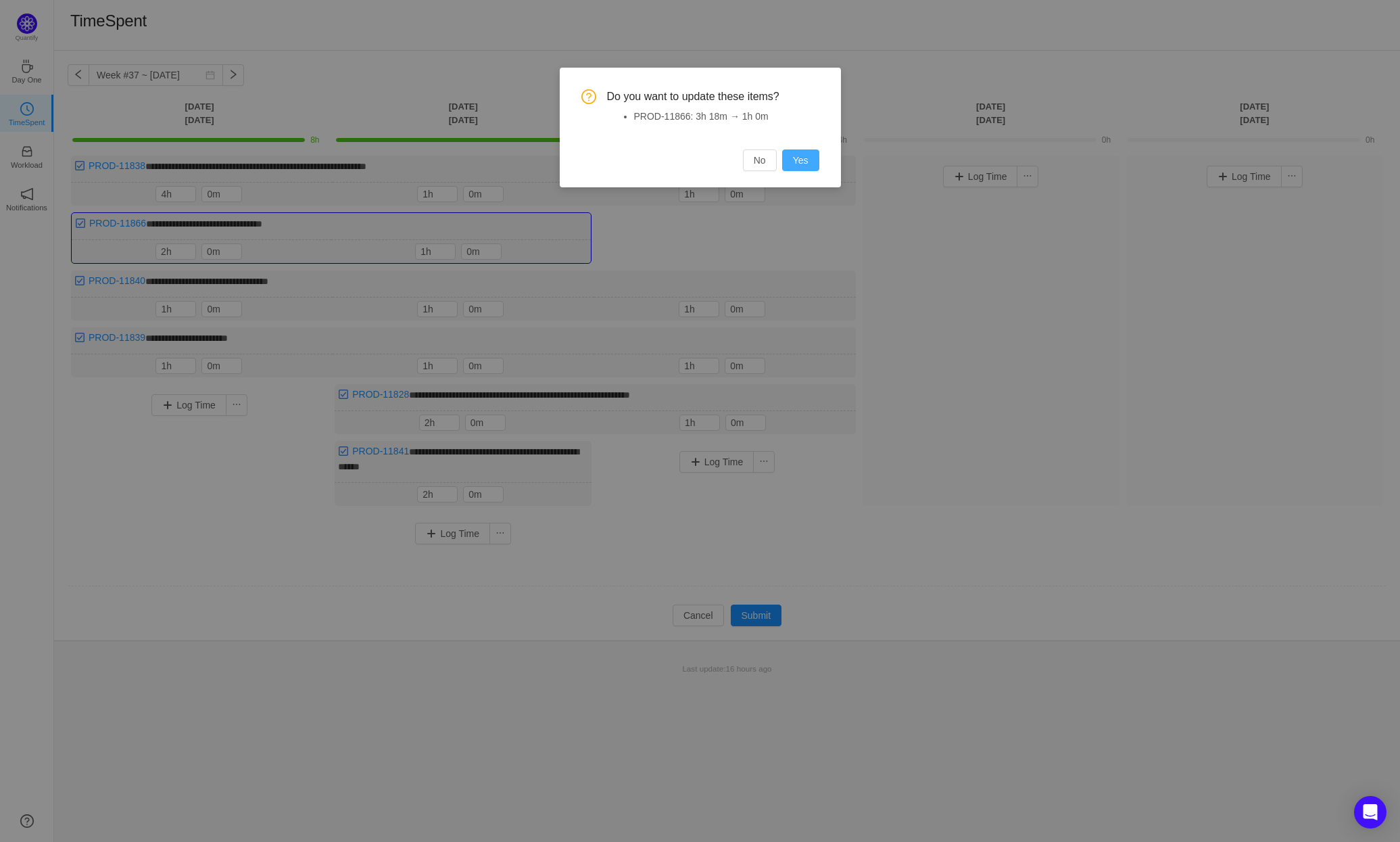
click at [807, 158] on button "Yes" at bounding box center [801, 159] width 37 height 21
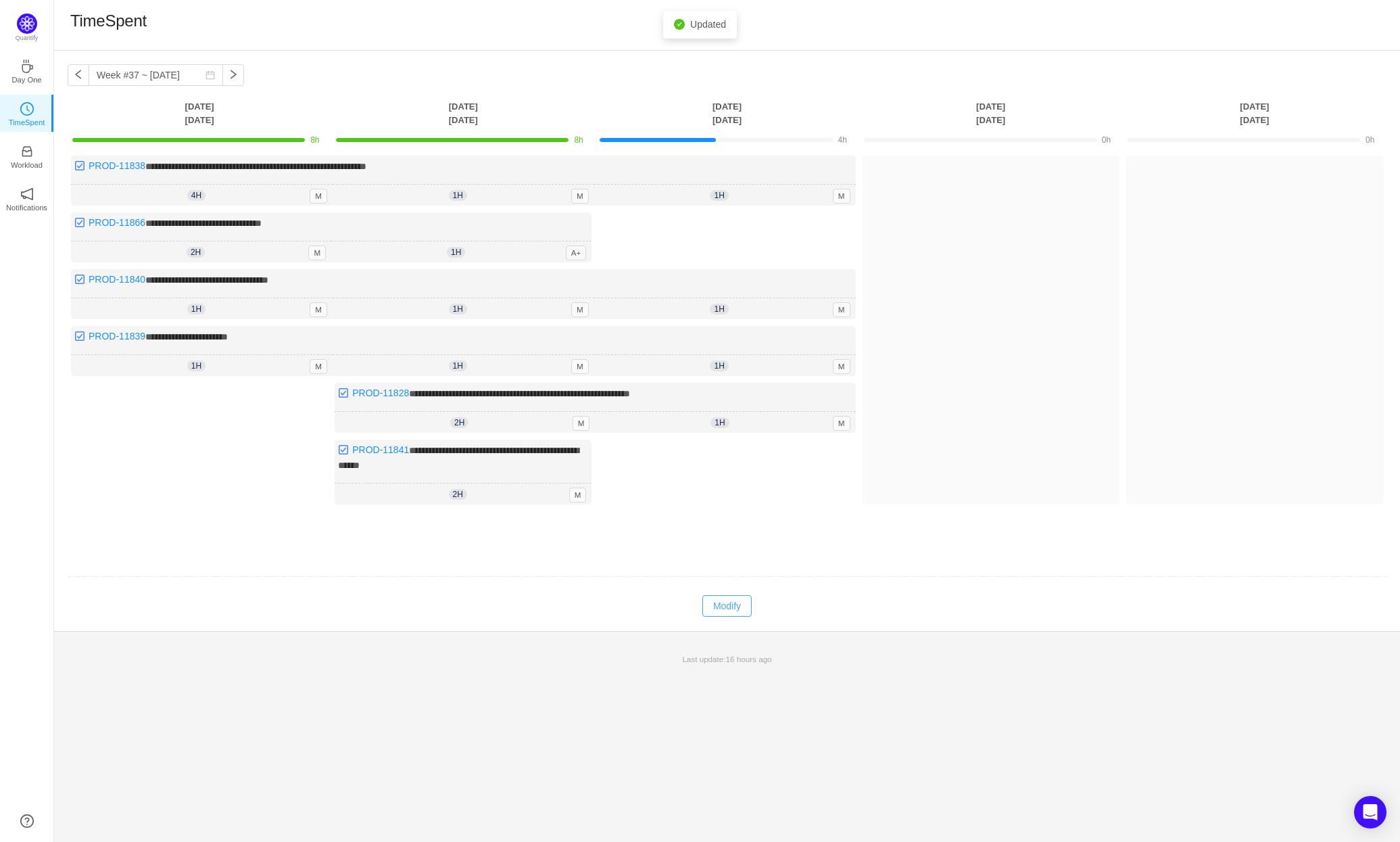
click at [735, 597] on button "Modify" at bounding box center [727, 606] width 49 height 21
type input "2h"
click at [713, 303] on icon "icon: up" at bounding box center [712, 305] width 5 height 5
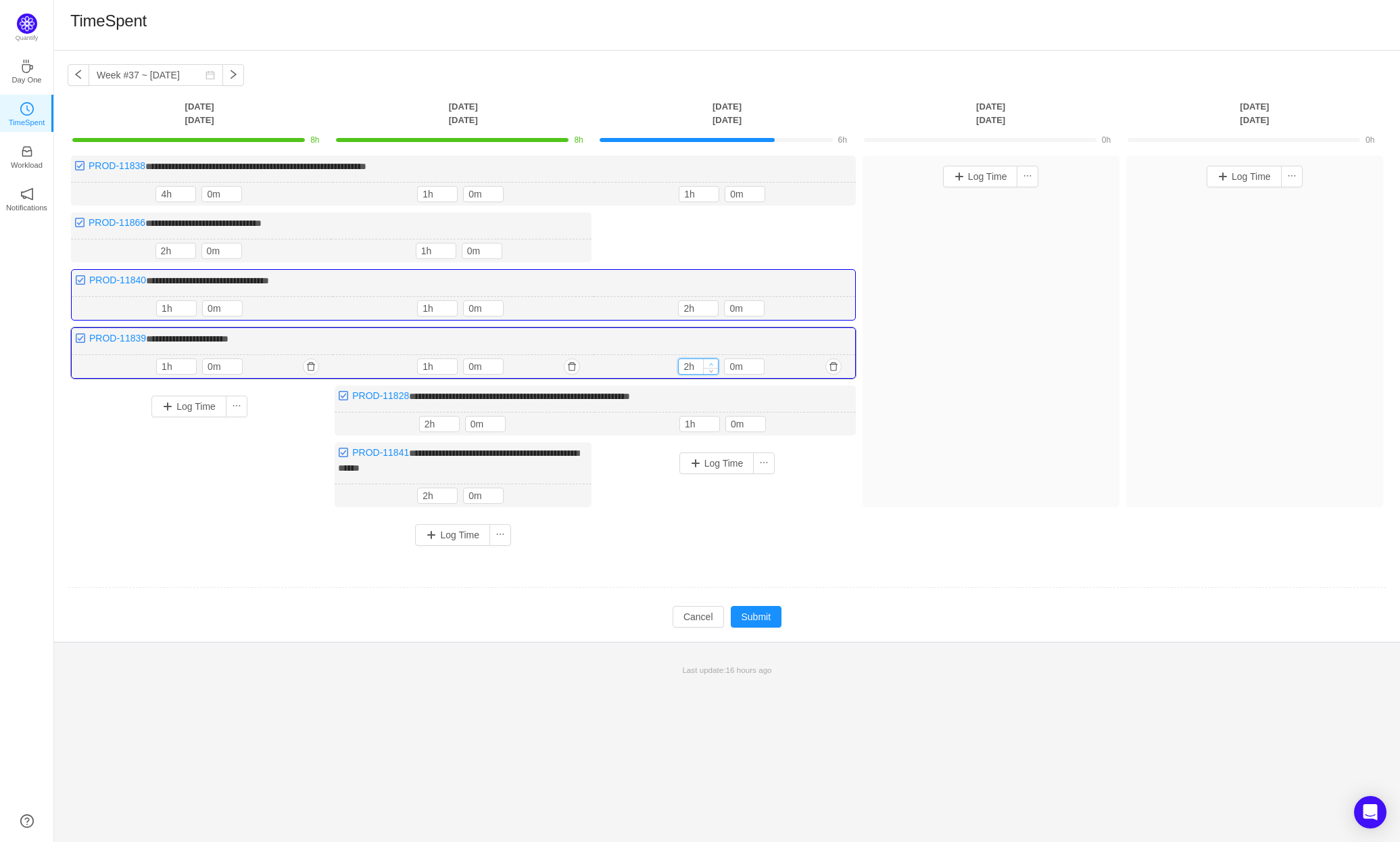
click at [713, 362] on icon "icon: up" at bounding box center [711, 364] width 5 height 5
type input "3h"
click at [713, 362] on icon "icon: up" at bounding box center [711, 364] width 5 height 5
type input "2h"
click at [710, 190] on icon "icon: up" at bounding box center [712, 191] width 5 height 5
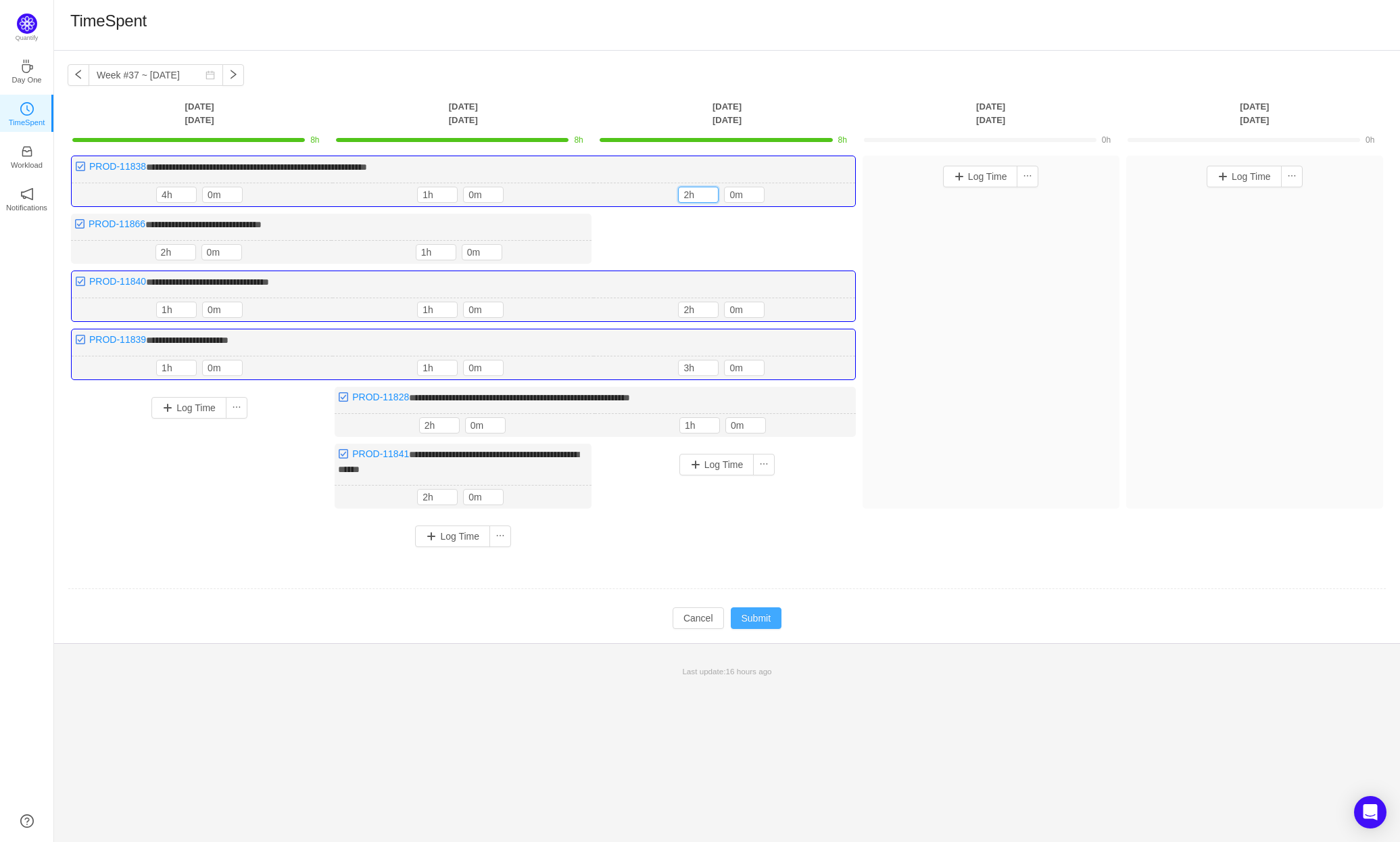
click at [766, 613] on button "Submit" at bounding box center [756, 618] width 51 height 21
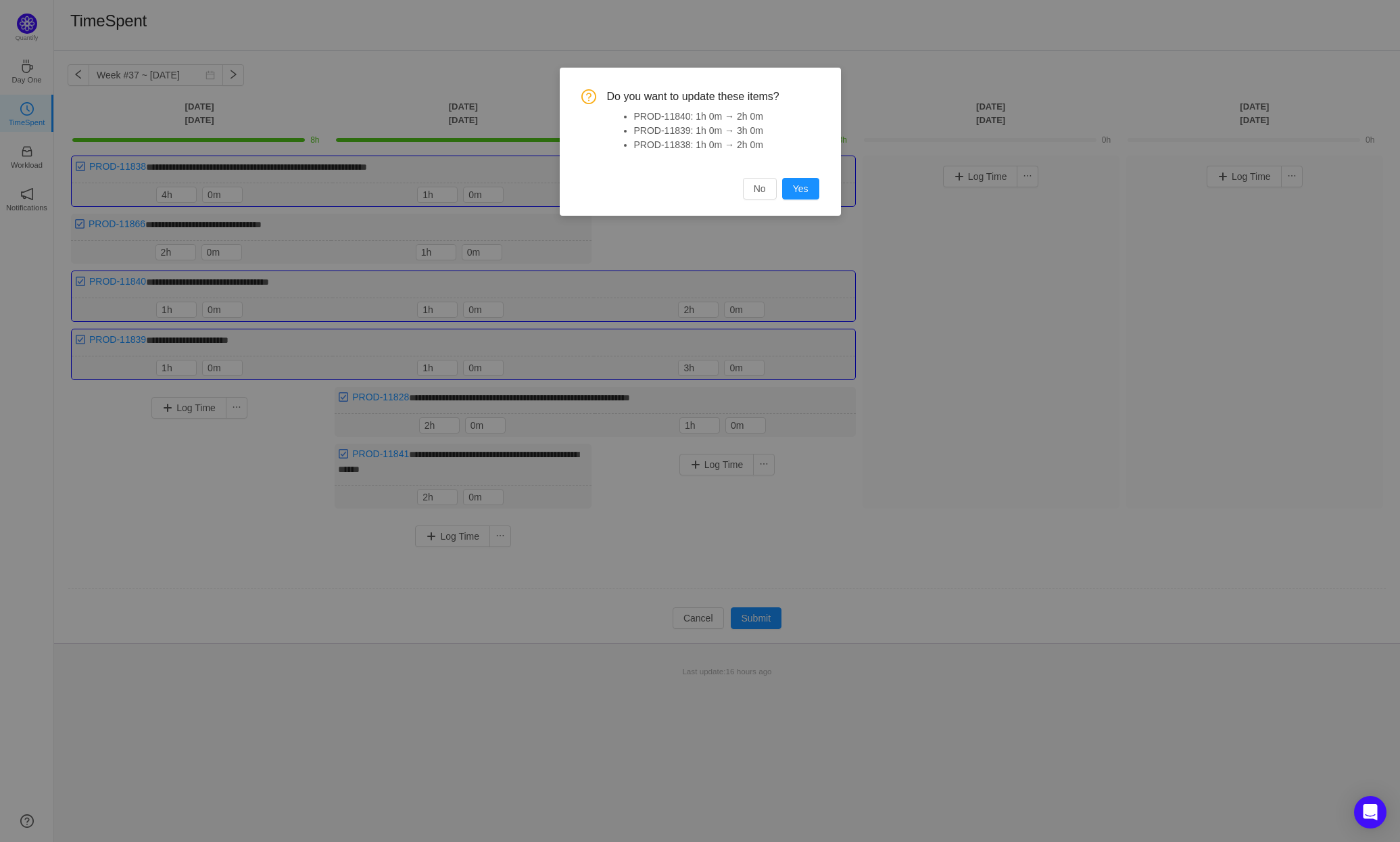
click at [811, 174] on div "Do you want to update these items? PROD-11840: 1h 0m → 2h 0m PROD-11839: 1h 0m …" at bounding box center [700, 144] width 238 height 110
click at [806, 190] on button "Yes" at bounding box center [801, 188] width 37 height 21
